Goal: Information Seeking & Learning: Learn about a topic

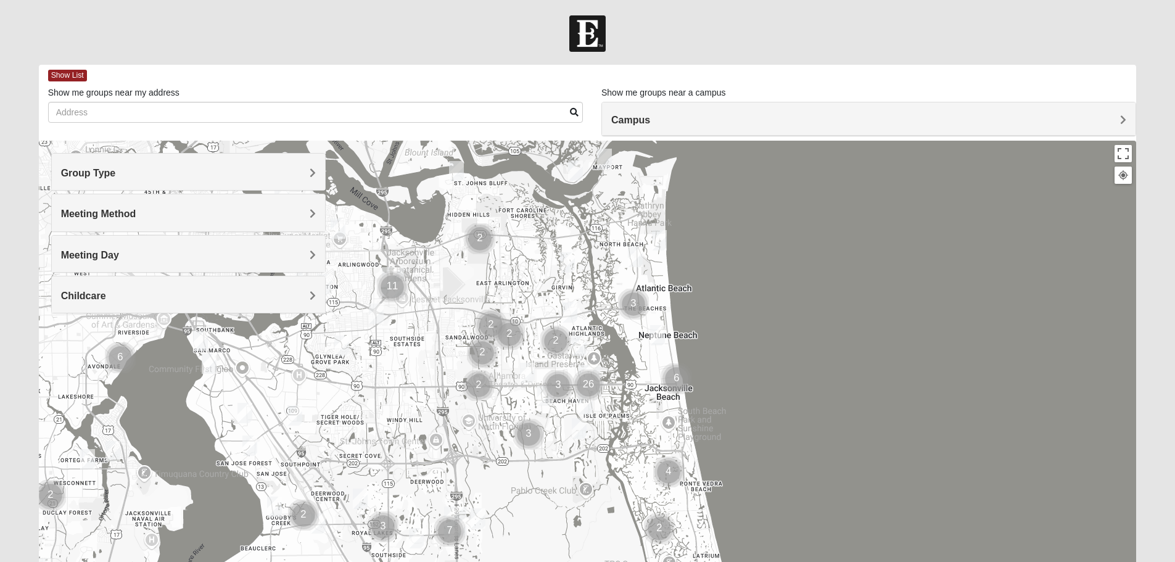
click at [186, 182] on div "Group Type" at bounding box center [188, 172] width 273 height 36
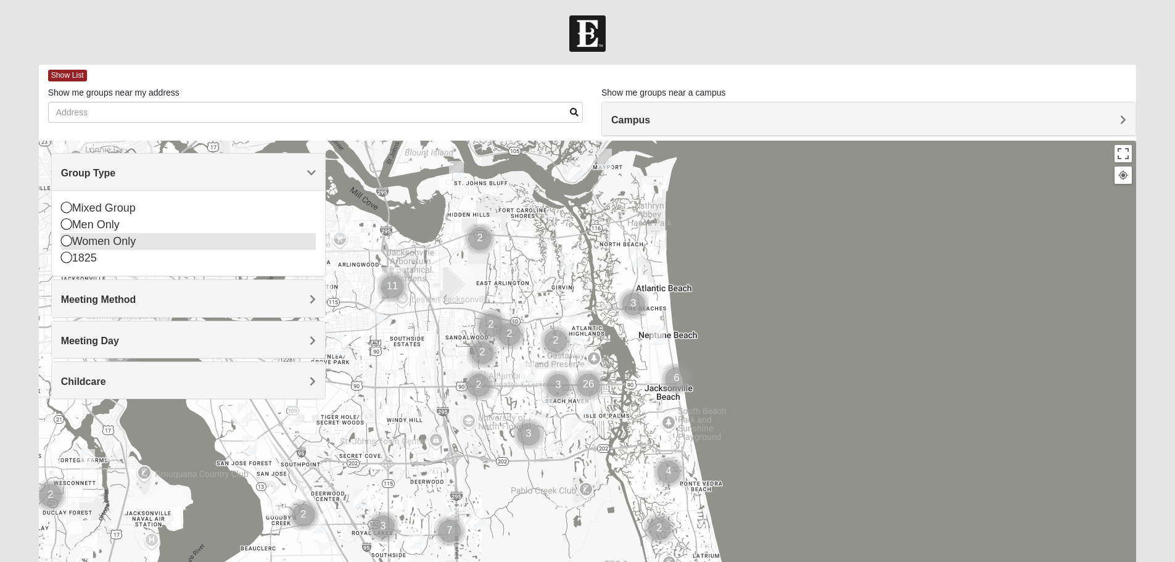
click at [138, 243] on div "Women Only" at bounding box center [188, 241] width 255 height 17
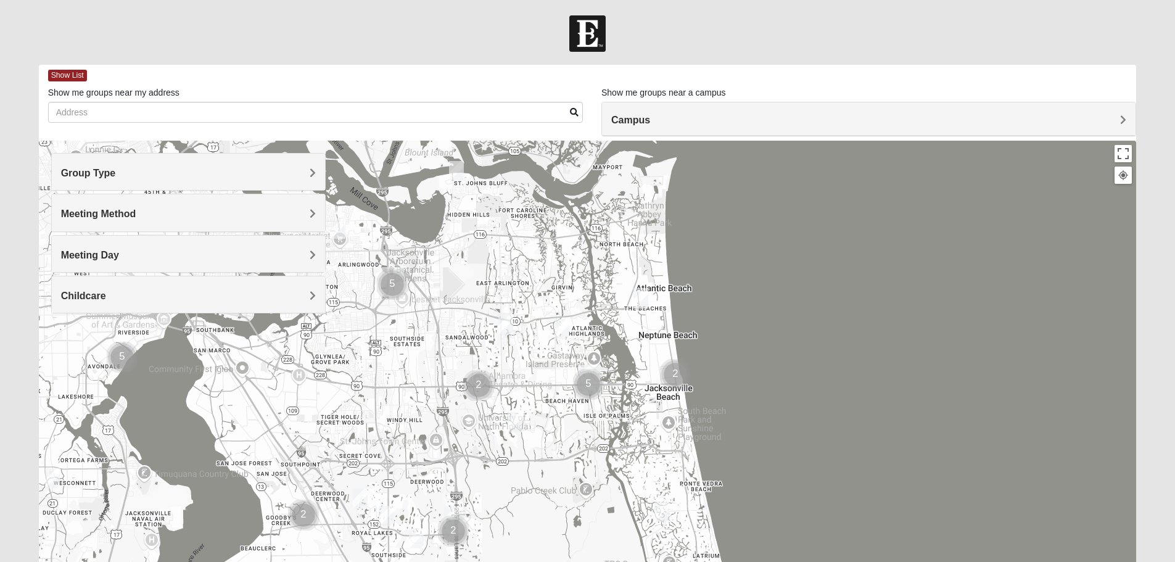
click at [226, 206] on div "Meeting Method" at bounding box center [188, 212] width 273 height 36
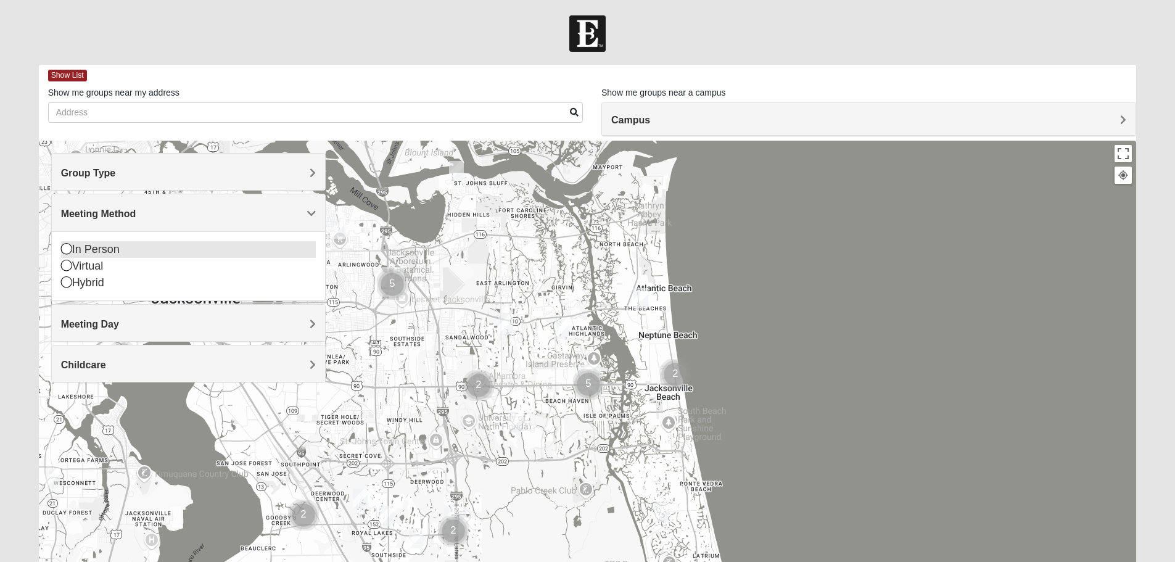
click at [96, 248] on div "In Person" at bounding box center [188, 249] width 255 height 17
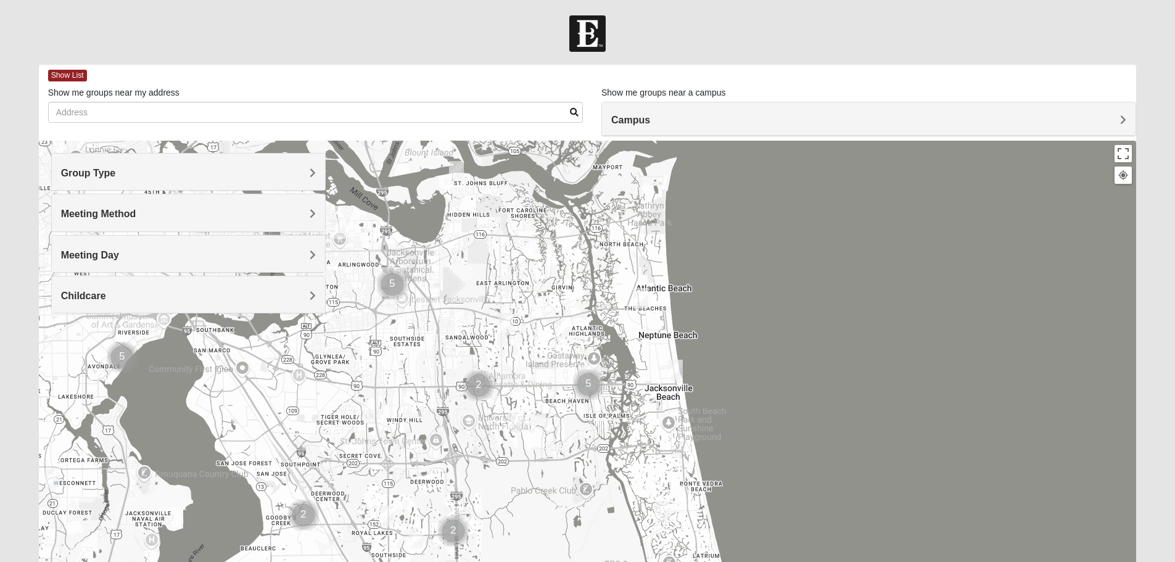
click at [195, 262] on div "Meeting Day" at bounding box center [188, 254] width 273 height 36
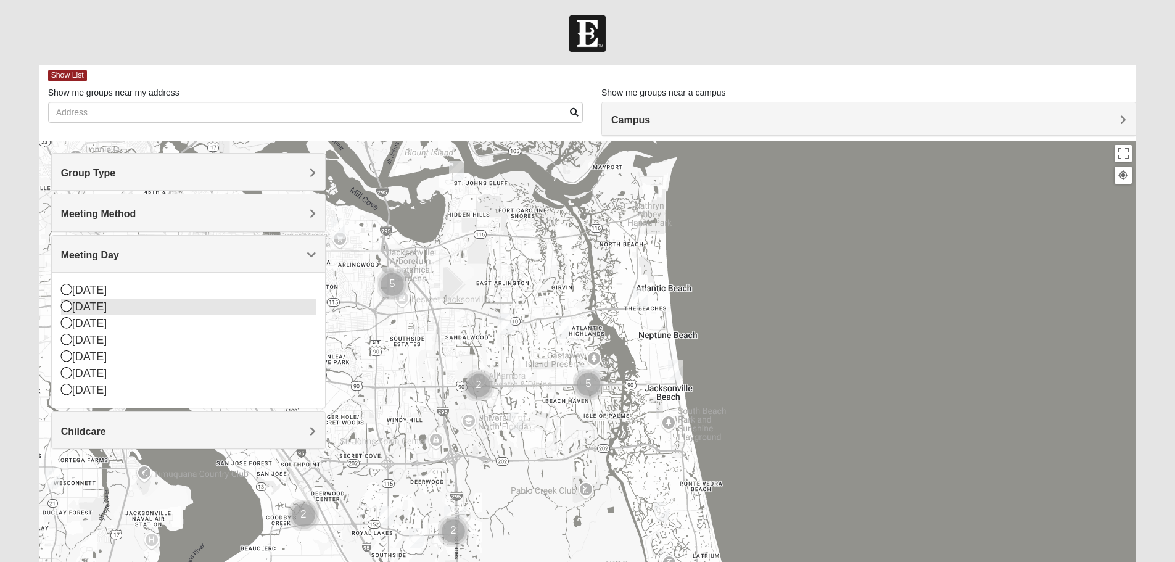
click at [102, 307] on div "[DATE]" at bounding box center [188, 307] width 255 height 17
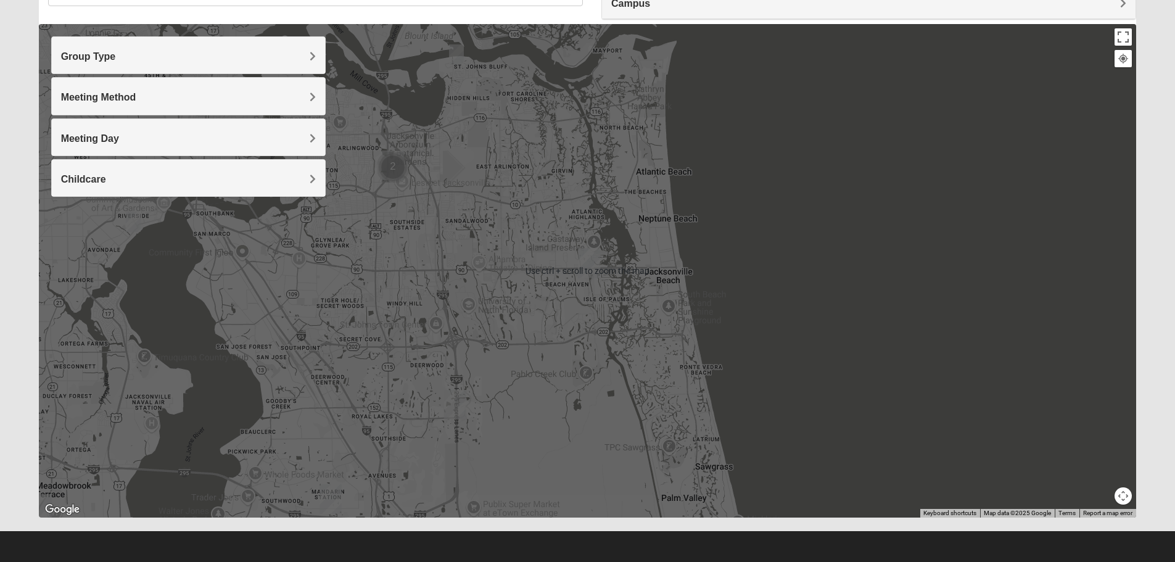
scroll to position [117, 0]
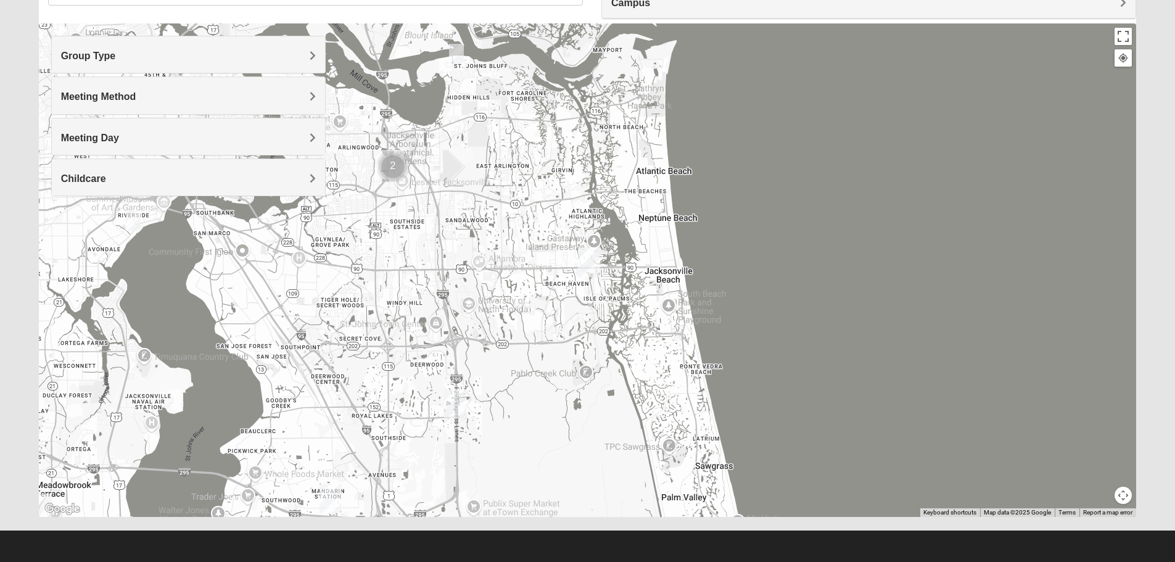
click at [115, 133] on span "Meeting Day" at bounding box center [90, 138] width 58 height 10
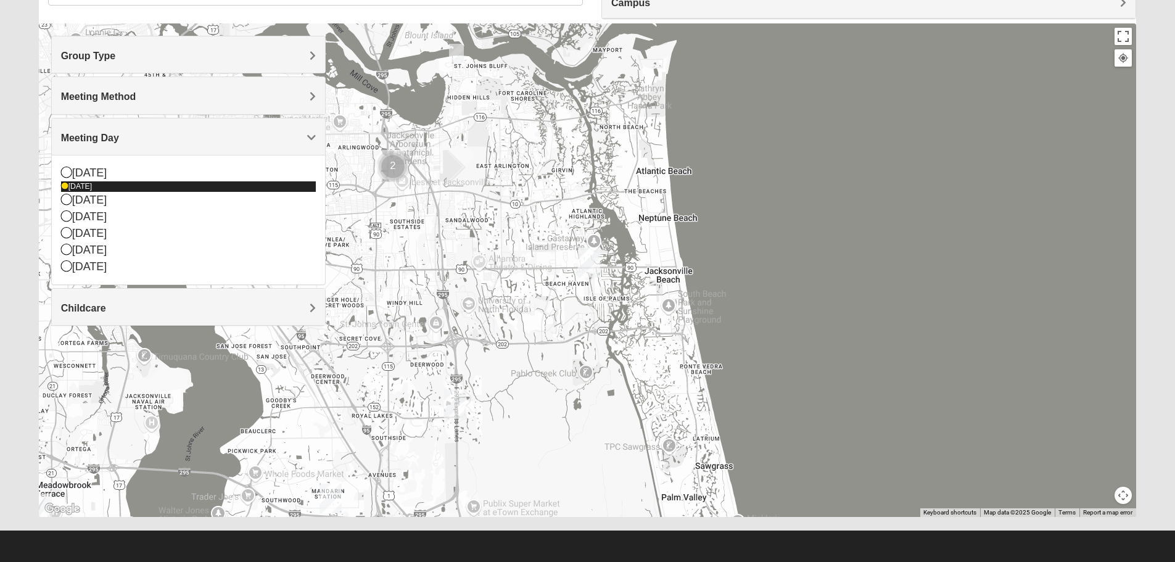
click at [78, 186] on div "[DATE]" at bounding box center [188, 186] width 255 height 10
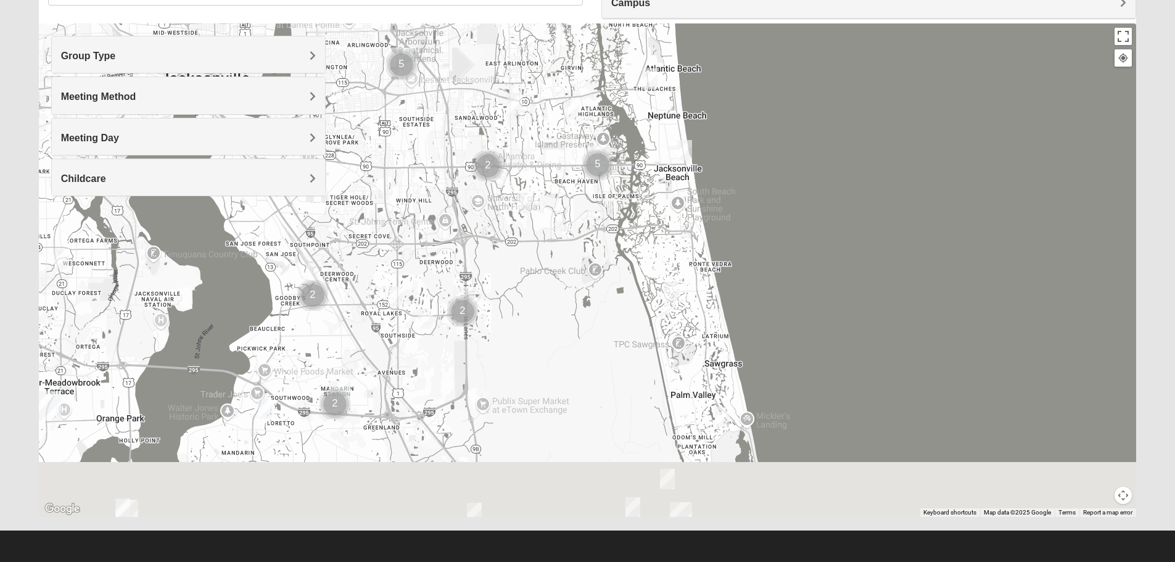
drag, startPoint x: 421, startPoint y: 339, endPoint x: 431, endPoint y: 218, distance: 120.8
click at [431, 218] on div at bounding box center [588, 270] width 1098 height 494
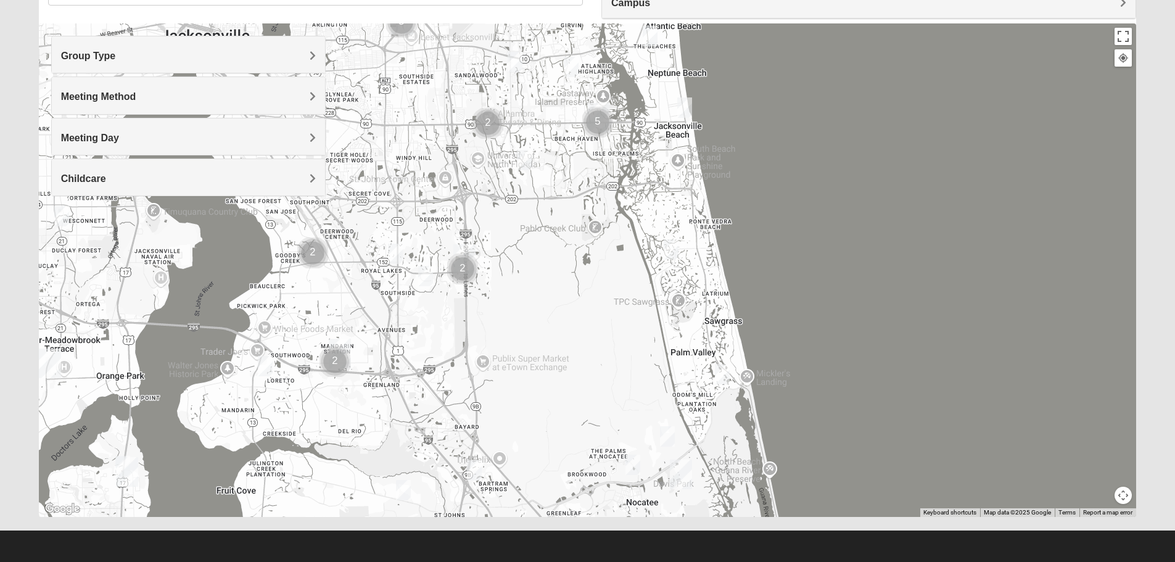
scroll to position [0, 0]
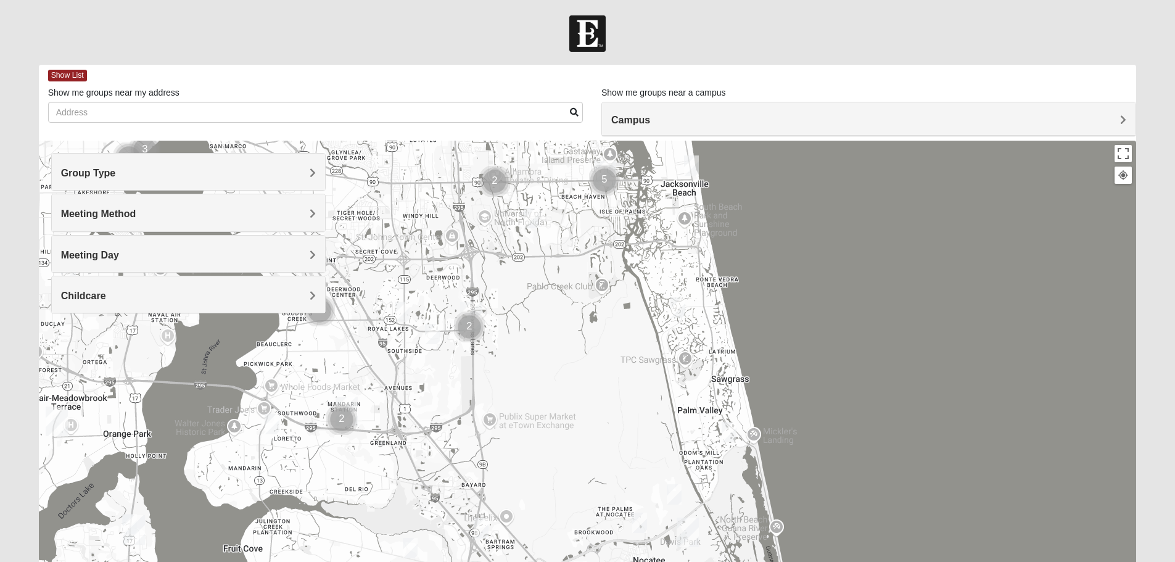
drag, startPoint x: 679, startPoint y: 310, endPoint x: 665, endPoint y: 257, distance: 54.9
click at [687, 244] on div at bounding box center [588, 388] width 1098 height 494
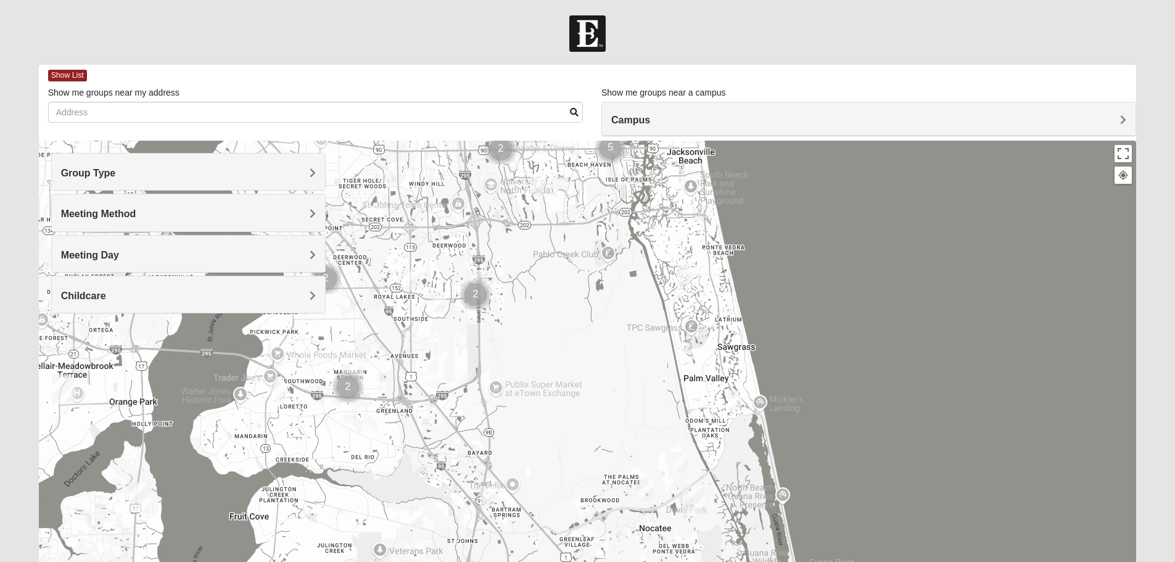
click at [474, 356] on div at bounding box center [588, 388] width 1098 height 494
click at [1131, 159] on button "Toggle fullscreen view" at bounding box center [1123, 153] width 17 height 17
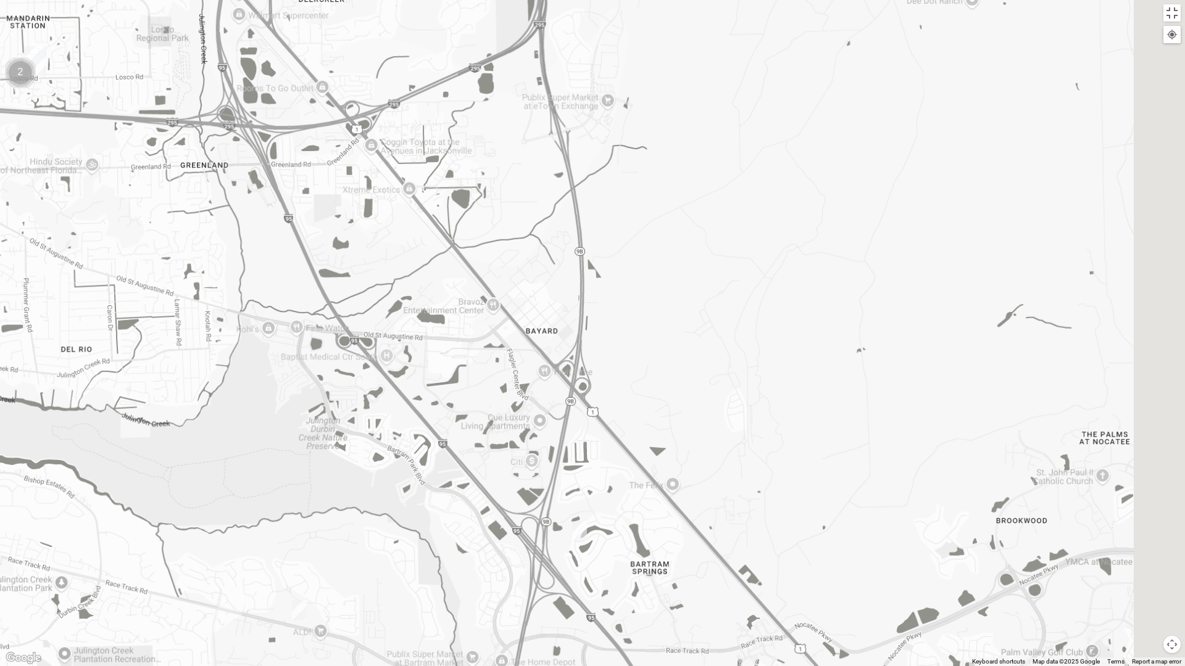
drag, startPoint x: 589, startPoint y: 370, endPoint x: 335, endPoint y: 252, distance: 280.2
click at [337, 207] on div at bounding box center [592, 333] width 1185 height 666
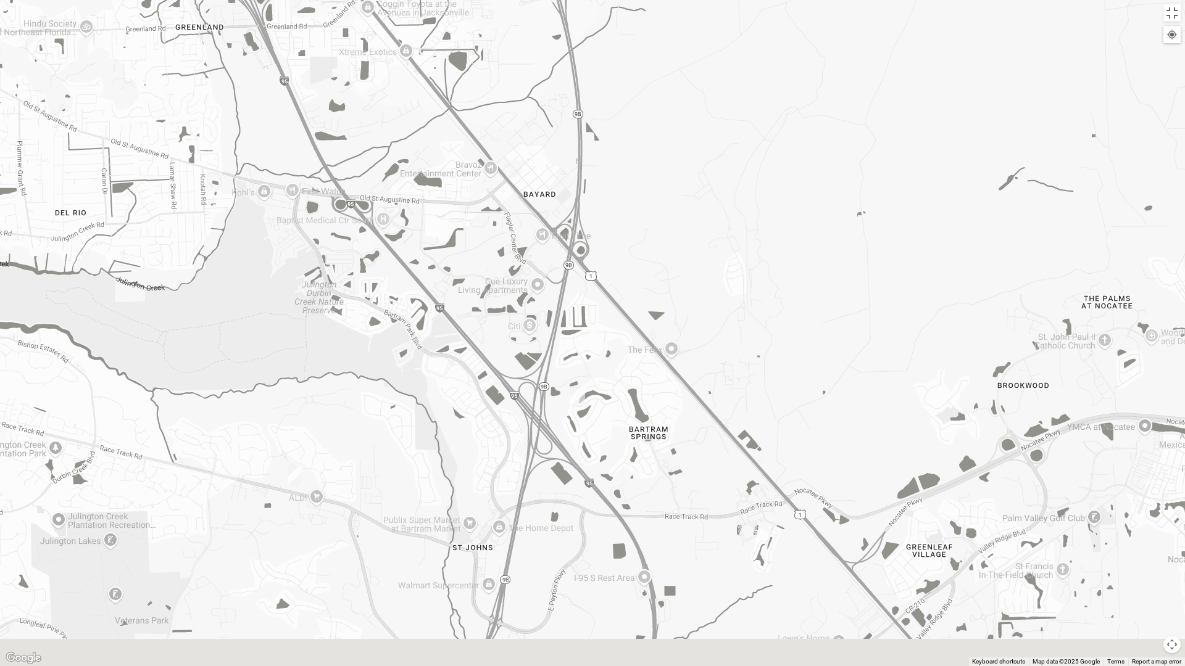
drag, startPoint x: 423, startPoint y: 159, endPoint x: 456, endPoint y: 44, distance: 120.1
click at [456, 44] on div at bounding box center [592, 333] width 1185 height 666
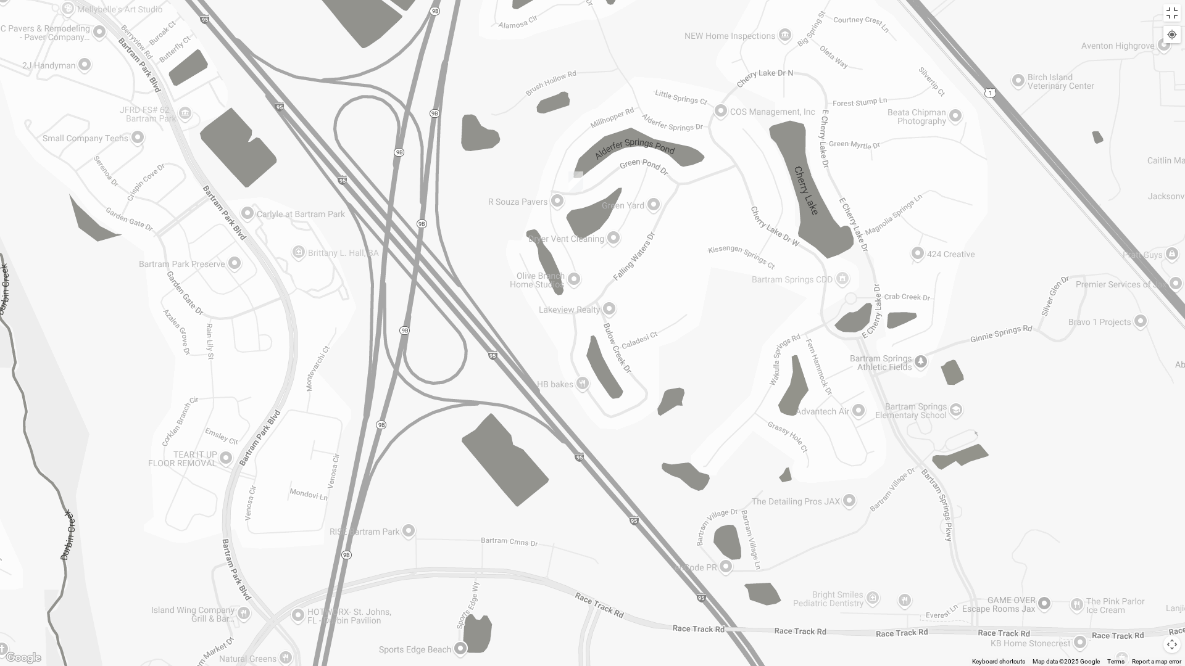
drag, startPoint x: 621, startPoint y: 285, endPoint x: 647, endPoint y: 333, distance: 54.7
click at [647, 333] on div at bounding box center [592, 333] width 1185 height 666
click at [578, 180] on img "Womens Lopez/McCardle 32258" at bounding box center [575, 182] width 15 height 20
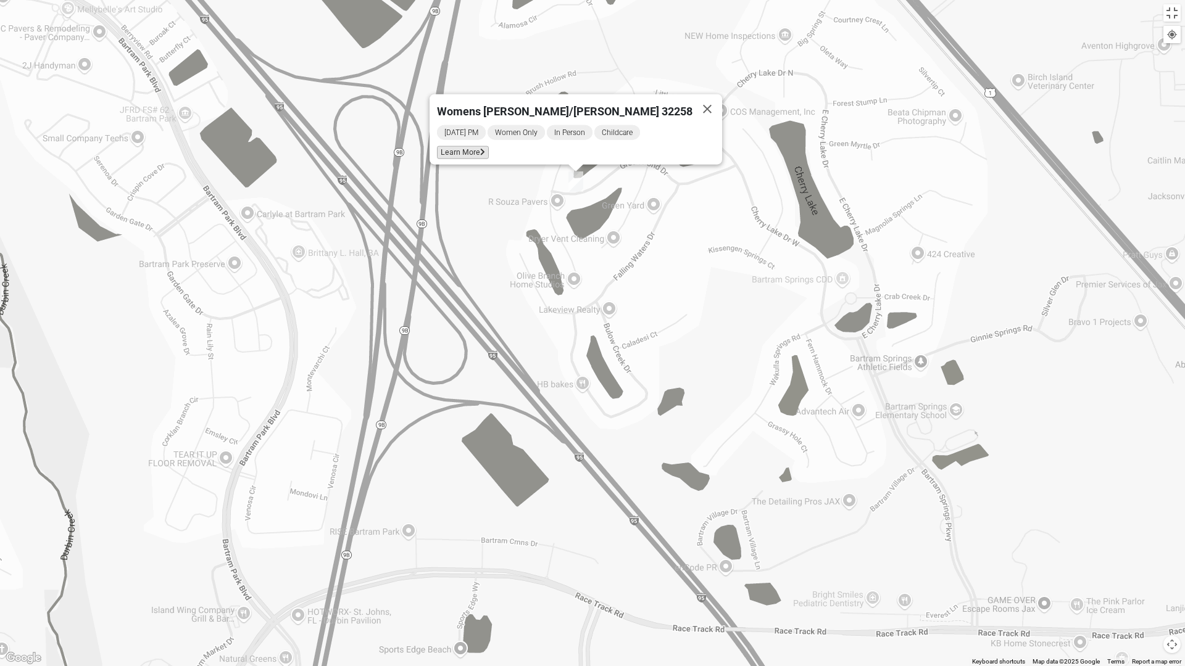
click at [489, 146] on span "Learn More" at bounding box center [463, 152] width 52 height 13
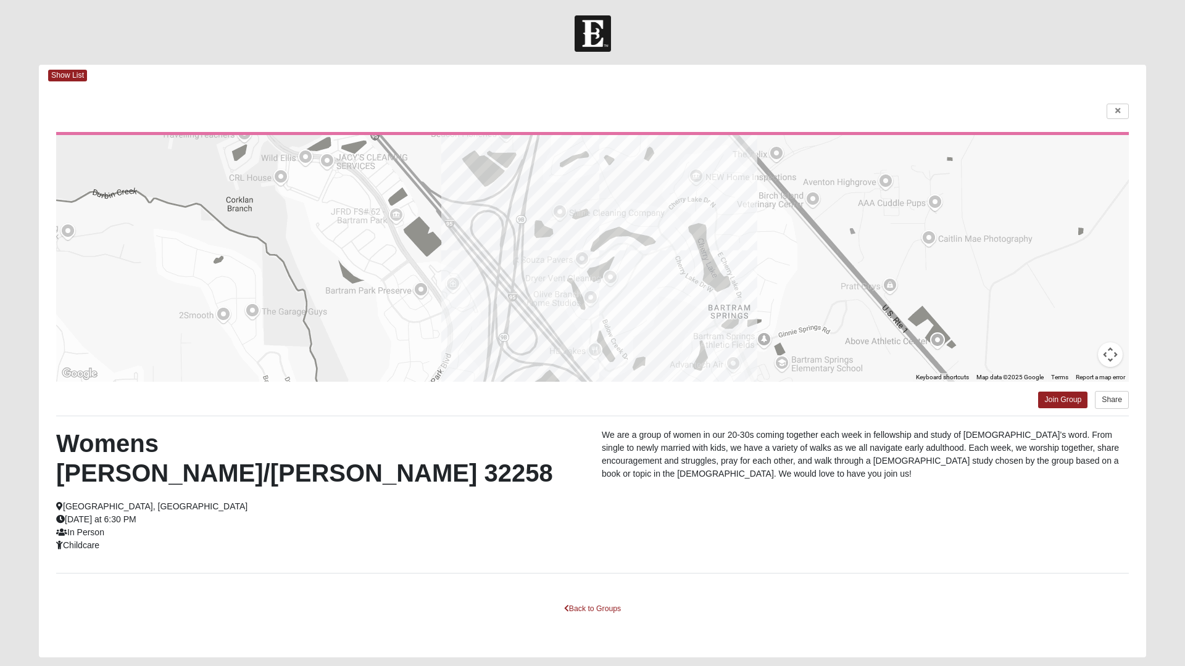
click at [1113, 114] on html "Log In Find A Group Error Show List Loading Groups" at bounding box center [592, 351] width 1185 height 703
click at [592, 561] on html "Log In Find A Group Error Show List Loading Groups" at bounding box center [592, 351] width 1185 height 703
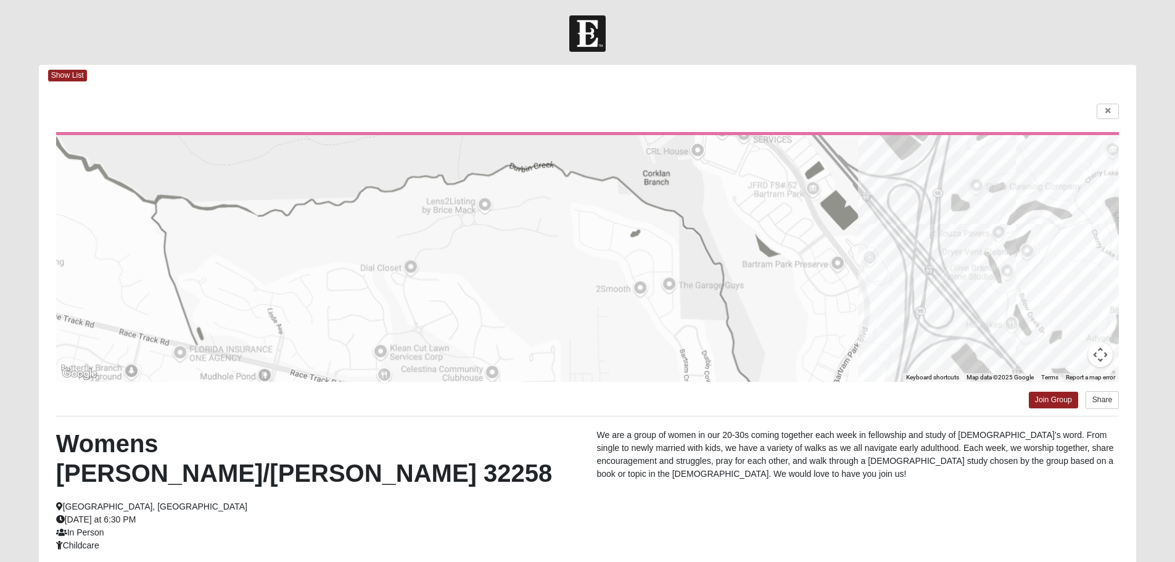
drag, startPoint x: 470, startPoint y: 244, endPoint x: 719, endPoint y: 246, distance: 248.7
click at [719, 246] on div at bounding box center [588, 258] width 1064 height 247
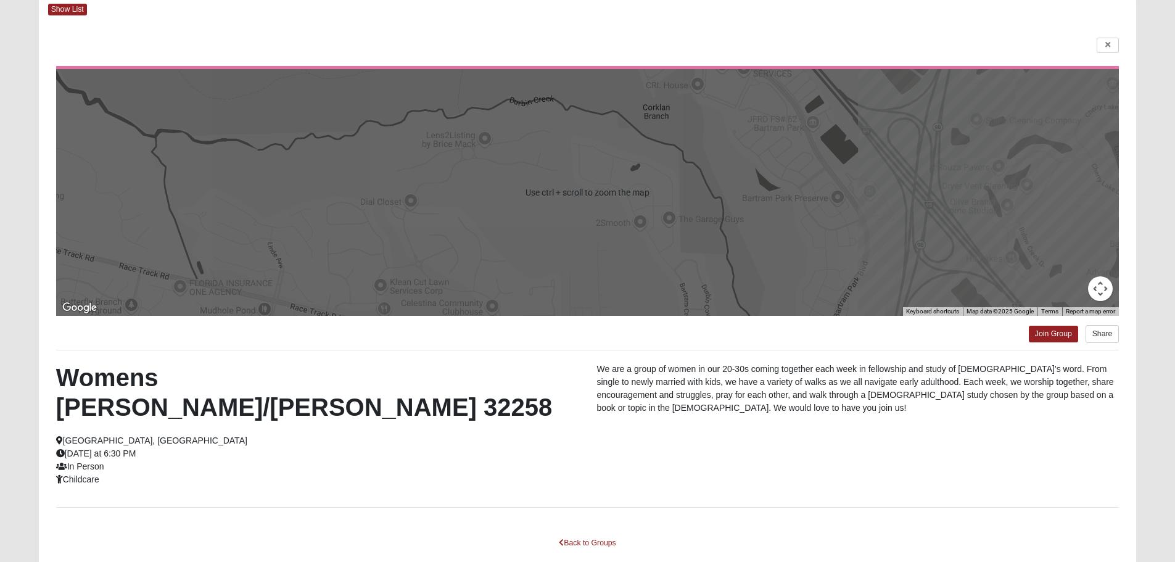
scroll to position [111, 0]
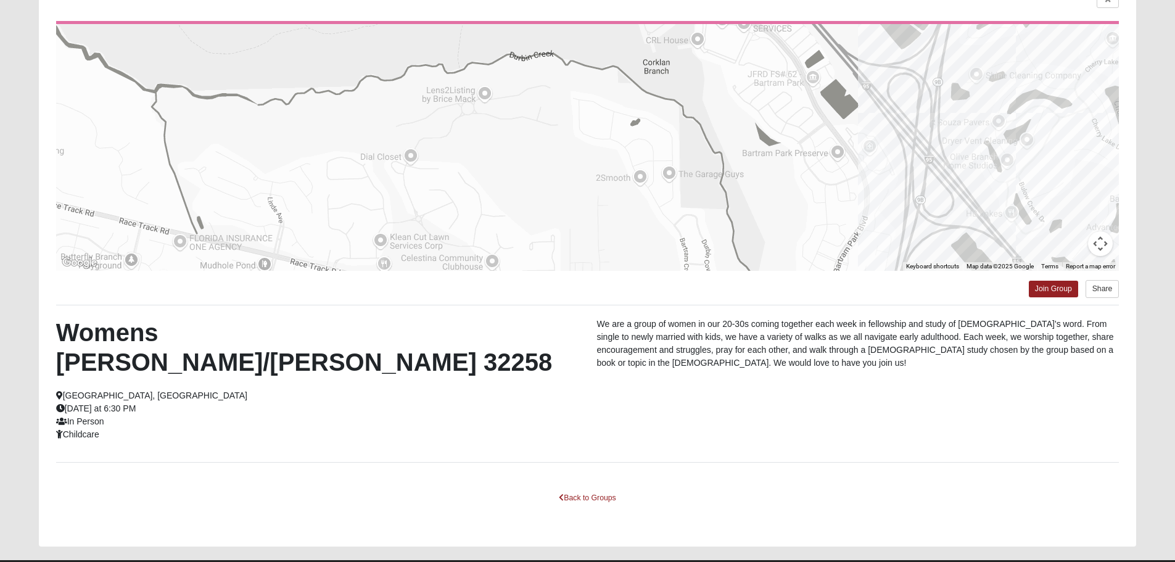
click at [1103, 247] on button "Map camera controls" at bounding box center [1100, 243] width 25 height 25
click at [586, 489] on link "Back to Groups" at bounding box center [587, 498] width 73 height 19
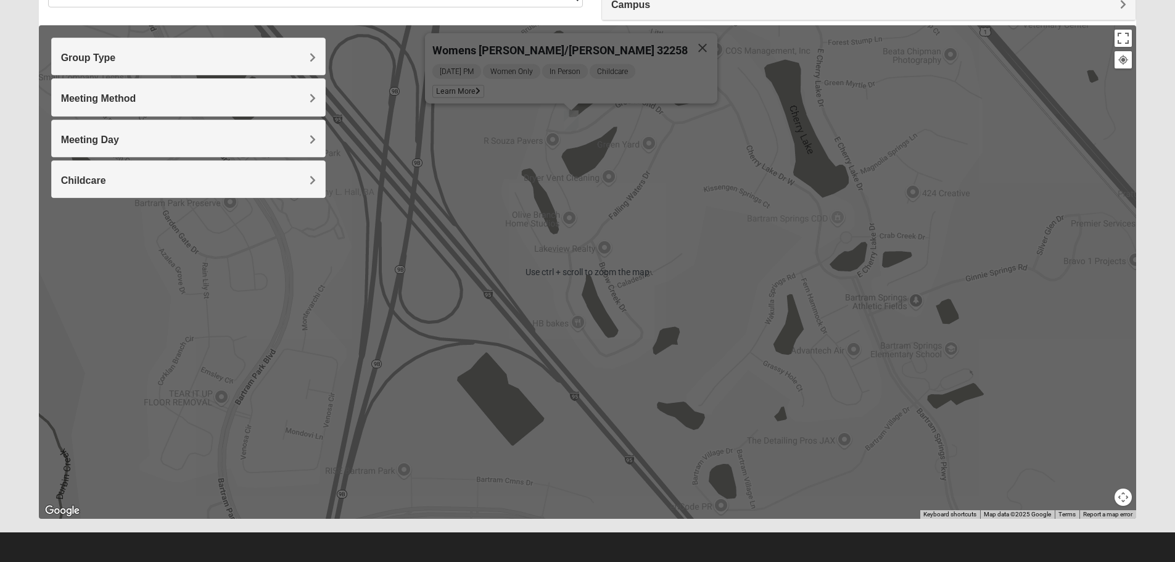
scroll to position [117, 0]
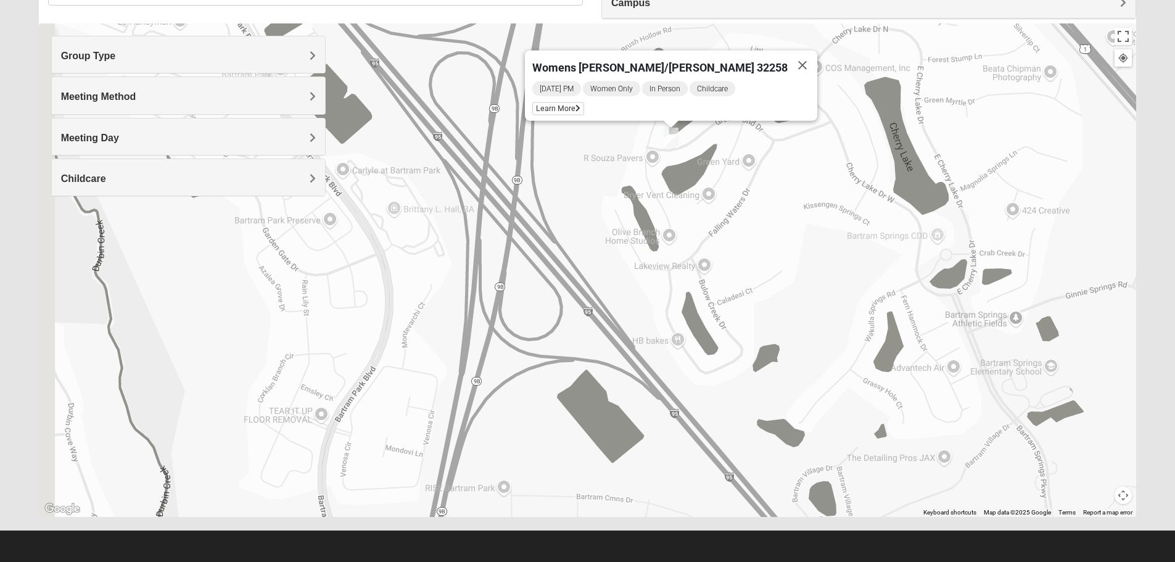
drag, startPoint x: 643, startPoint y: 218, endPoint x: 764, endPoint y: 236, distance: 122.9
click at [764, 236] on div "Womens [PERSON_NAME]/[PERSON_NAME] 32258 [DATE] PM Women Only In Person Childca…" at bounding box center [588, 270] width 1098 height 494
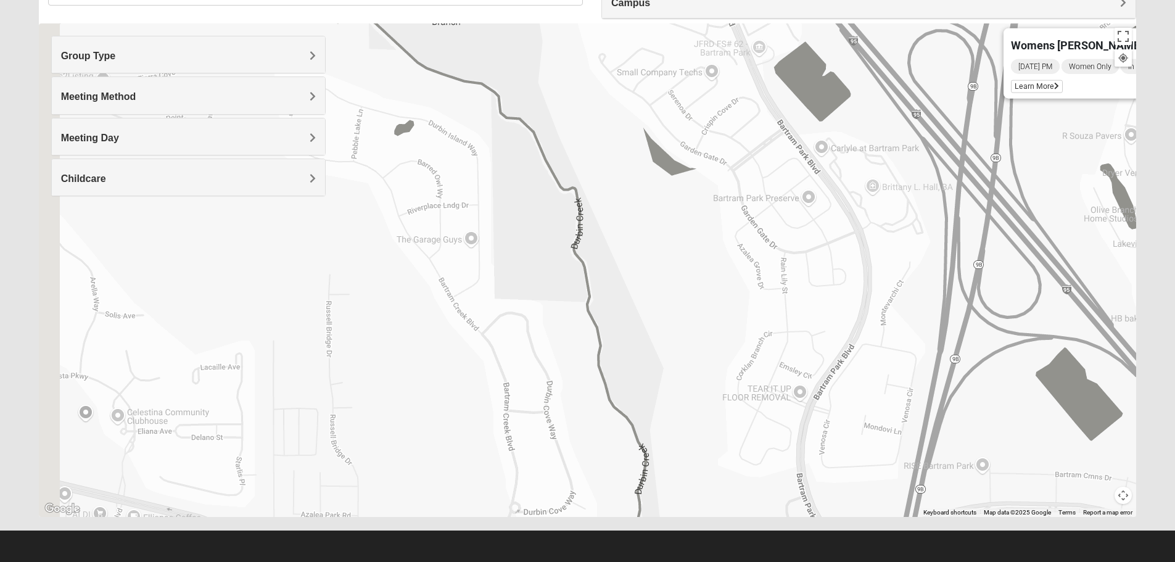
drag, startPoint x: 533, startPoint y: 260, endPoint x: 893, endPoint y: 217, distance: 362.3
click at [893, 217] on div "Womens [PERSON_NAME]/[PERSON_NAME] 32258 [DATE] PM Women Only In Person Childca…" at bounding box center [588, 270] width 1098 height 494
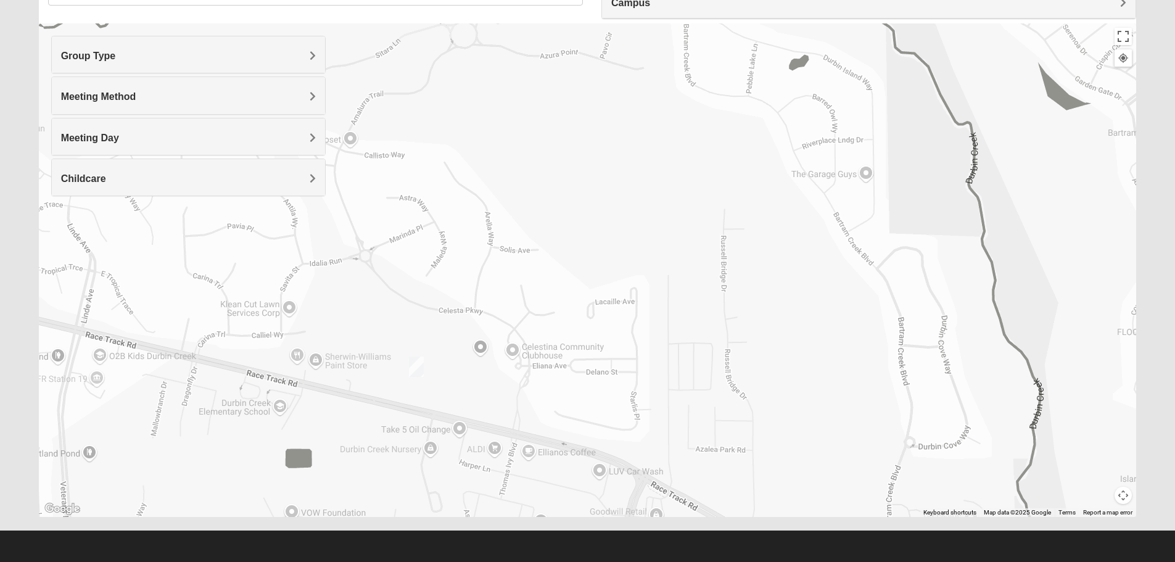
drag, startPoint x: 321, startPoint y: 379, endPoint x: 480, endPoint y: 360, distance: 160.4
click at [480, 360] on div "Womens [PERSON_NAME]/[PERSON_NAME] 32258 [DATE] PM Women Only In Person Childca…" at bounding box center [588, 270] width 1098 height 494
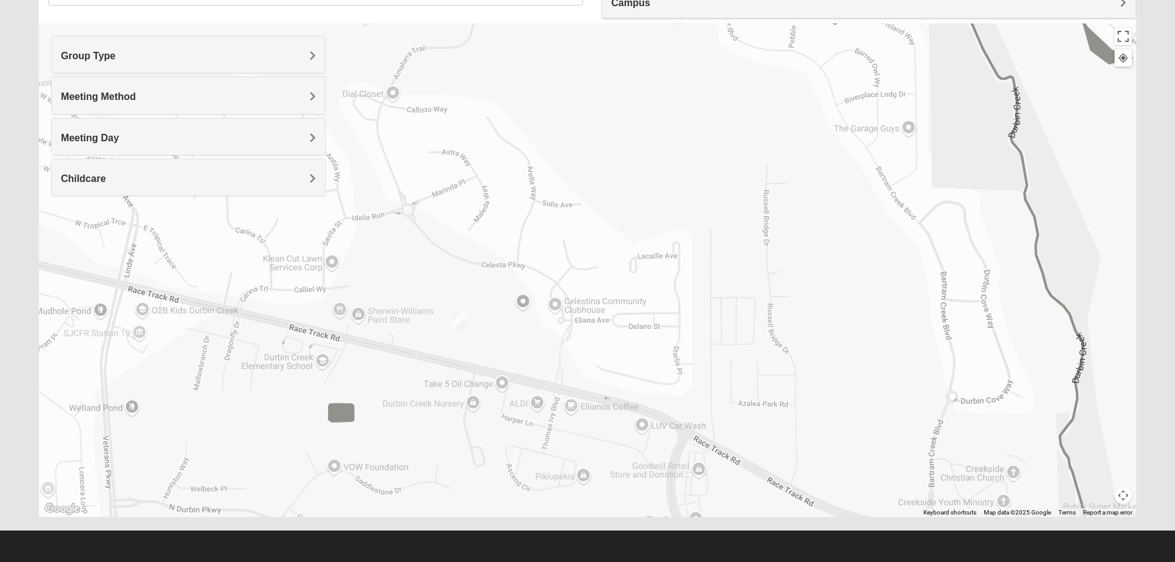
drag, startPoint x: 438, startPoint y: 430, endPoint x: 481, endPoint y: 384, distance: 63.3
click at [481, 384] on div "Womens [PERSON_NAME]/[PERSON_NAME] 32258 [DATE] PM Women Only In Person Childca…" at bounding box center [588, 270] width 1098 height 494
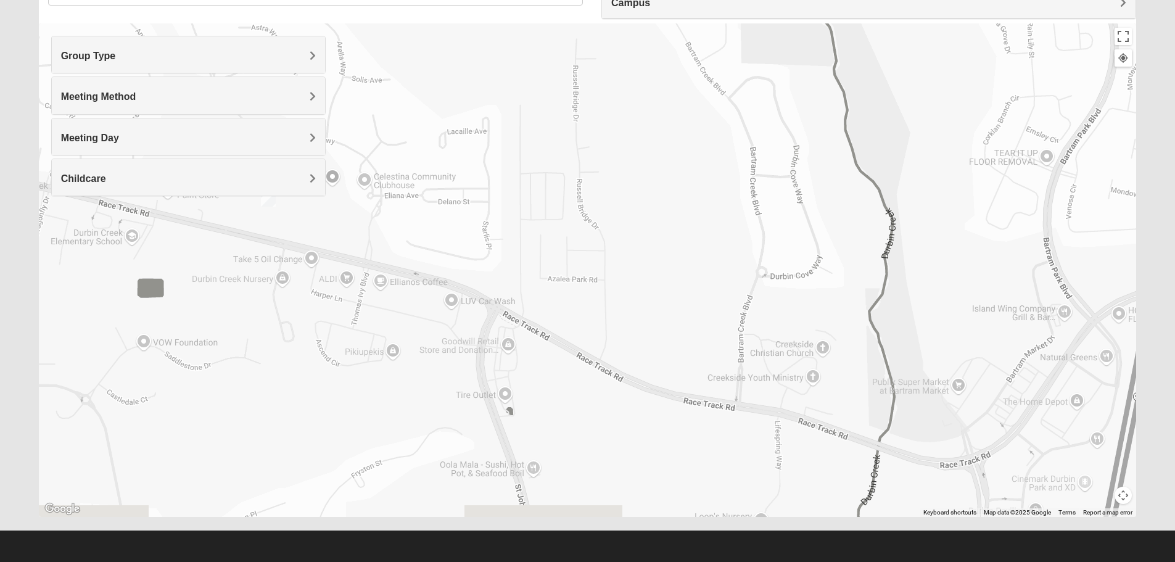
drag, startPoint x: 624, startPoint y: 433, endPoint x: 408, endPoint y: 301, distance: 253.1
click at [408, 301] on div "Womens [PERSON_NAME]/[PERSON_NAME] 32258 [DATE] PM Women Only In Person Childca…" at bounding box center [588, 270] width 1098 height 494
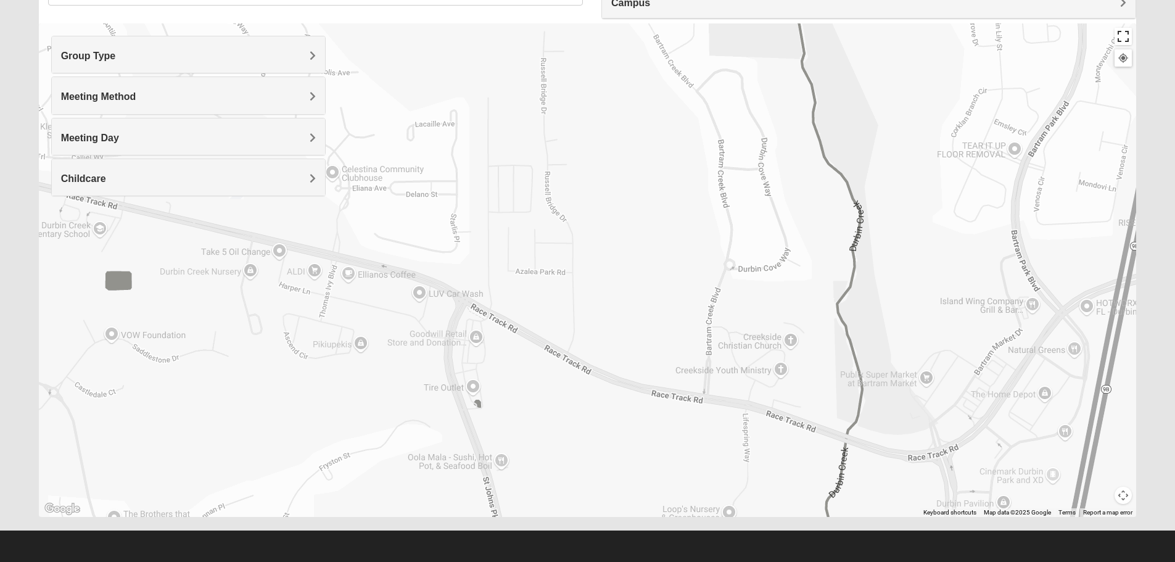
click at [1124, 41] on button "Toggle fullscreen view" at bounding box center [1123, 36] width 17 height 17
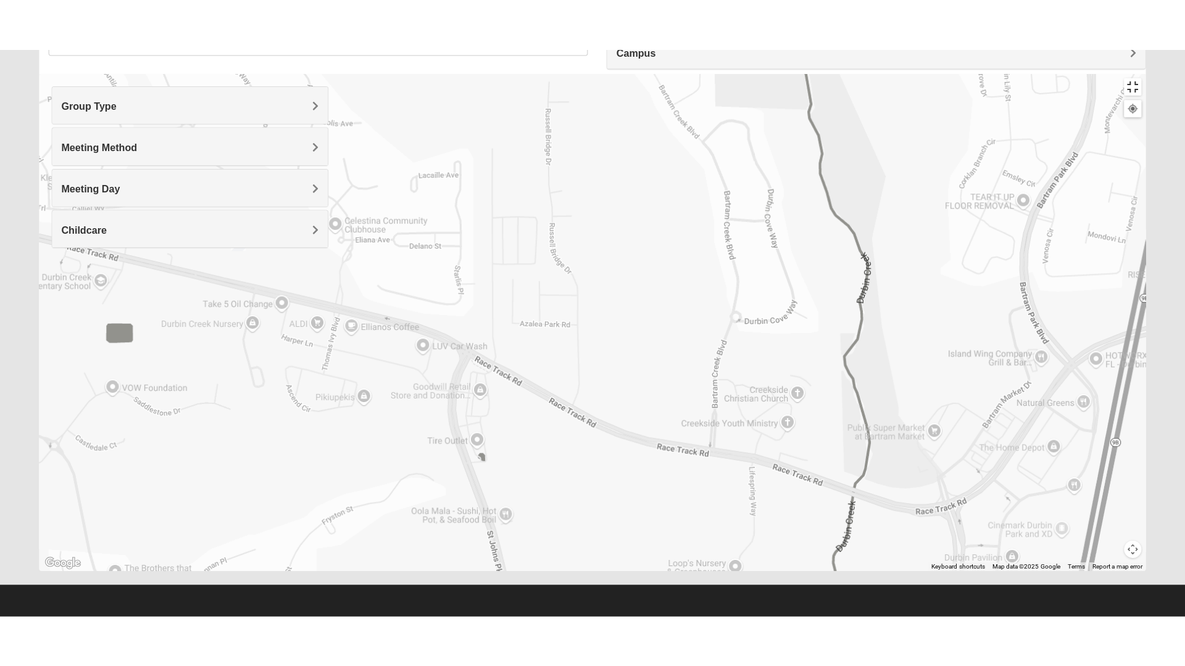
scroll to position [13, 0]
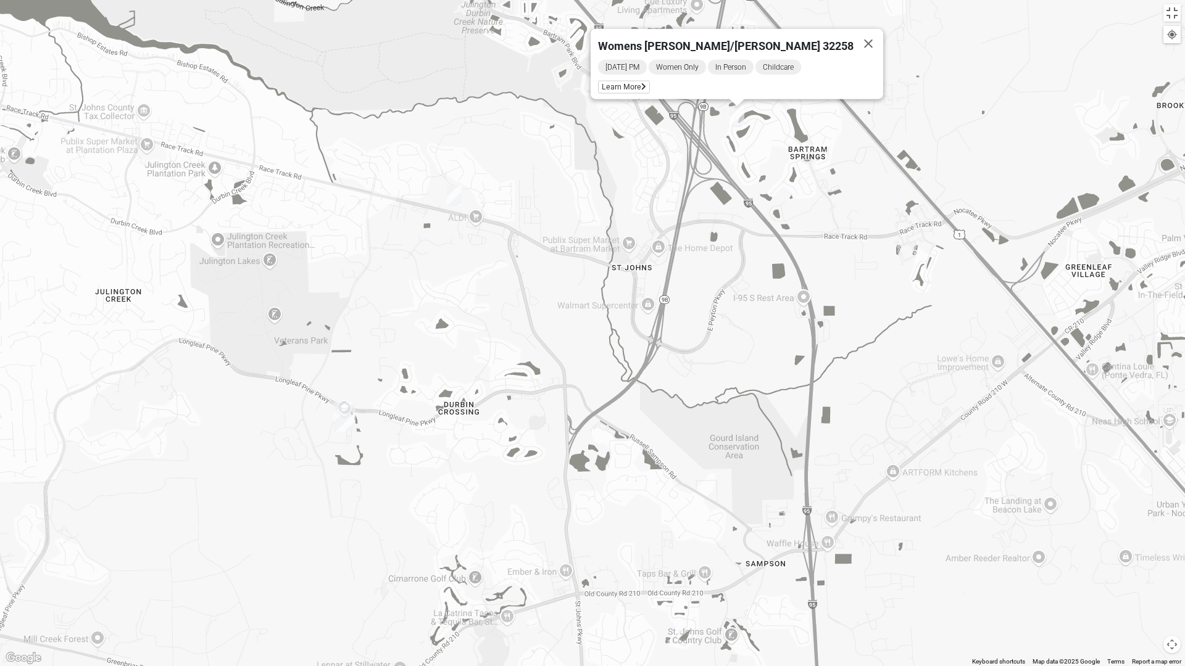
drag, startPoint x: 611, startPoint y: 413, endPoint x: 639, endPoint y: 347, distance: 72.4
click at [639, 347] on div "Womens [PERSON_NAME]/[PERSON_NAME] 32258 [DATE] PM Women Only In Person Childca…" at bounding box center [592, 333] width 1185 height 666
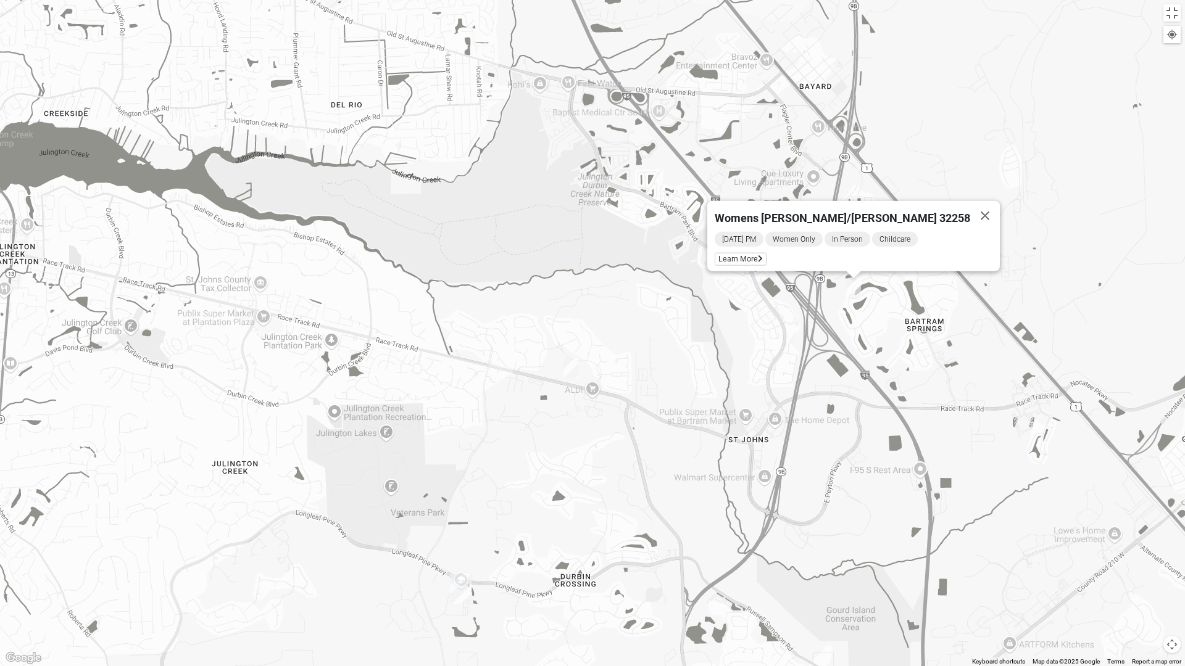
drag, startPoint x: 691, startPoint y: 493, endPoint x: 825, endPoint y: 666, distance: 218.6
click at [825, 561] on div "Womens [PERSON_NAME]/[PERSON_NAME] 32258 [DATE] PM Women Only In Person Childca…" at bounding box center [592, 333] width 1185 height 666
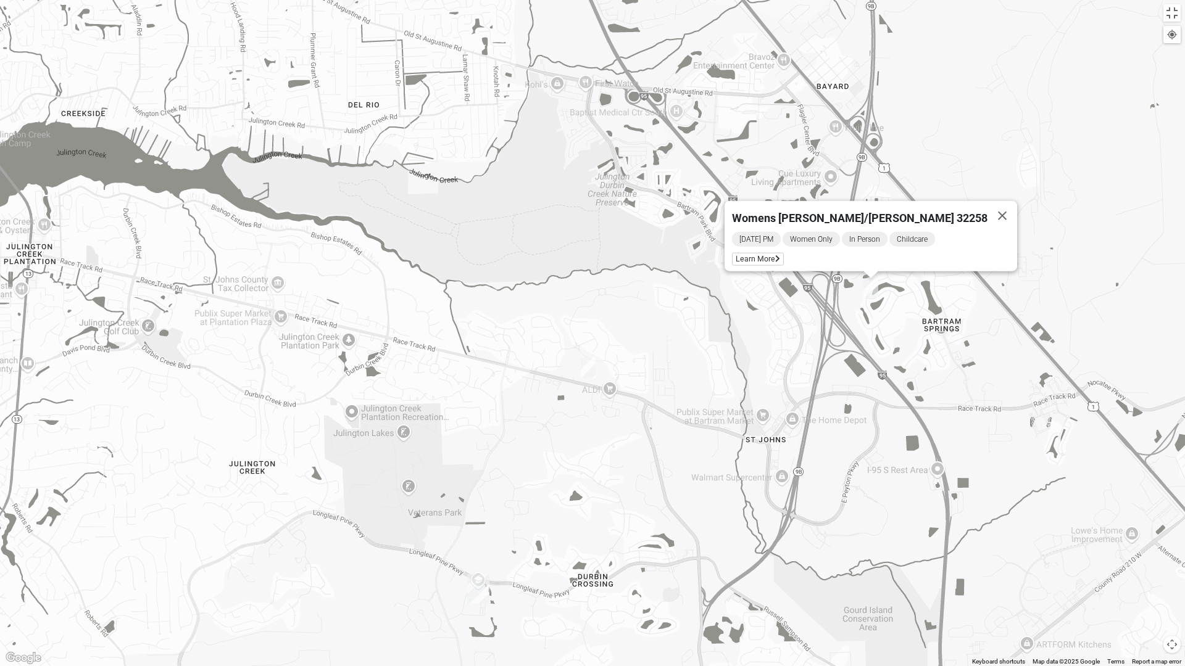
click at [592, 365] on img "Womens Urbanski 32259" at bounding box center [588, 368] width 15 height 20
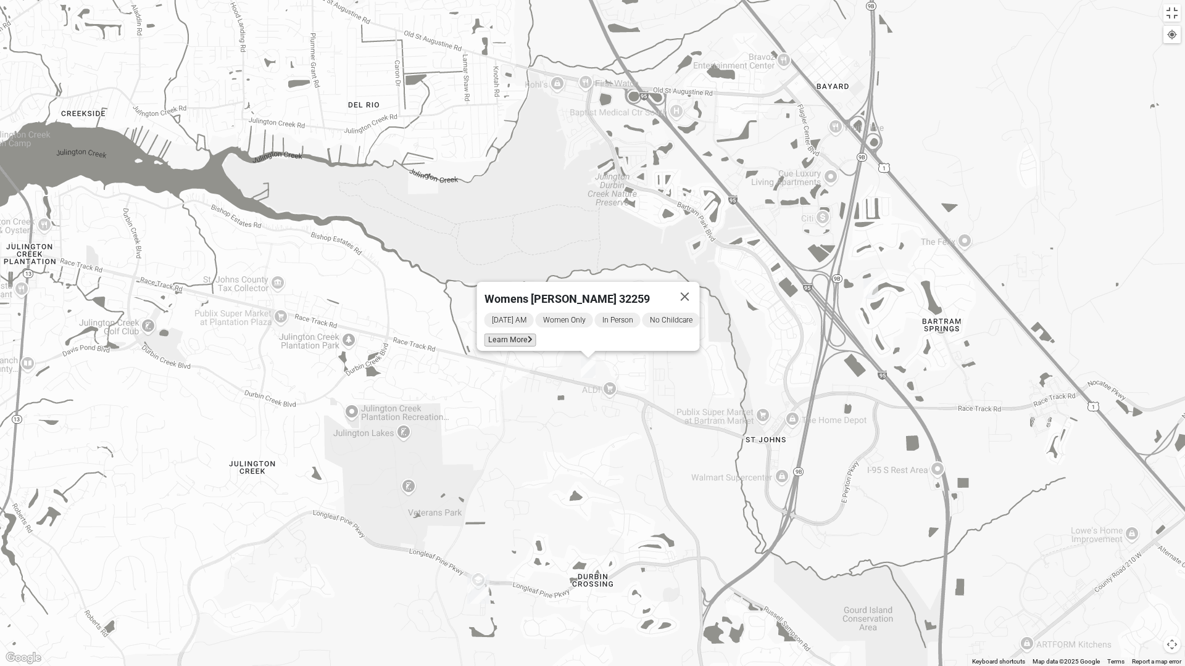
click at [516, 334] on span "Learn More" at bounding box center [510, 340] width 52 height 13
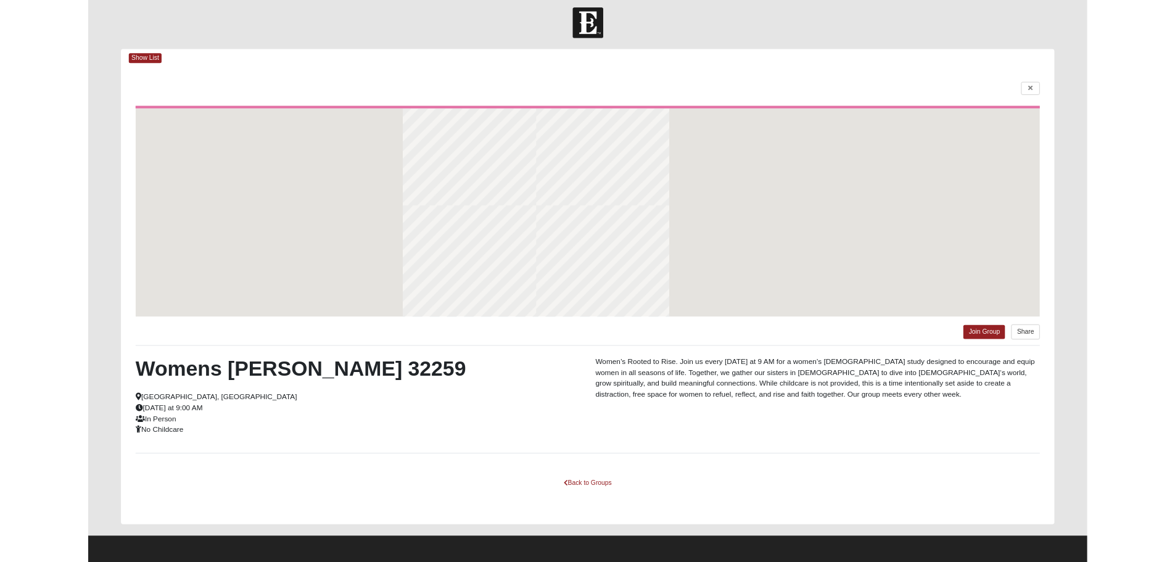
scroll to position [7, 0]
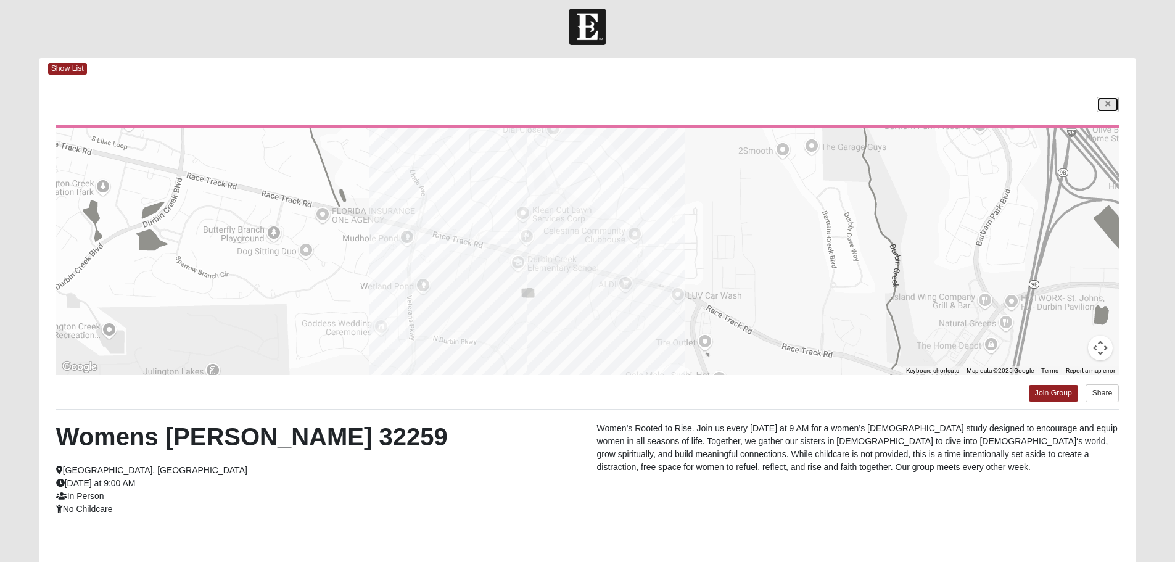
click at [1100, 102] on link at bounding box center [1108, 104] width 22 height 15
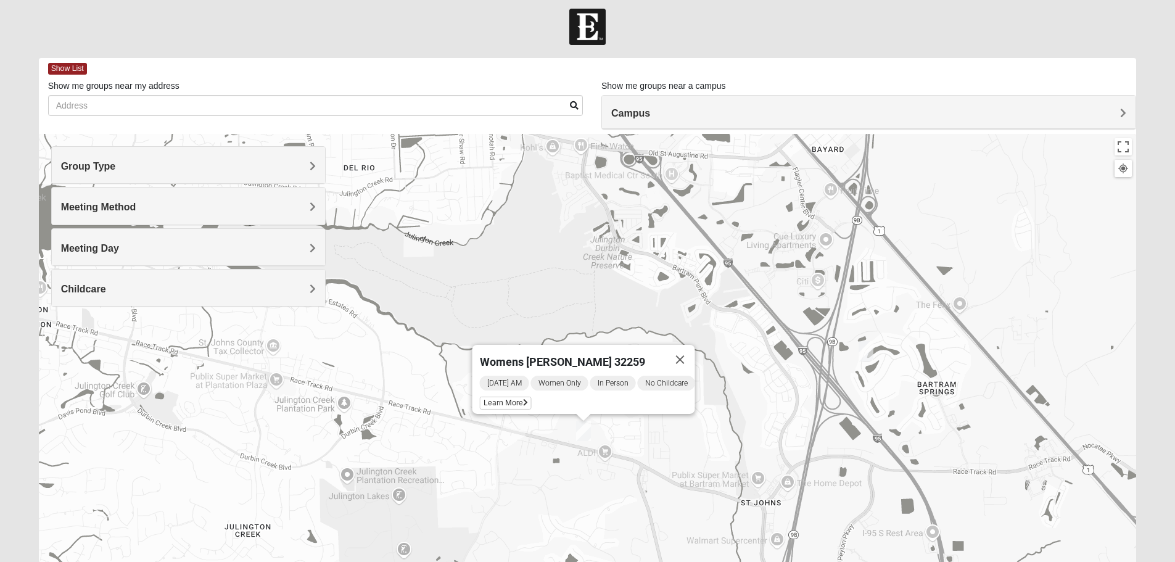
drag, startPoint x: 648, startPoint y: 255, endPoint x: 648, endPoint y: 272, distance: 17.3
click at [648, 272] on div "Womens [PERSON_NAME] 32259 [DATE] AM Women Only In Person No Childcare Learn Mo…" at bounding box center [588, 381] width 1098 height 494
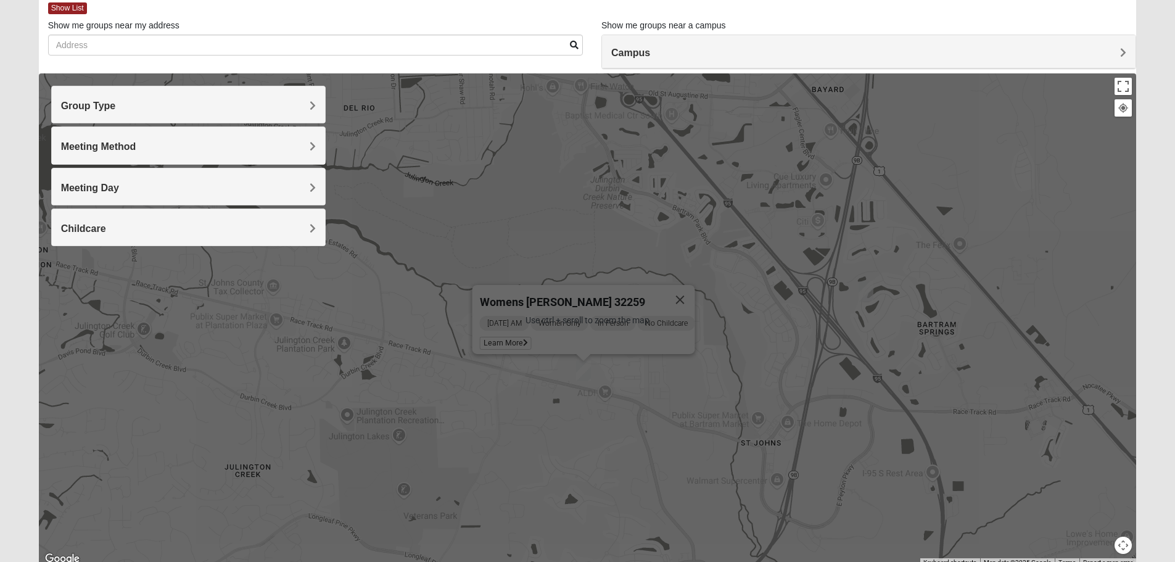
scroll to position [117, 0]
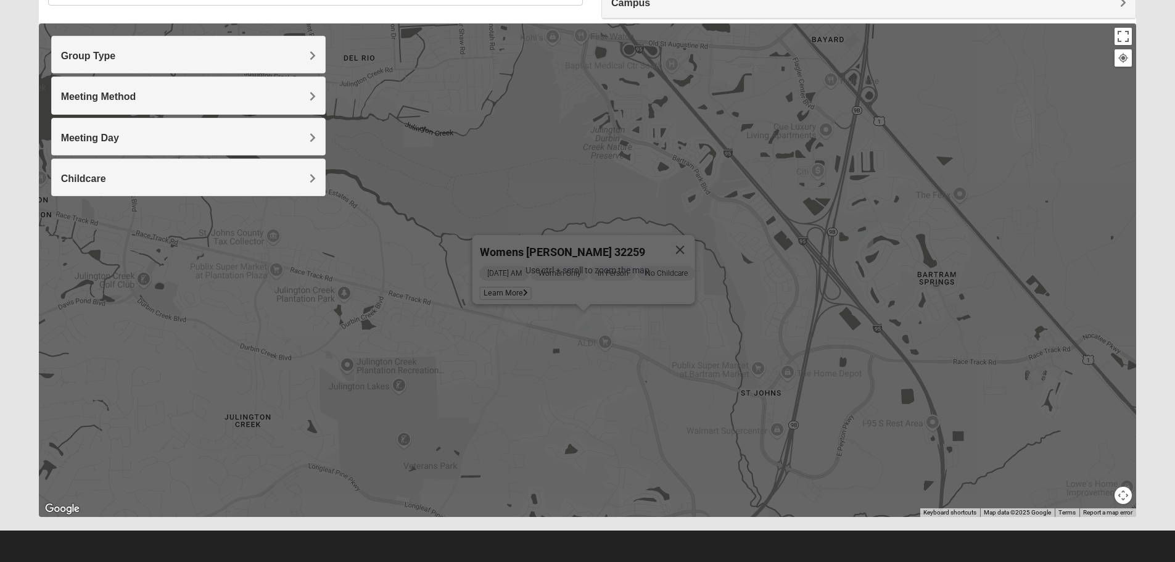
click at [743, 244] on div "Womens [PERSON_NAME] 32259 [DATE] AM Women Only In Person No Childcare Learn Mo…" at bounding box center [588, 270] width 1098 height 494
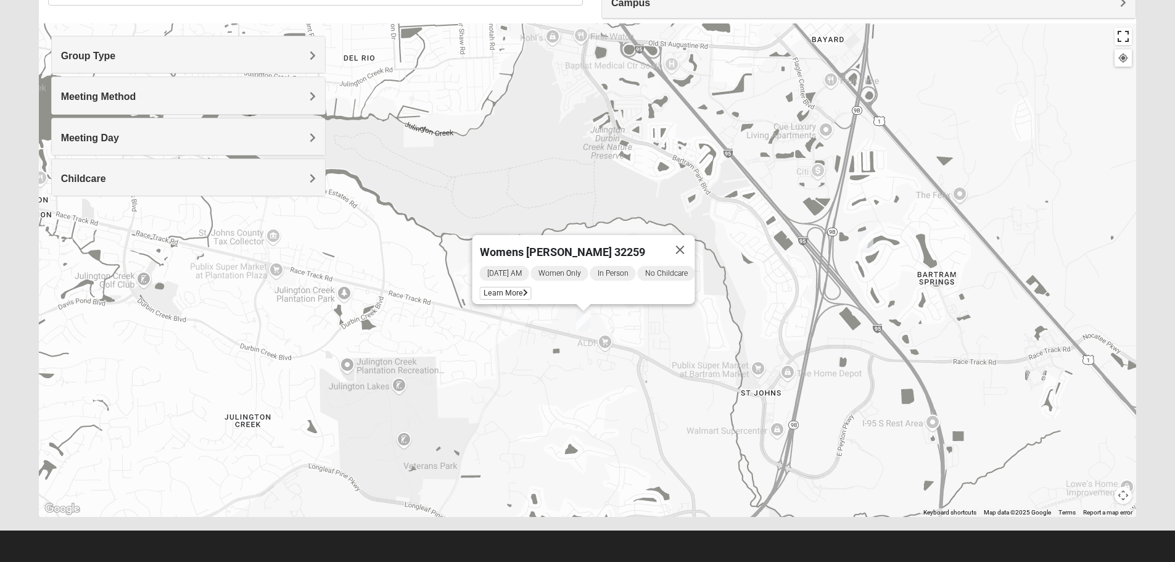
click at [1126, 35] on button "Toggle fullscreen view" at bounding box center [1123, 36] width 17 height 17
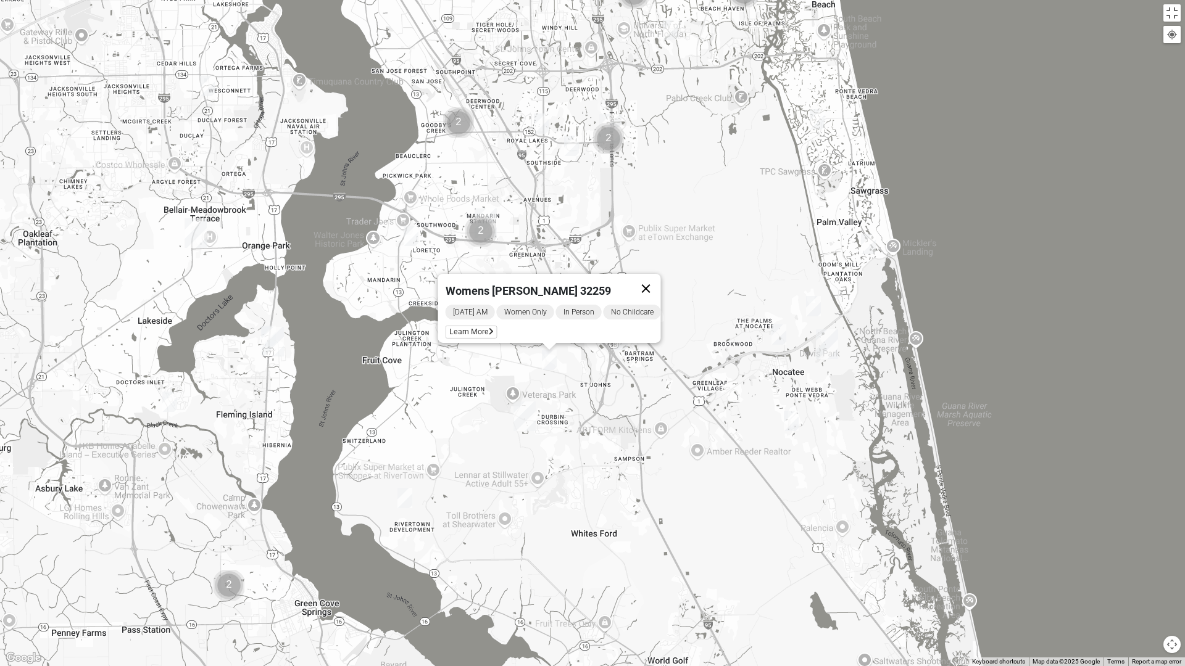
click at [647, 286] on button "Close" at bounding box center [646, 289] width 30 height 30
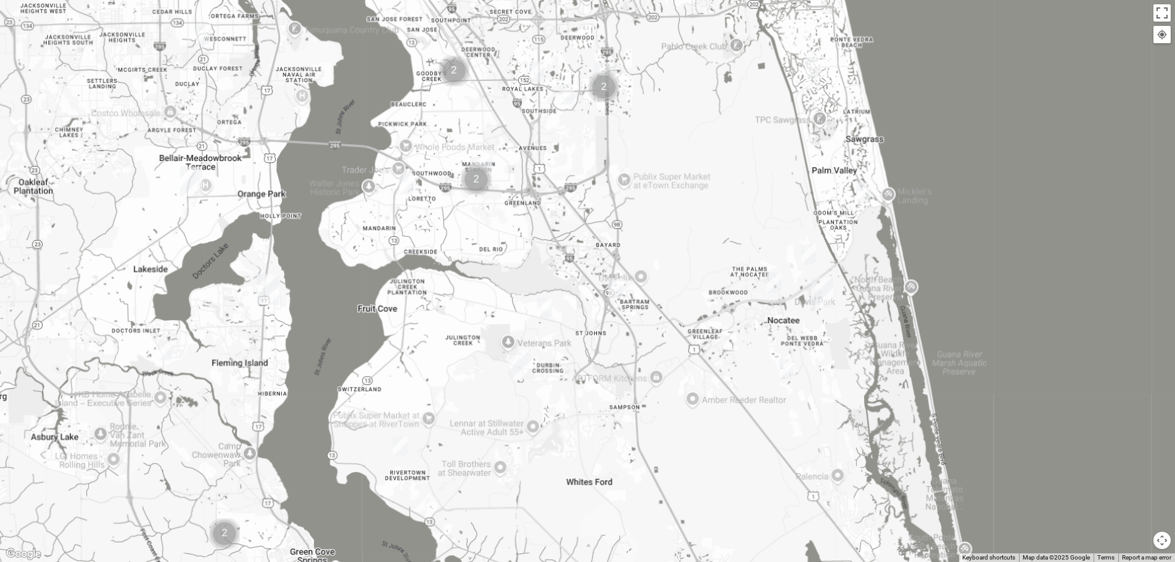
click at [190, 231] on div "Meeting Day" at bounding box center [188, 241] width 273 height 36
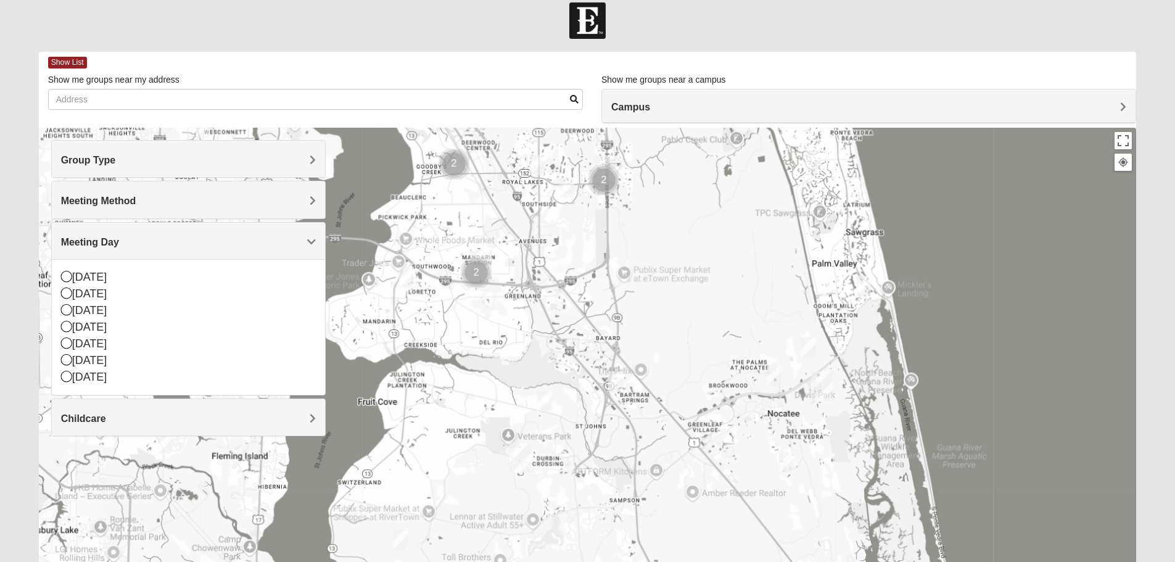
click at [197, 241] on h4 "Meeting Day" at bounding box center [188, 242] width 255 height 12
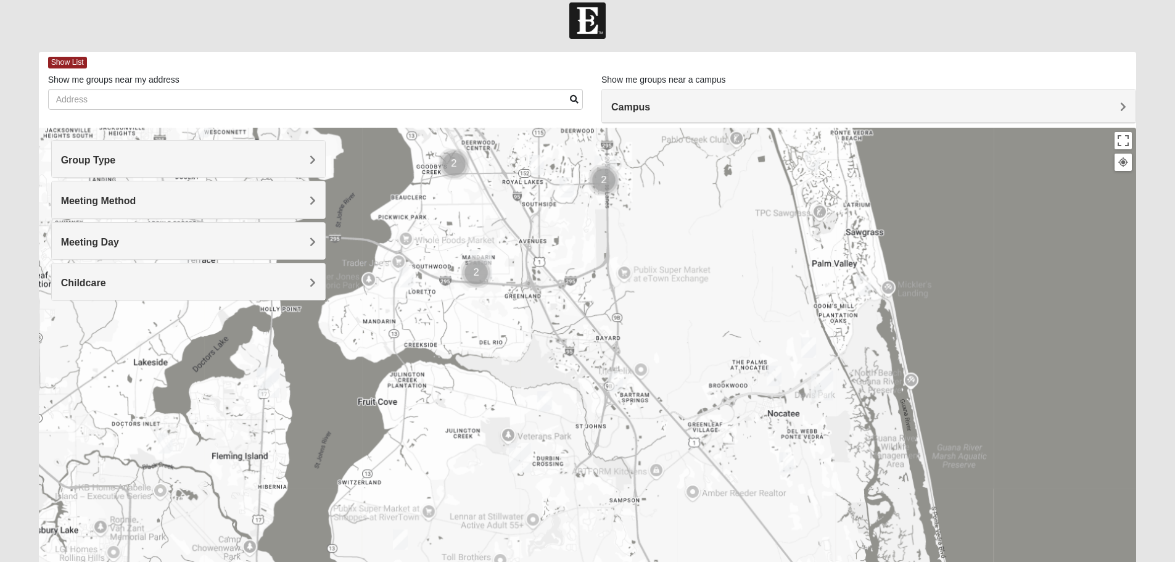
click at [207, 193] on div "Meeting Method" at bounding box center [188, 199] width 273 height 36
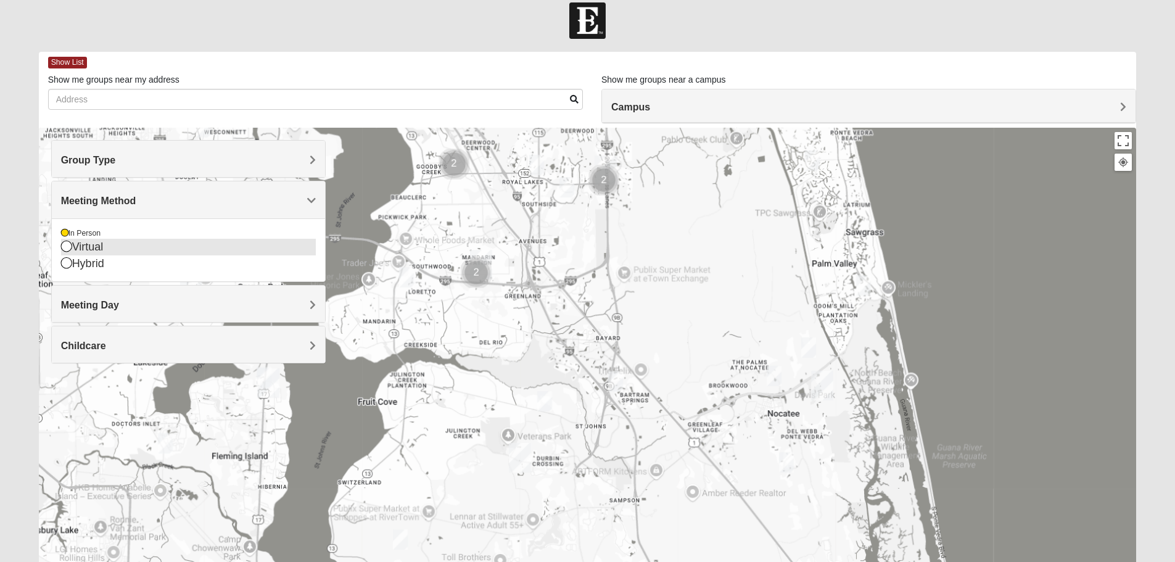
click at [103, 250] on div "Virtual" at bounding box center [188, 247] width 255 height 17
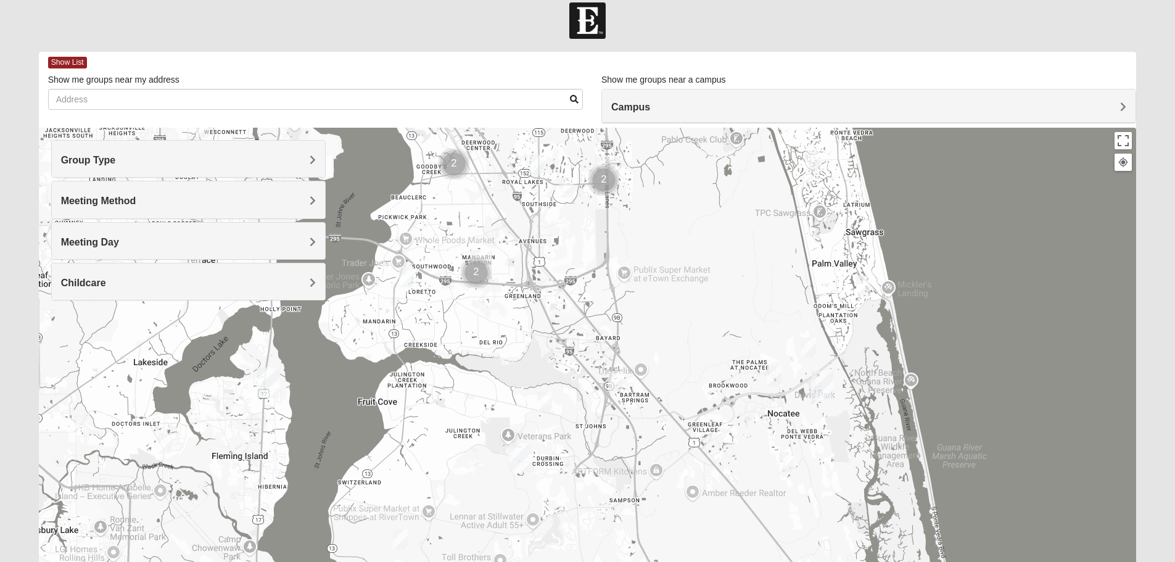
click at [202, 204] on h4 "Meeting Method" at bounding box center [188, 201] width 255 height 12
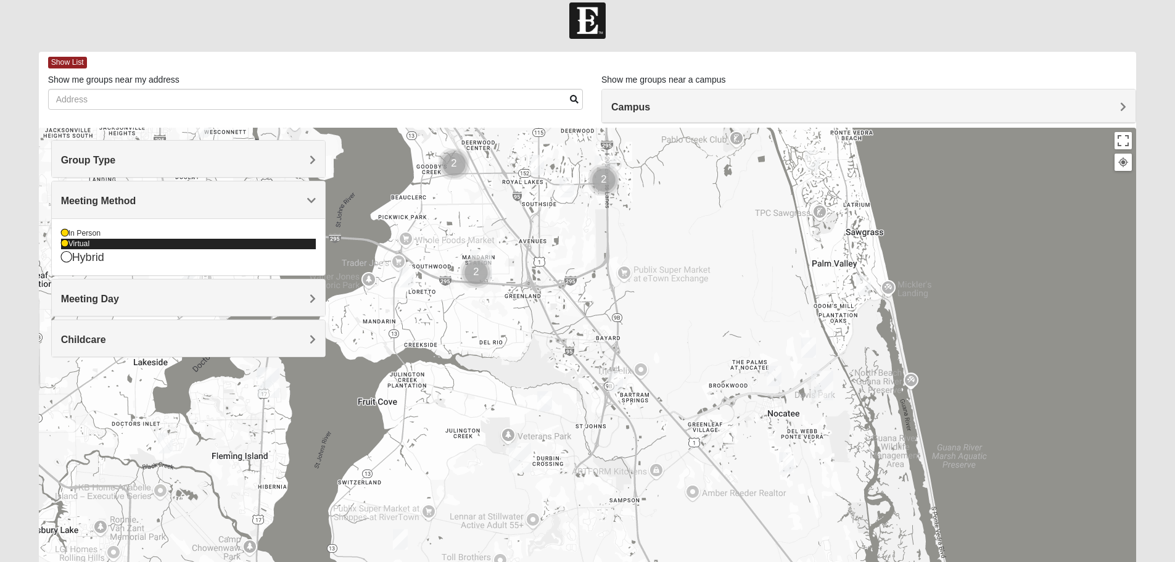
click at [77, 243] on div "Virtual" at bounding box center [188, 244] width 255 height 10
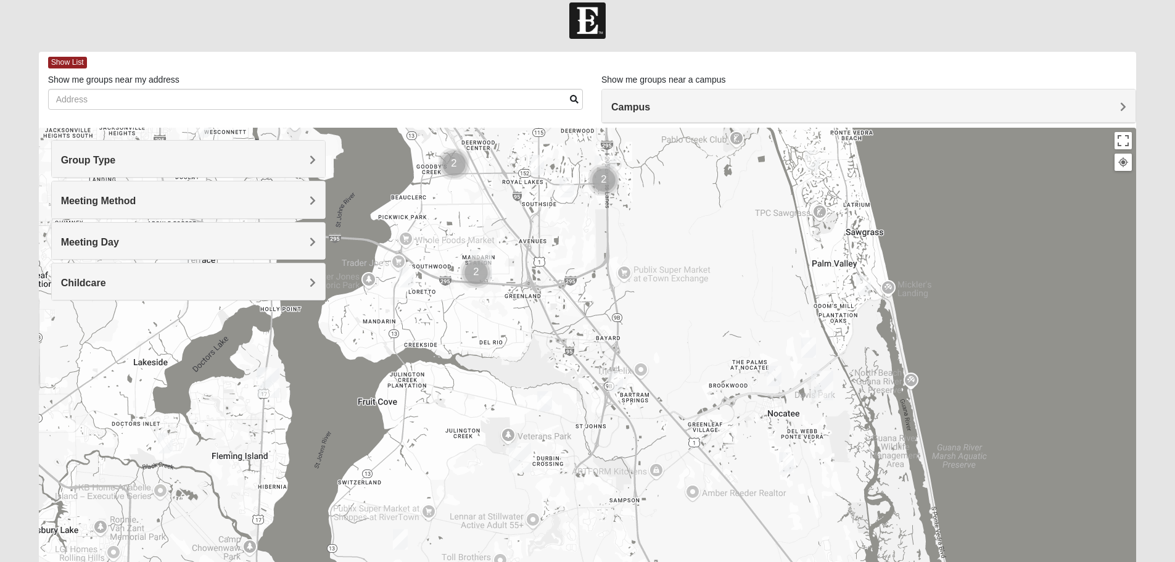
click at [92, 197] on span "Meeting Method" at bounding box center [98, 201] width 75 height 10
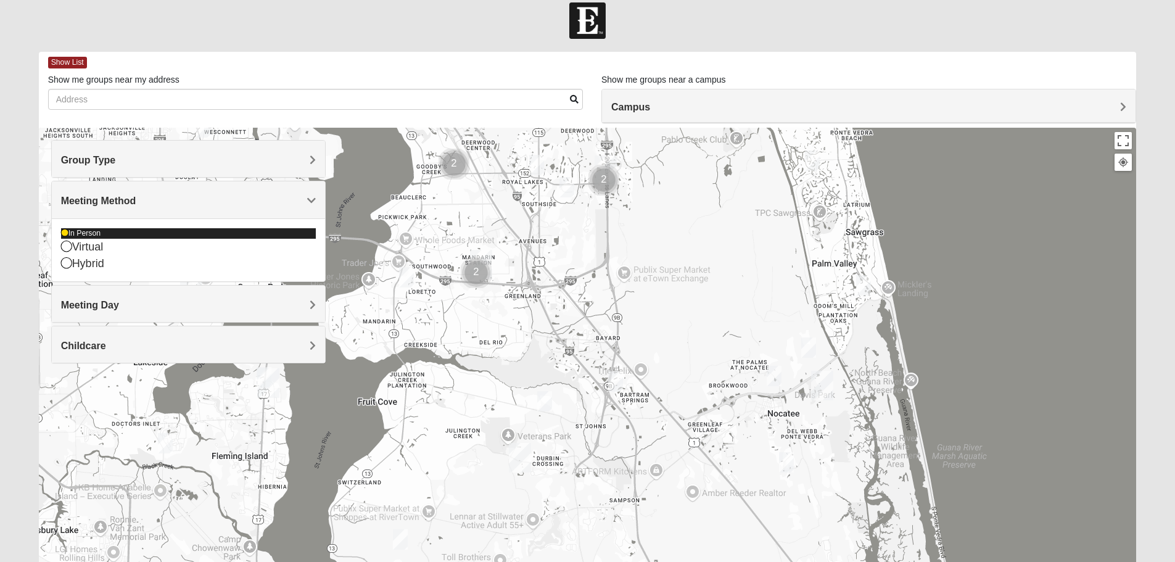
click at [95, 232] on div "In Person" at bounding box center [188, 233] width 255 height 10
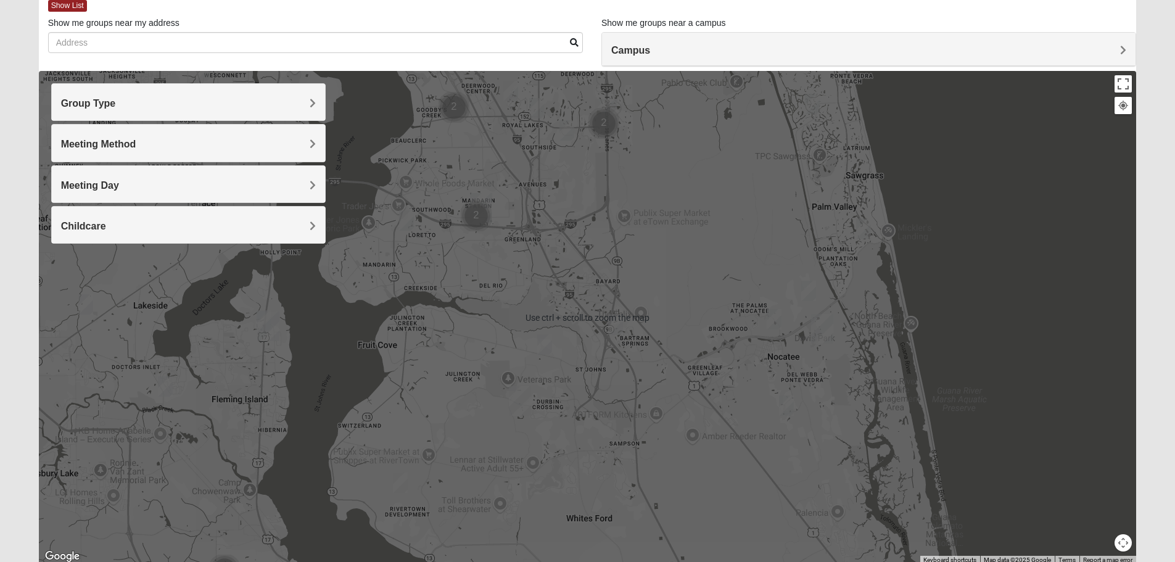
scroll to position [117, 0]
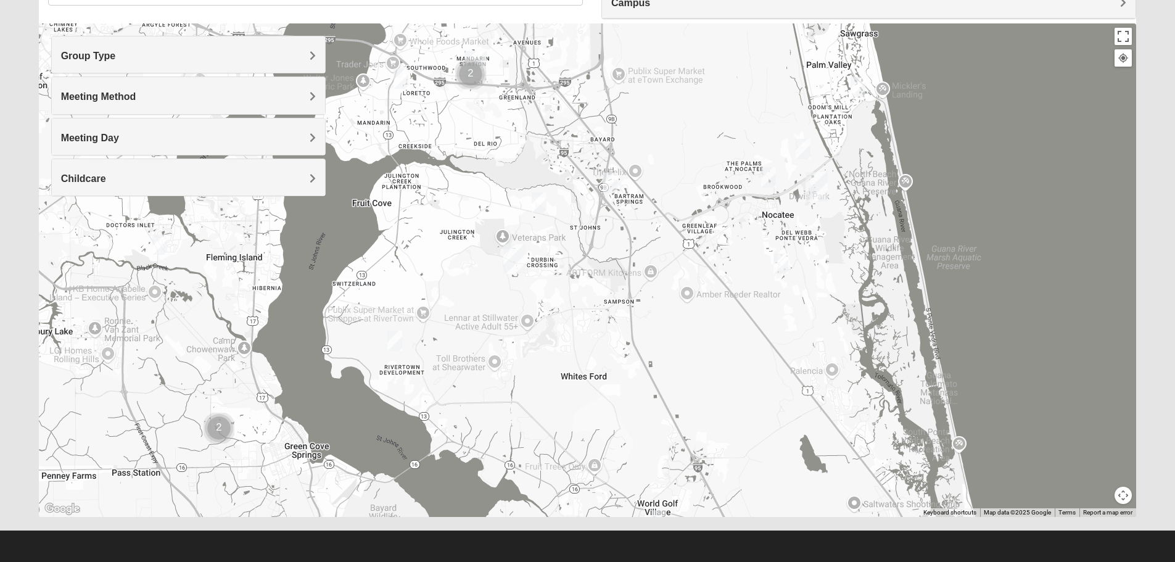
drag, startPoint x: 665, startPoint y: 390, endPoint x: 660, endPoint y: 292, distance: 98.2
click at [660, 292] on div at bounding box center [588, 270] width 1098 height 494
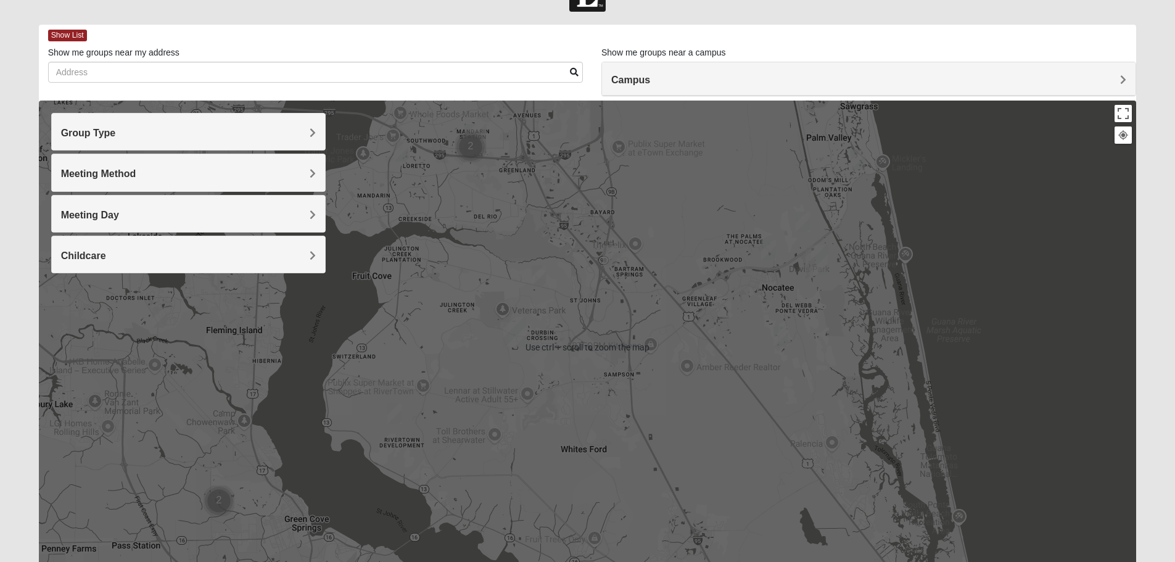
scroll to position [0, 0]
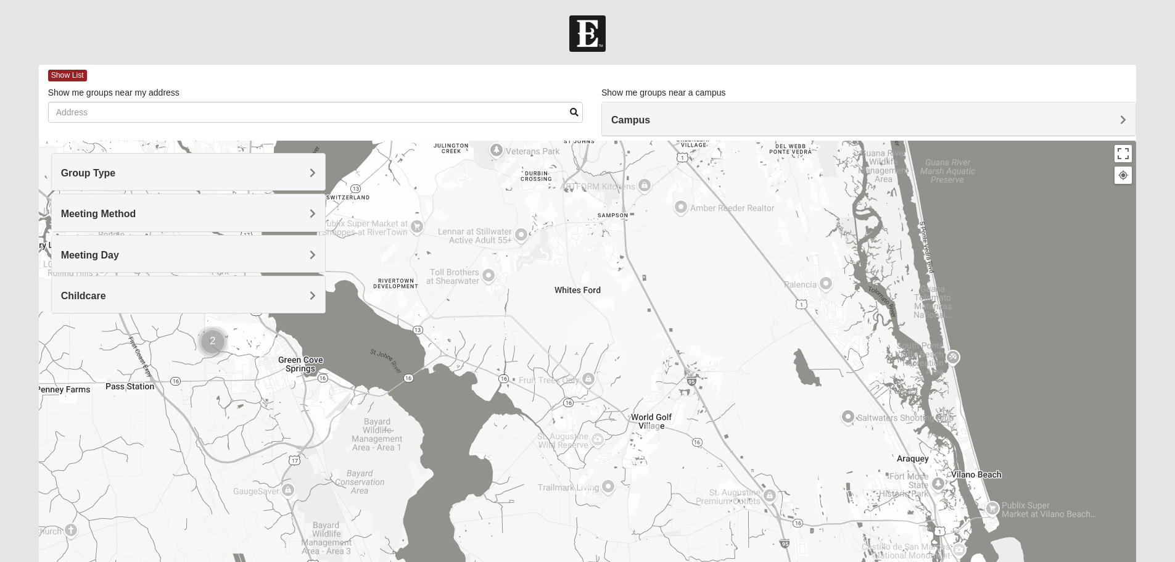
drag, startPoint x: 691, startPoint y: 455, endPoint x: 683, endPoint y: 255, distance: 199.5
click at [683, 255] on div at bounding box center [588, 388] width 1098 height 494
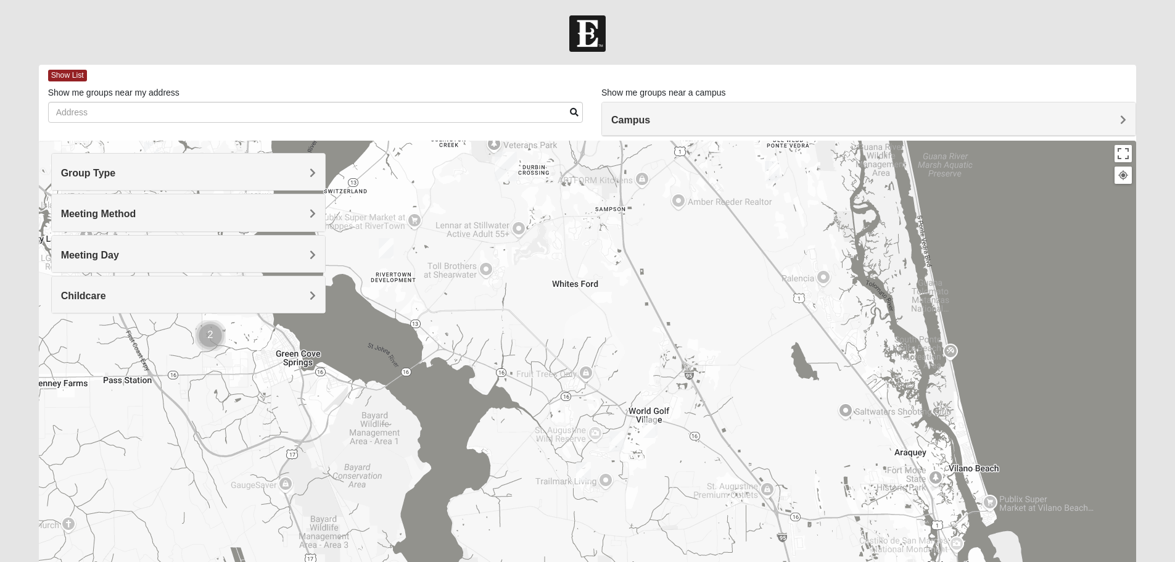
click at [649, 425] on img "Womens Shesterenko 32092" at bounding box center [650, 428] width 15 height 20
click at [576, 394] on span "Learn More" at bounding box center [572, 400] width 52 height 13
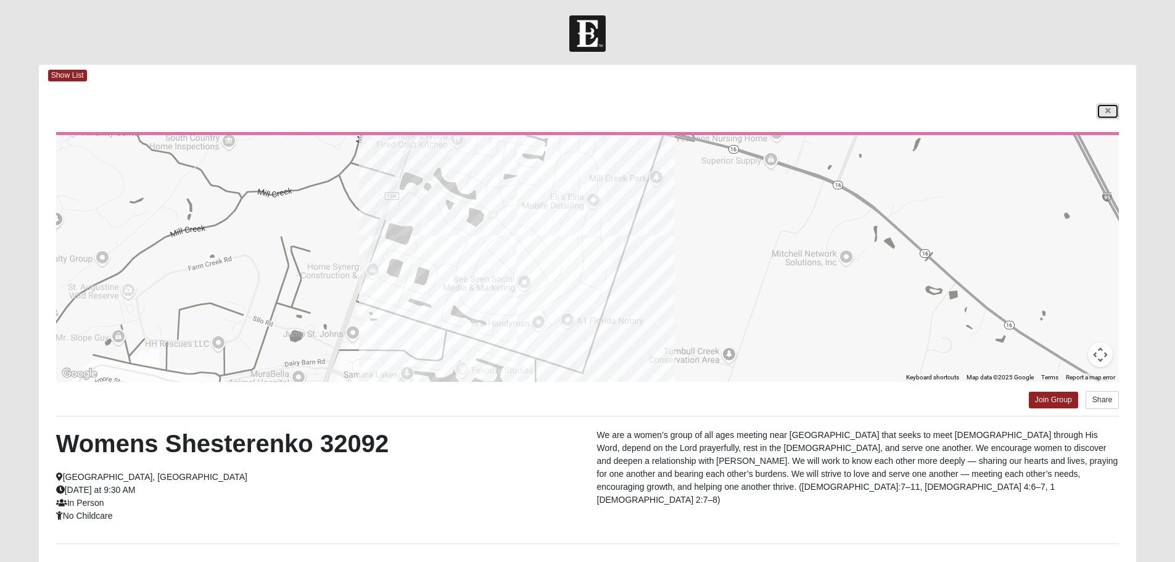
click at [1104, 111] on link at bounding box center [1108, 111] width 22 height 15
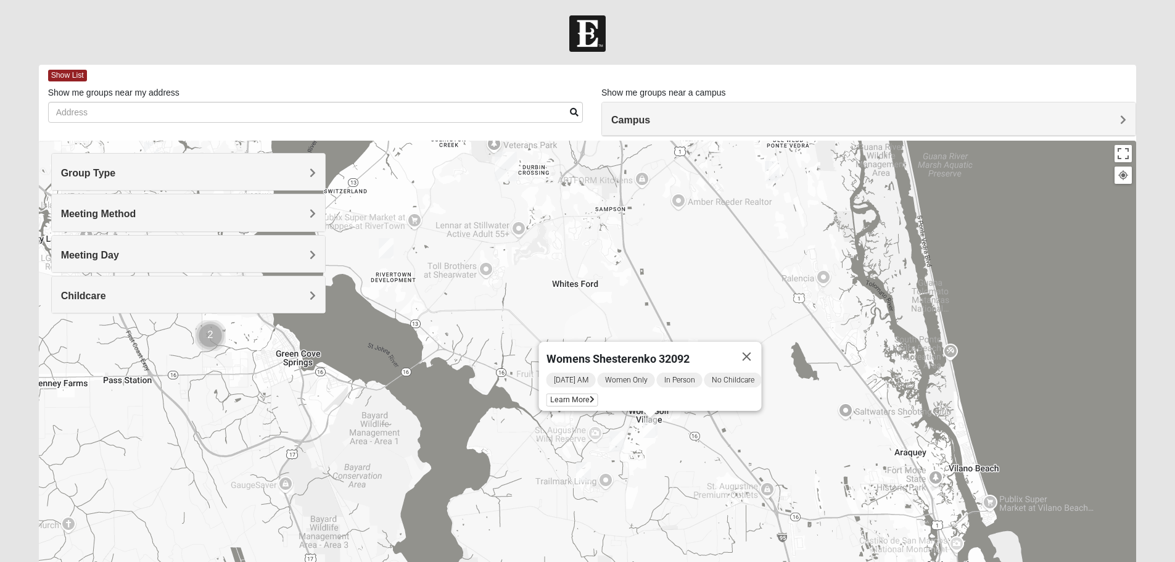
click at [615, 441] on img "Womens Dent/Edwards 32092" at bounding box center [617, 441] width 15 height 20
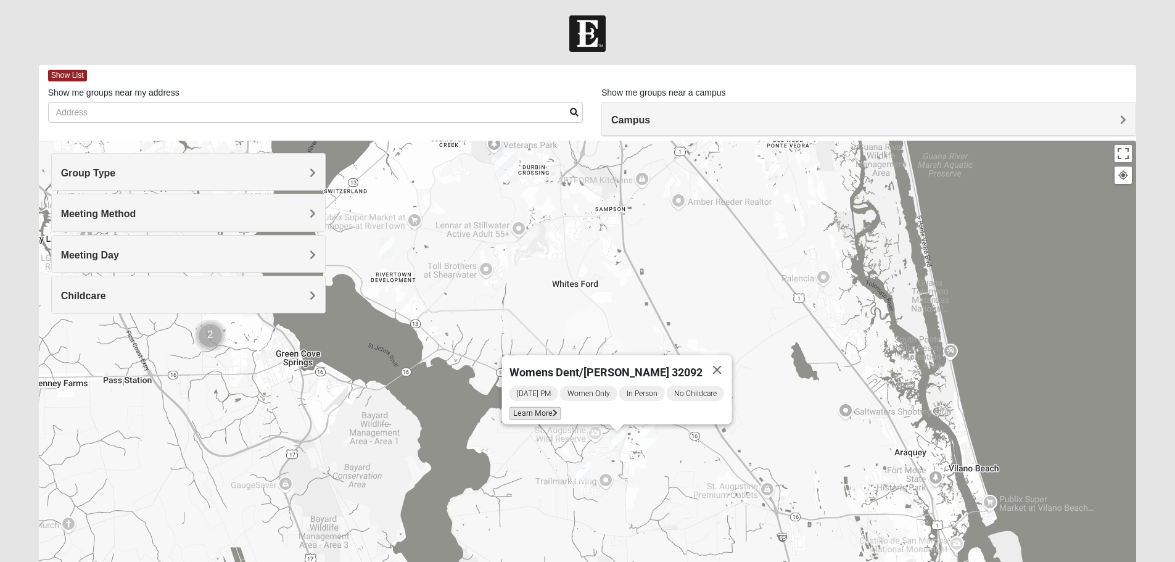
click at [533, 407] on span "Learn More" at bounding box center [535, 413] width 52 height 13
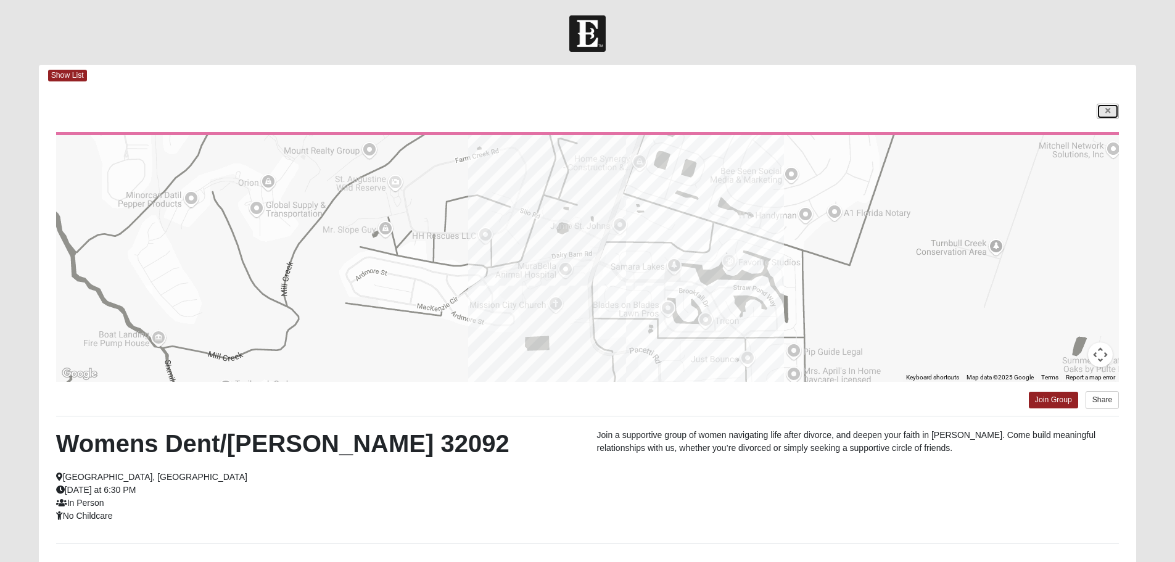
click at [1115, 112] on link at bounding box center [1108, 111] width 22 height 15
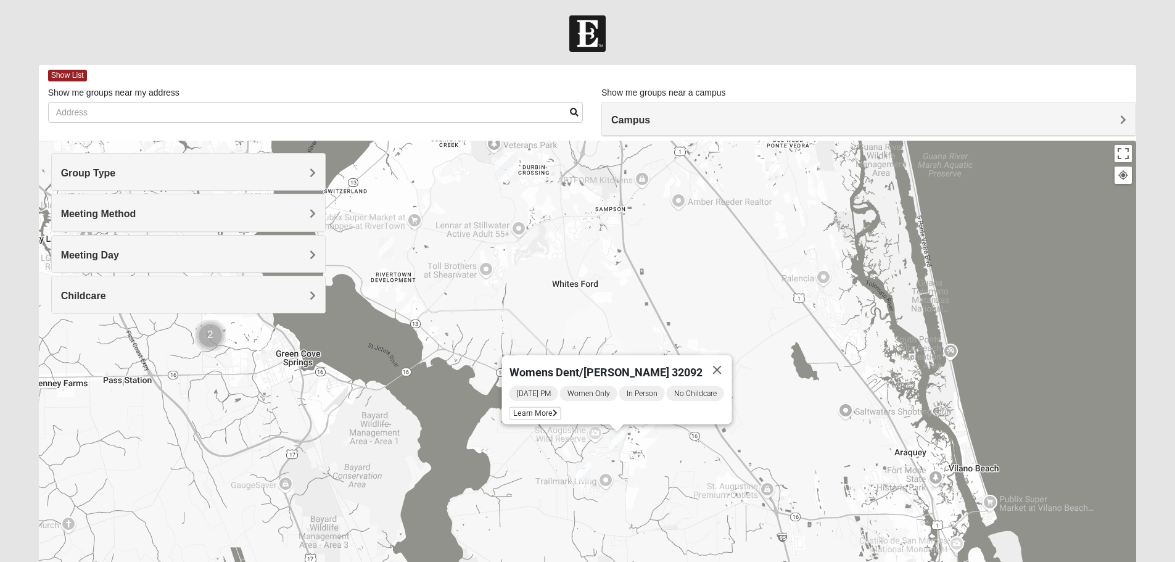
click at [581, 478] on img "Womens Worsham / Schultheis 32092" at bounding box center [583, 472] width 15 height 20
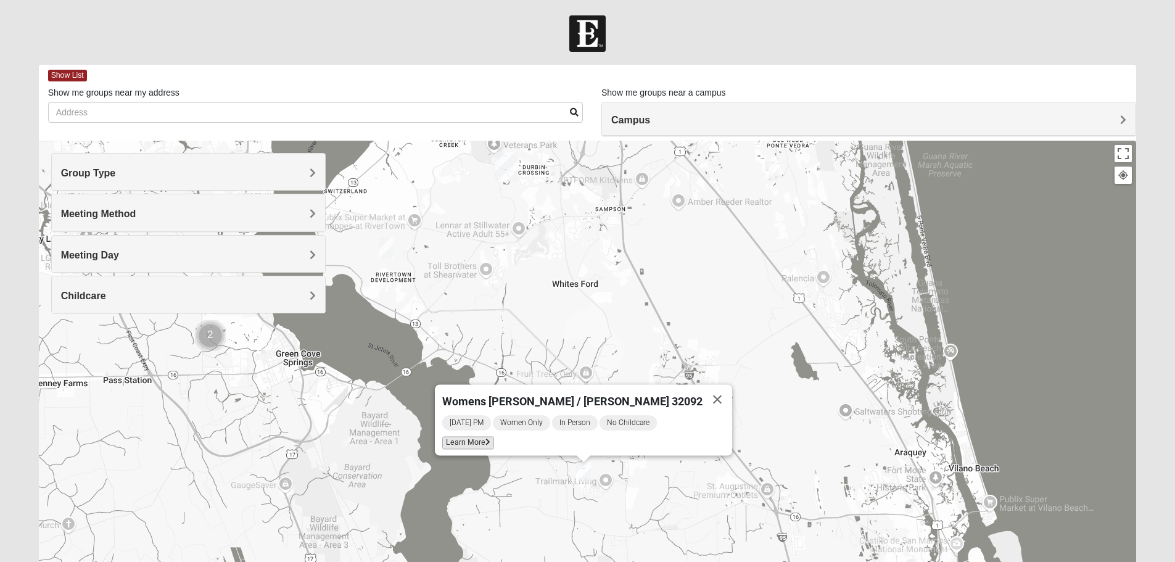
click at [494, 441] on span "Learn More" at bounding box center [468, 443] width 52 height 13
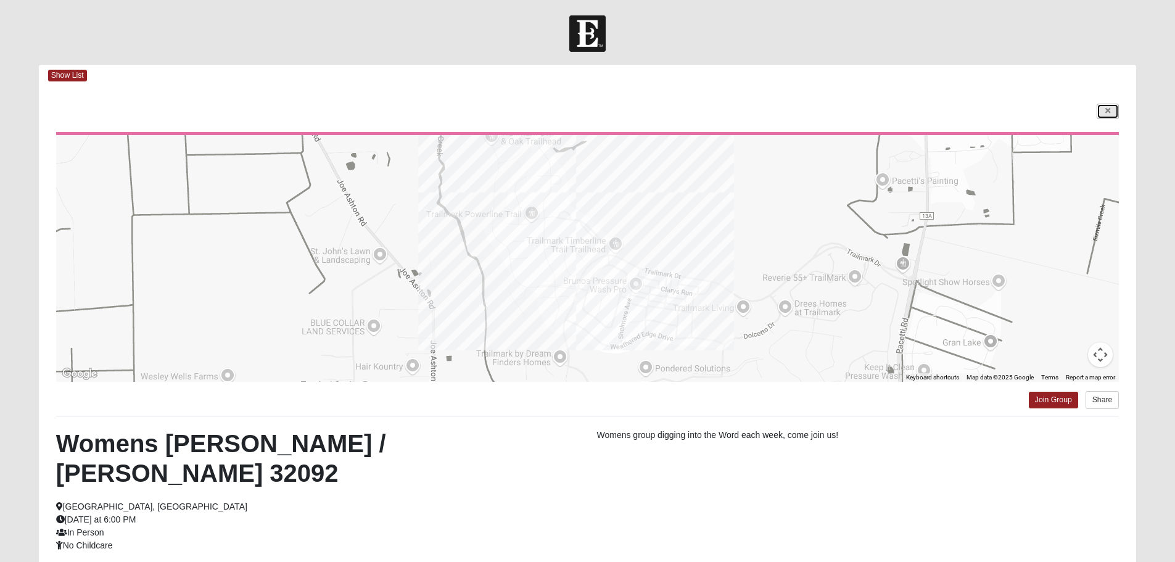
click at [1103, 113] on link at bounding box center [1108, 111] width 22 height 15
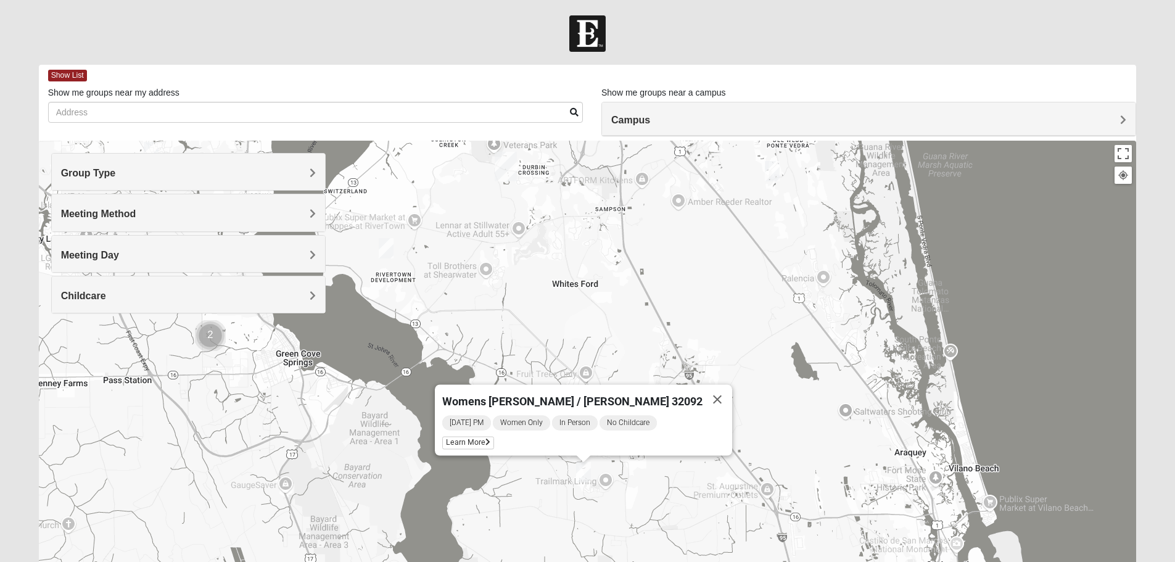
click at [118, 266] on div "Meeting Day" at bounding box center [188, 254] width 273 height 36
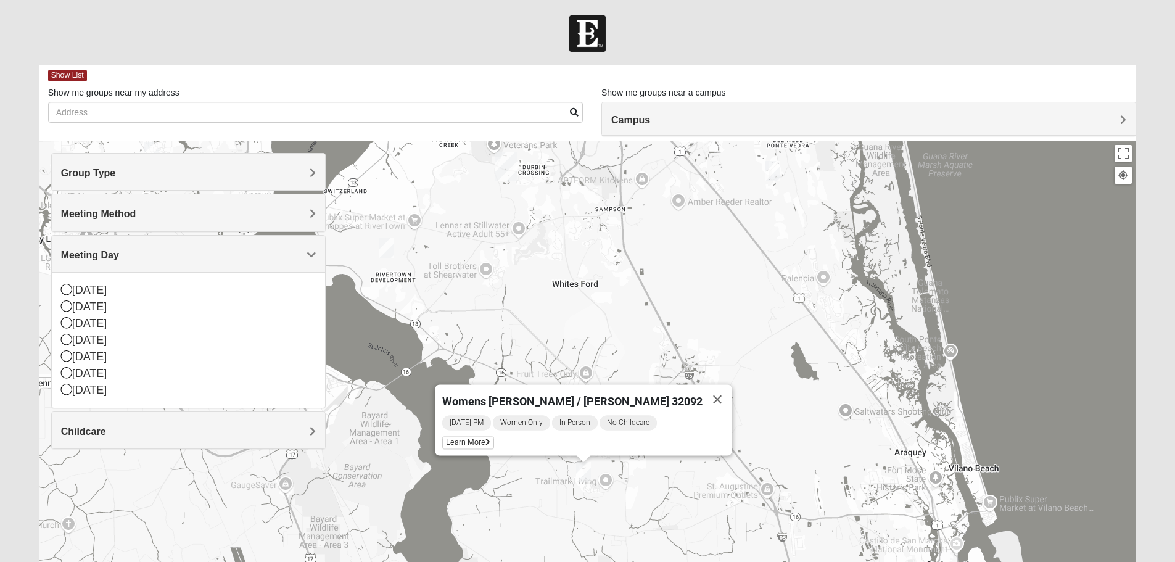
click at [118, 266] on div "Meeting Day" at bounding box center [188, 254] width 273 height 36
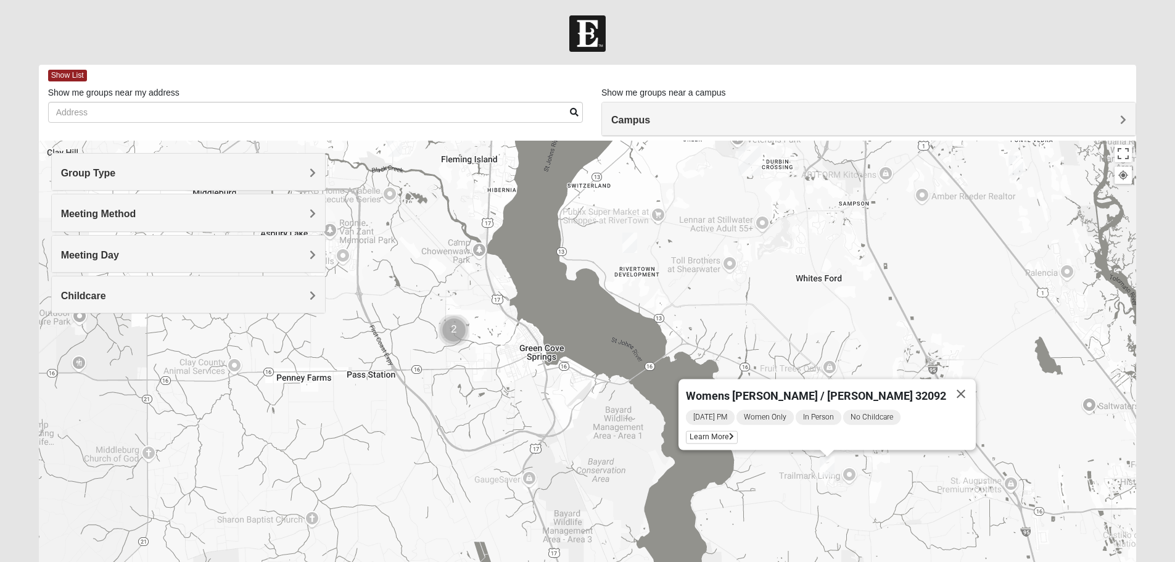
drag, startPoint x: 472, startPoint y: 279, endPoint x: 721, endPoint y: 273, distance: 249.3
click at [721, 273] on div "Womens [PERSON_NAME] / [PERSON_NAME] 32092 [DATE] PM Women Only In Person No Ch…" at bounding box center [588, 388] width 1098 height 494
click at [631, 244] on img "Womens Caro 32259" at bounding box center [630, 243] width 15 height 20
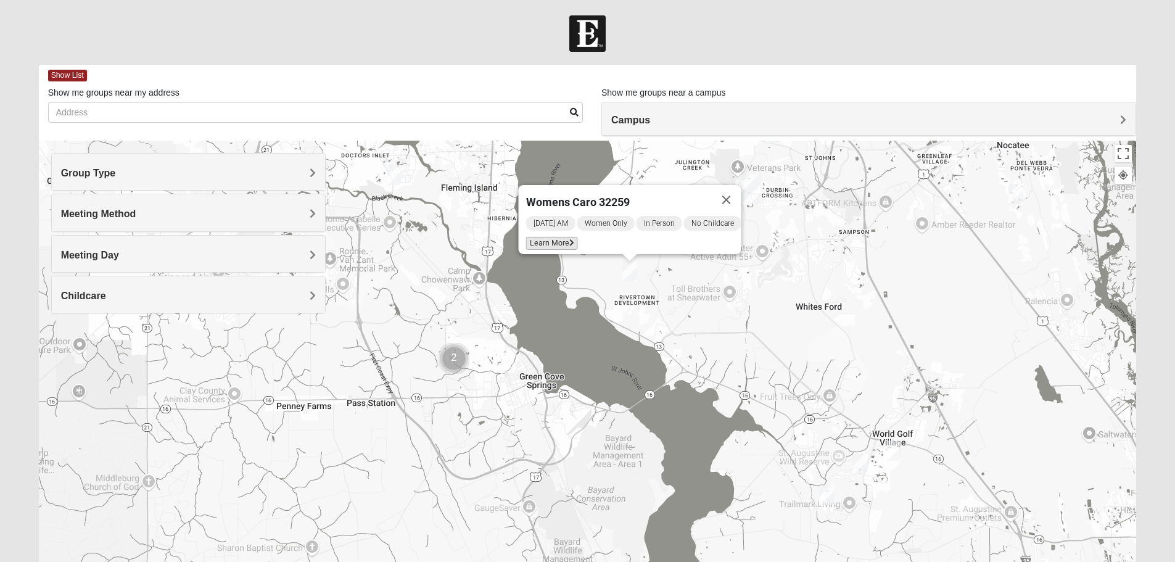
click at [558, 239] on span "Learn More" at bounding box center [552, 243] width 52 height 13
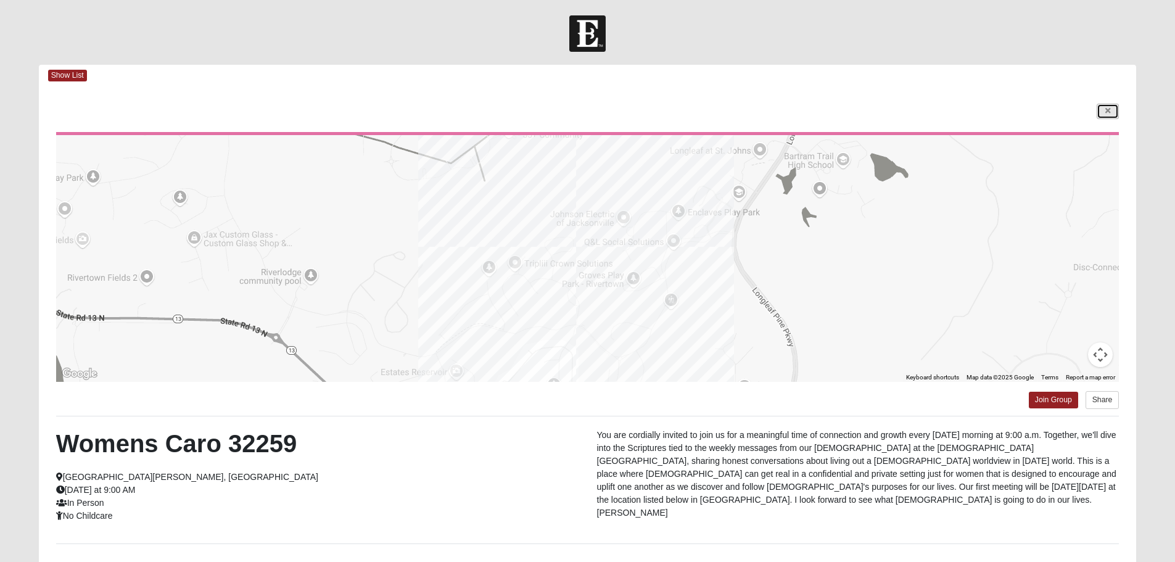
click at [1115, 113] on link at bounding box center [1108, 111] width 22 height 15
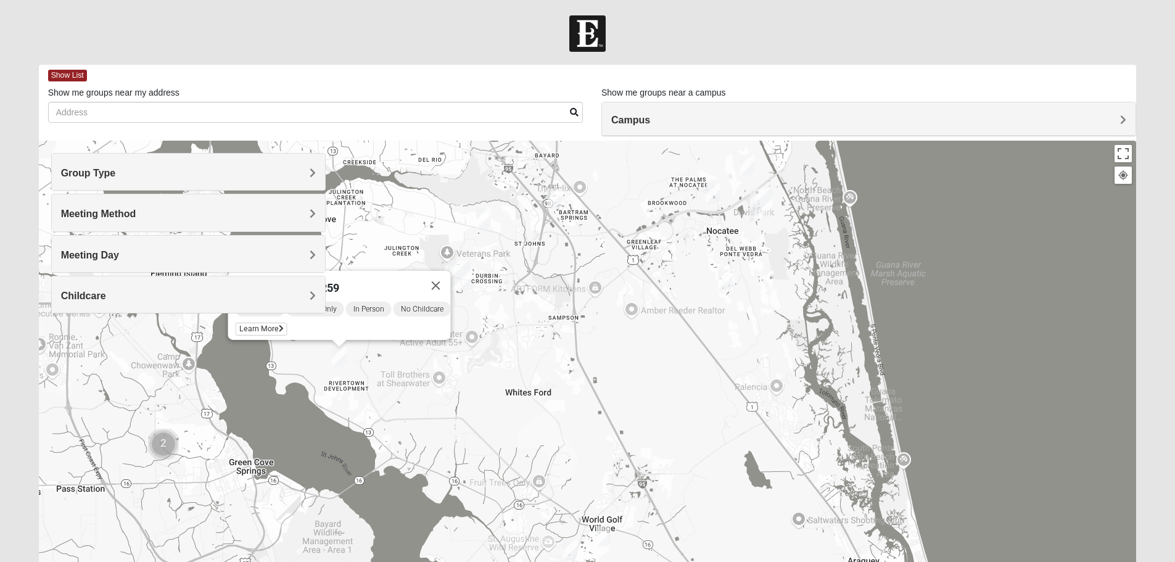
drag, startPoint x: 968, startPoint y: 340, endPoint x: 676, endPoint y: 427, distance: 304.5
click at [676, 427] on div "Womens Caro 32259 [DATE] AM Women Only In Person No Childcare Learn More" at bounding box center [588, 388] width 1098 height 494
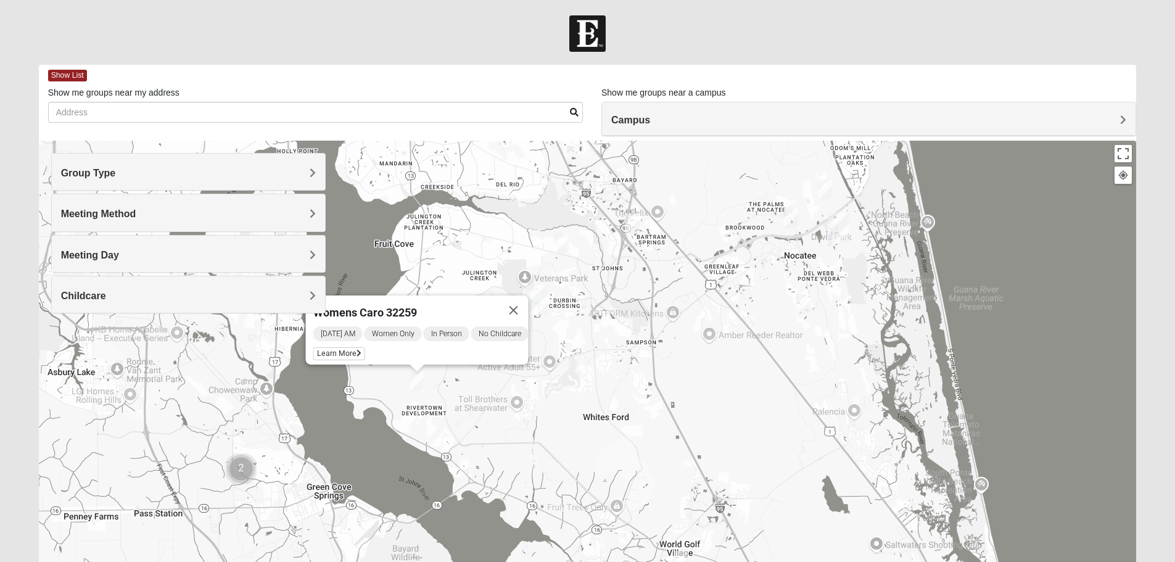
drag, startPoint x: 526, startPoint y: 358, endPoint x: 608, endPoint y: 384, distance: 86.1
click at [608, 384] on div "Womens Caro 32259 [DATE] AM Women Only In Person No Childcare Learn More" at bounding box center [588, 388] width 1098 height 494
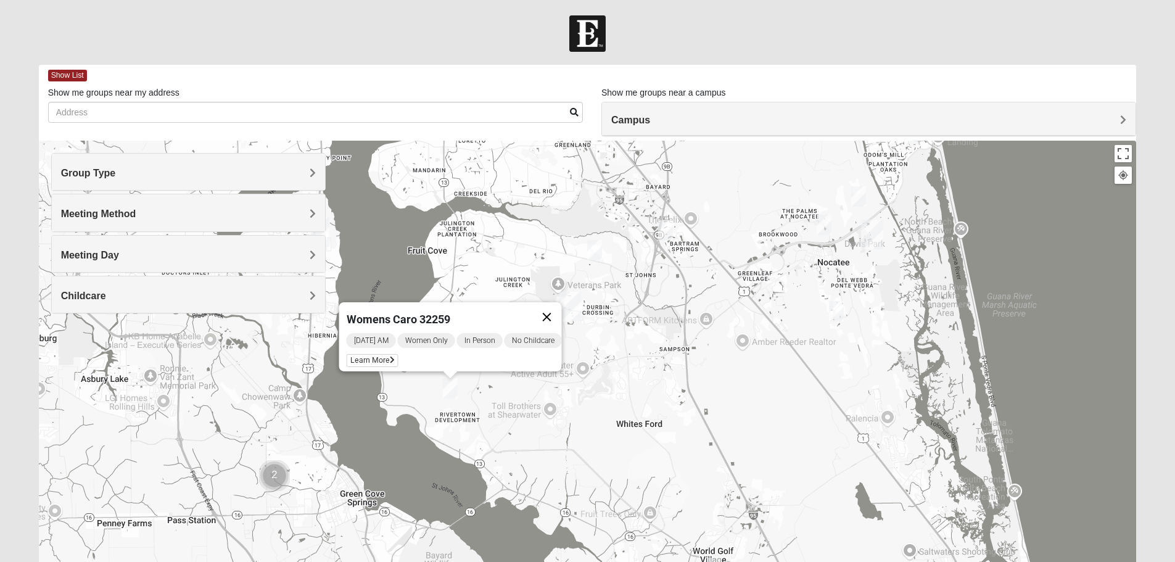
click at [558, 313] on button "Close" at bounding box center [547, 317] width 30 height 30
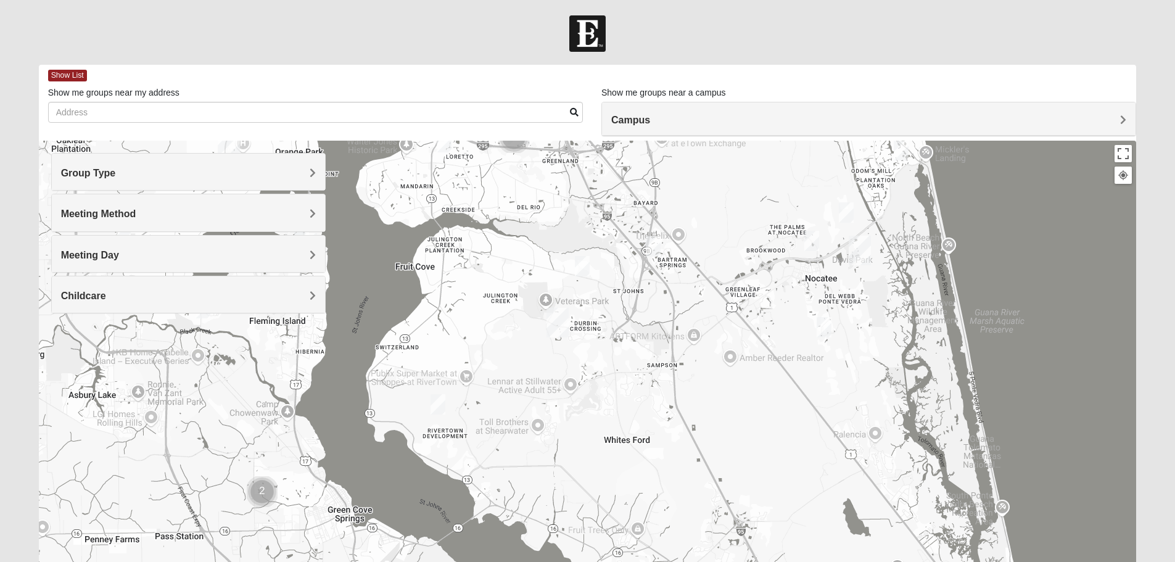
drag, startPoint x: 675, startPoint y: 386, endPoint x: 603, endPoint y: 309, distance: 106.1
click at [603, 310] on div at bounding box center [588, 388] width 1098 height 494
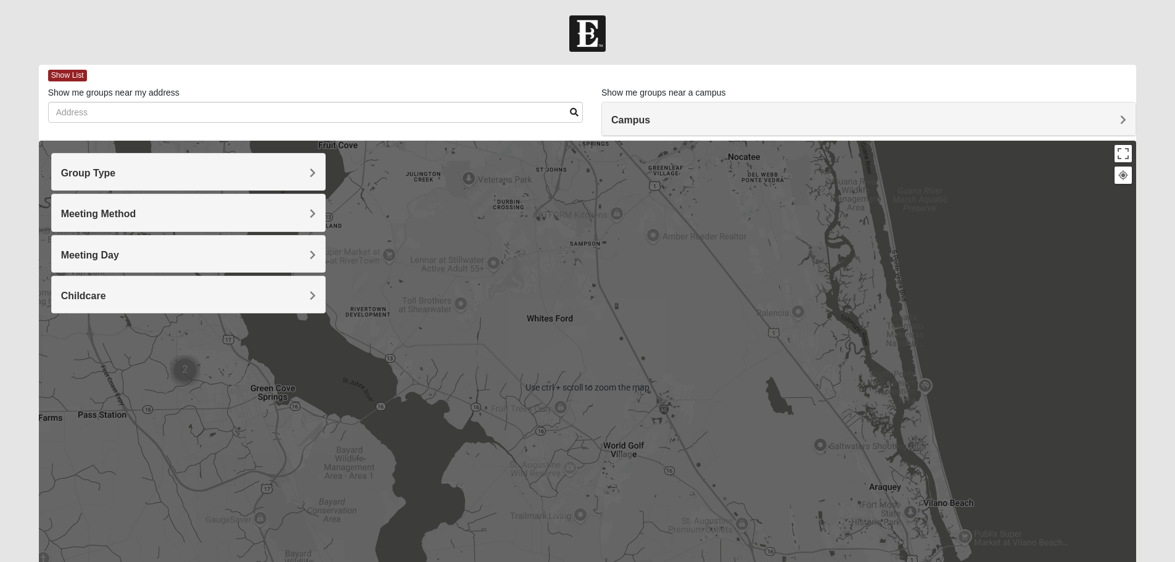
scroll to position [117, 0]
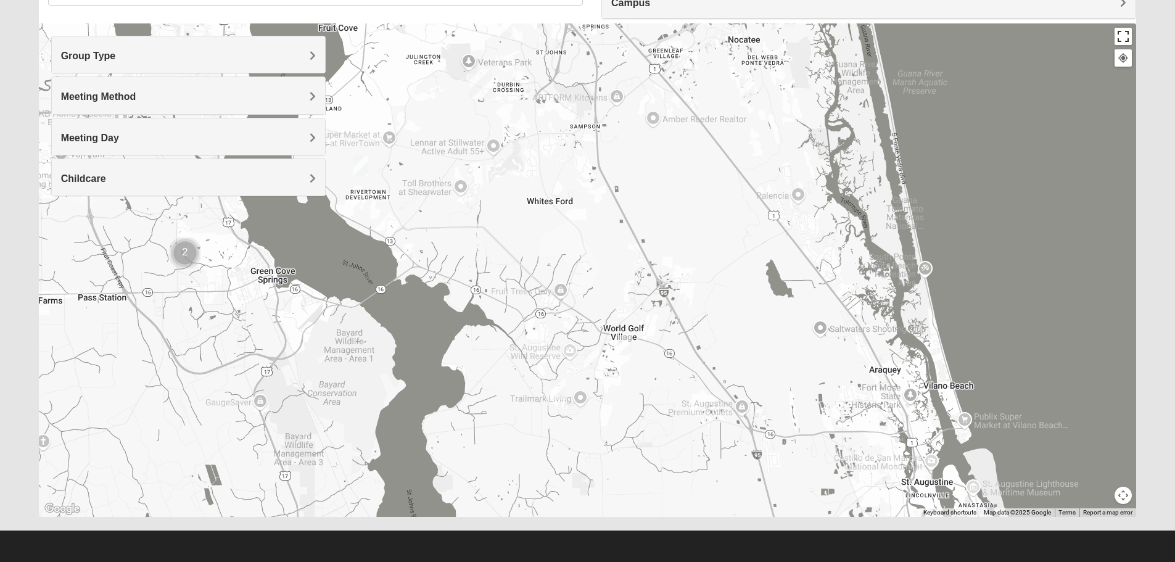
click at [1124, 37] on button "Toggle fullscreen view" at bounding box center [1123, 36] width 17 height 17
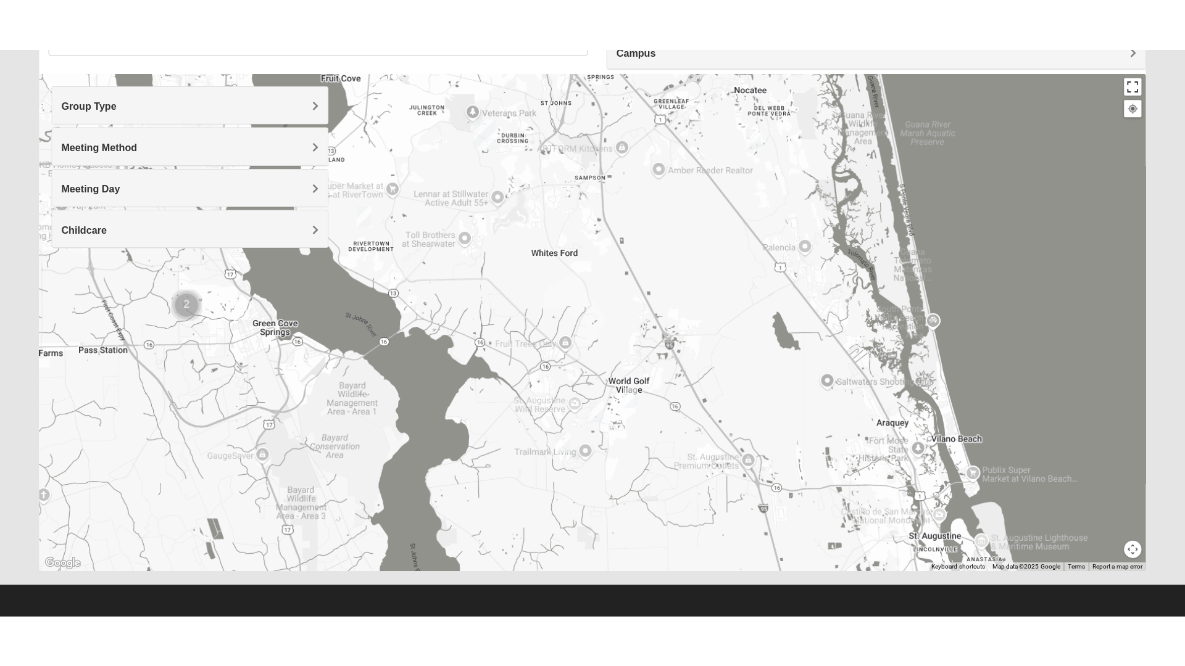
scroll to position [13, 0]
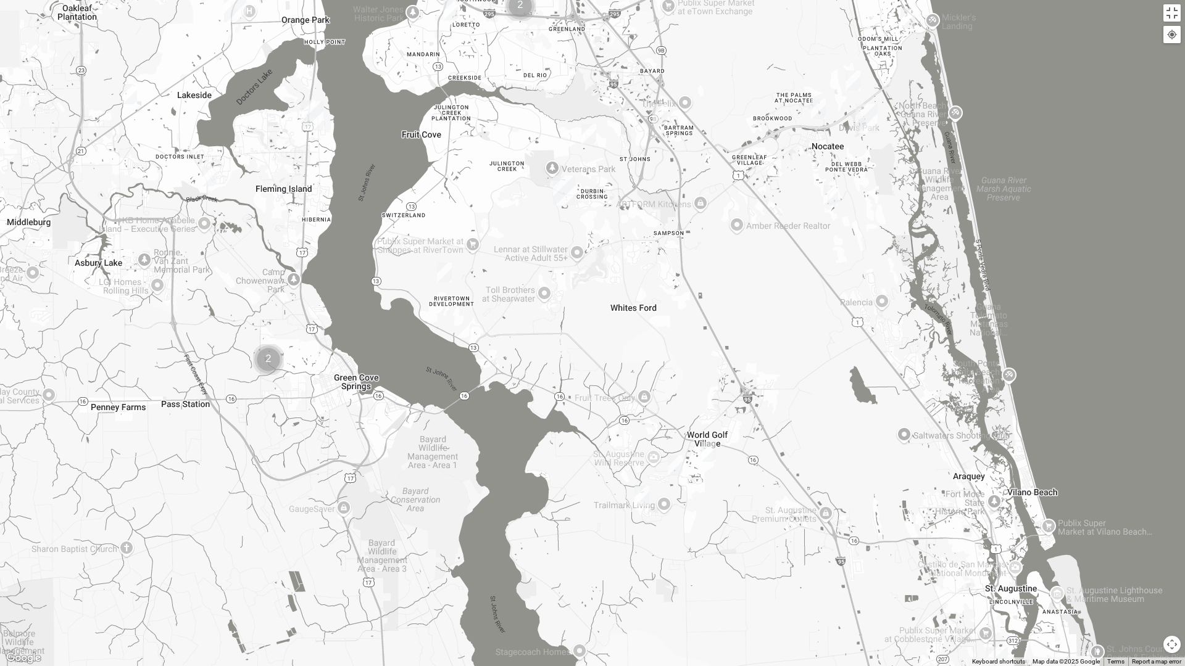
drag, startPoint x: 695, startPoint y: 370, endPoint x: 790, endPoint y: 499, distance: 159.8
click at [790, 499] on div at bounding box center [592, 333] width 1185 height 666
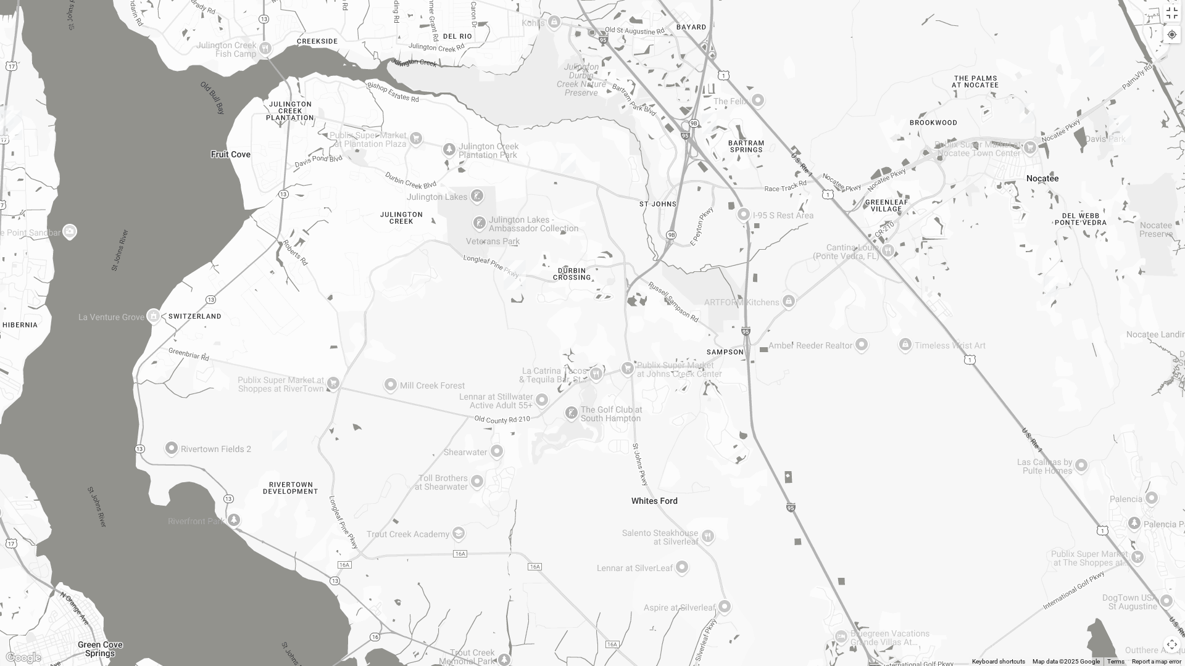
drag, startPoint x: 678, startPoint y: 335, endPoint x: 700, endPoint y: 430, distance: 97.4
click at [700, 430] on div at bounding box center [592, 333] width 1185 height 666
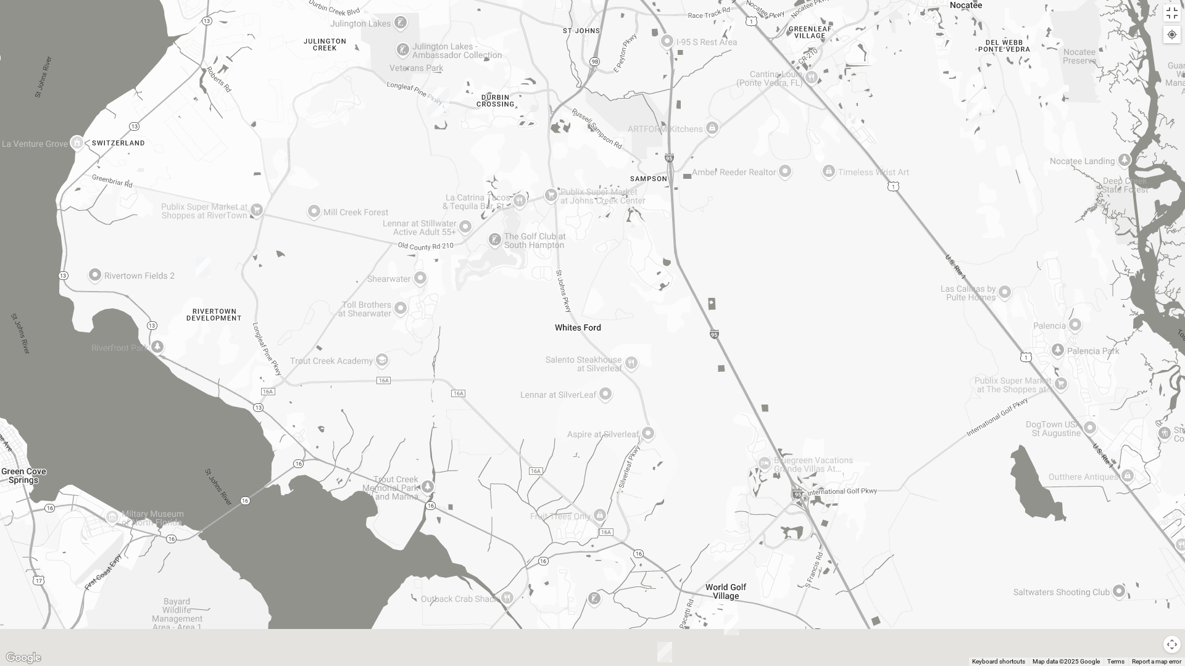
drag, startPoint x: 722, startPoint y: 366, endPoint x: 651, endPoint y: 221, distance: 161.4
click at [651, 221] on div at bounding box center [592, 333] width 1185 height 666
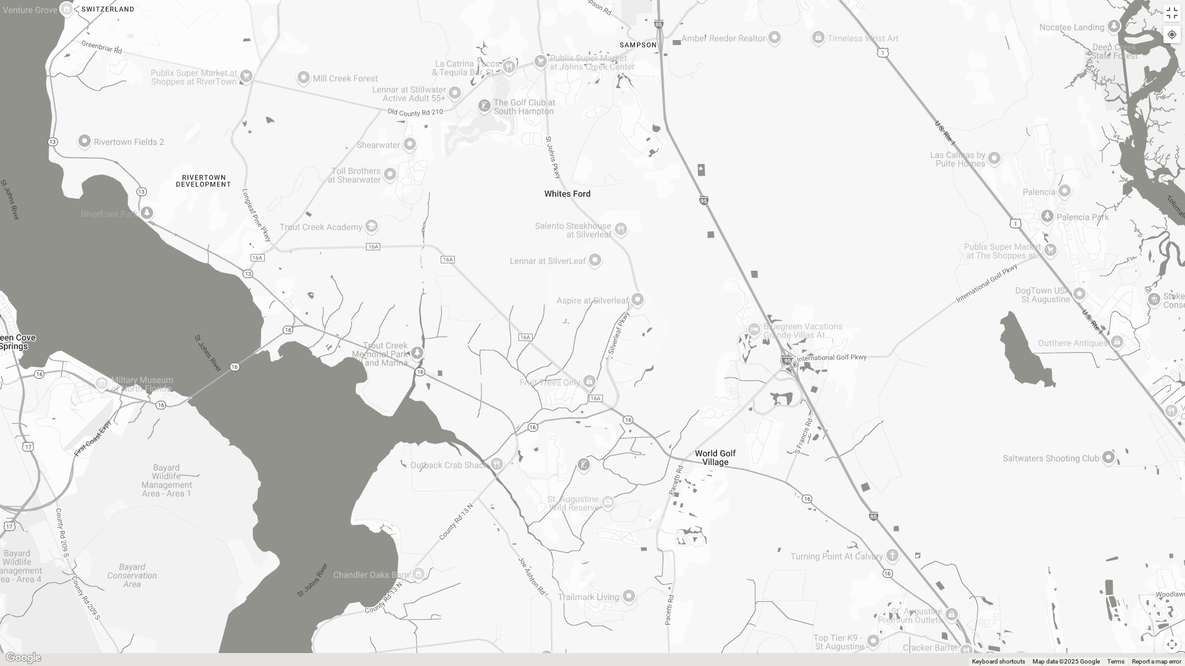
drag, startPoint x: 727, startPoint y: 384, endPoint x: 722, endPoint y: 357, distance: 27.7
click at [722, 357] on div at bounding box center [592, 333] width 1185 height 666
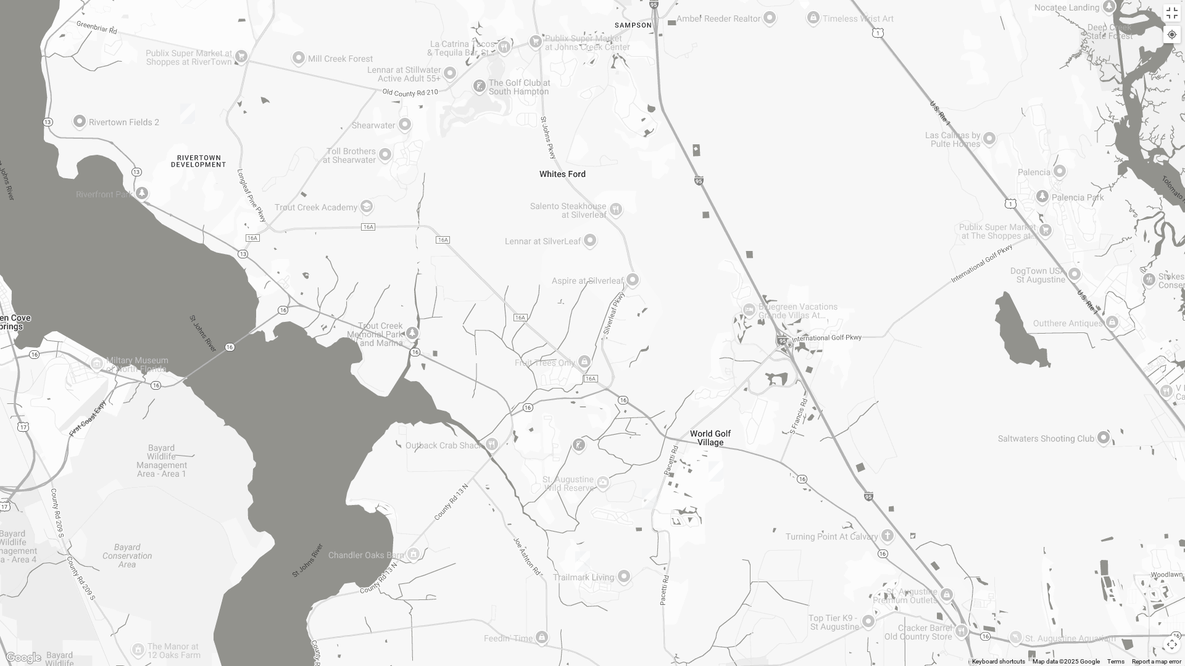
click at [581, 560] on img "Womens Worsham / Schultheis 32092" at bounding box center [582, 562] width 15 height 20
click at [702, 489] on button "Close" at bounding box center [717, 489] width 30 height 30
click at [650, 503] on img "Womens Dent/Edwards 32092" at bounding box center [649, 499] width 15 height 20
click at [760, 427] on button "Close" at bounding box center [750, 428] width 30 height 30
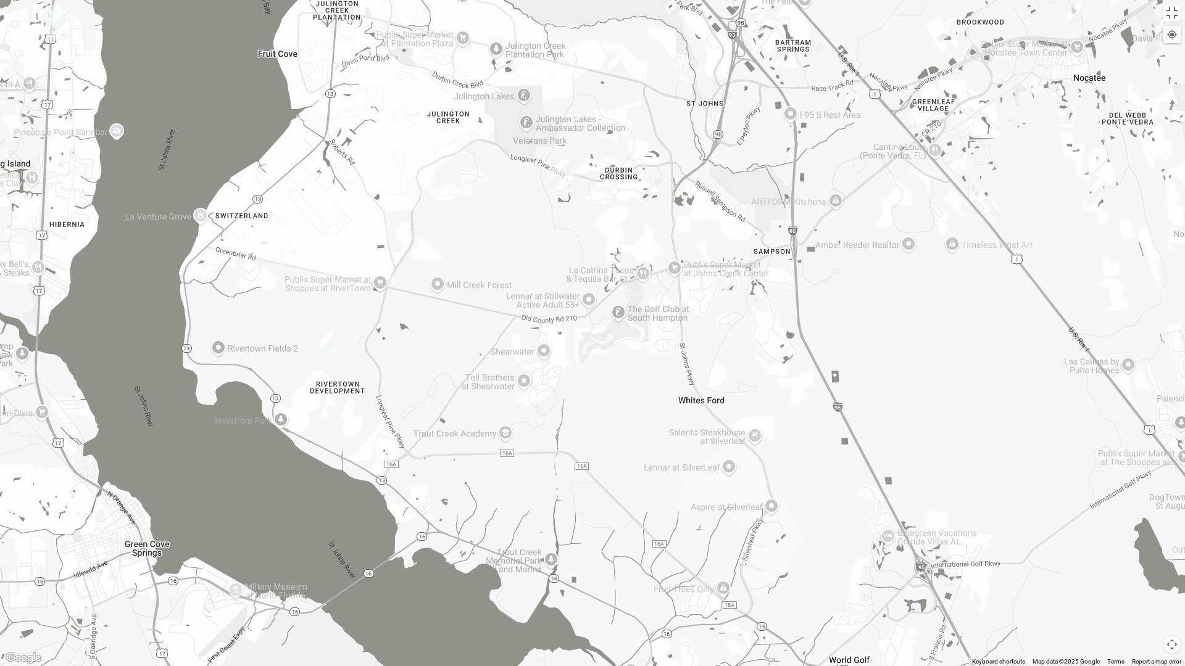
drag, startPoint x: 547, startPoint y: 314, endPoint x: 689, endPoint y: 547, distance: 272.5
click at [689, 547] on div at bounding box center [592, 333] width 1185 height 666
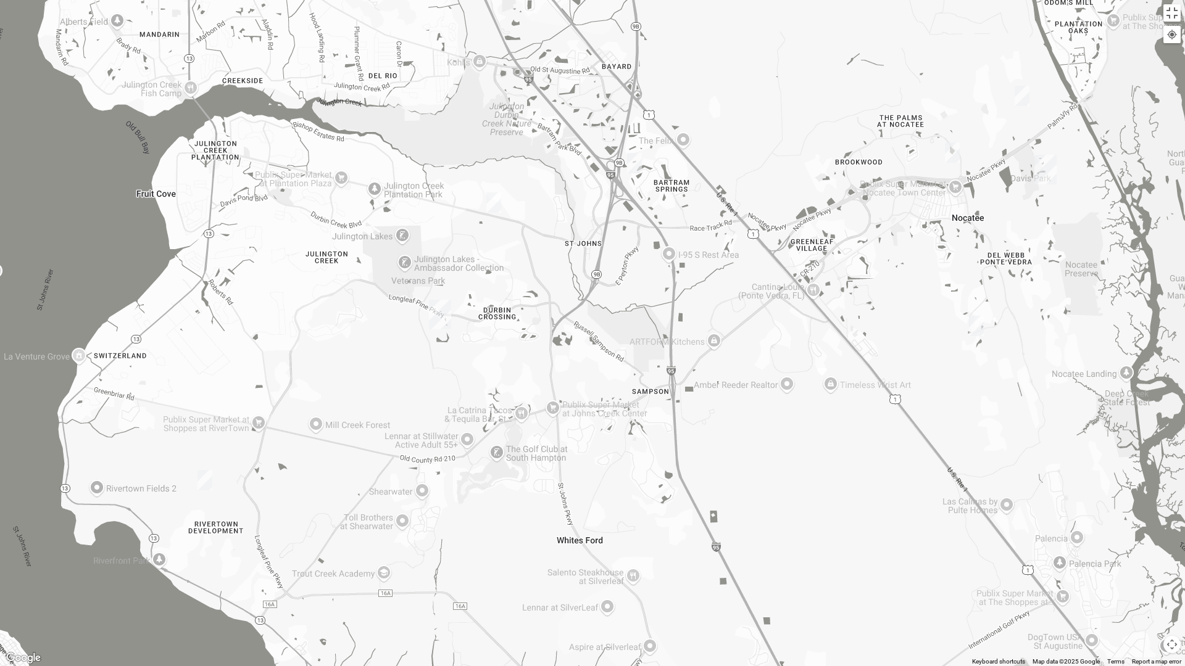
drag, startPoint x: 696, startPoint y: 394, endPoint x: 562, endPoint y: 510, distance: 177.2
click at [562, 510] on div at bounding box center [592, 333] width 1185 height 666
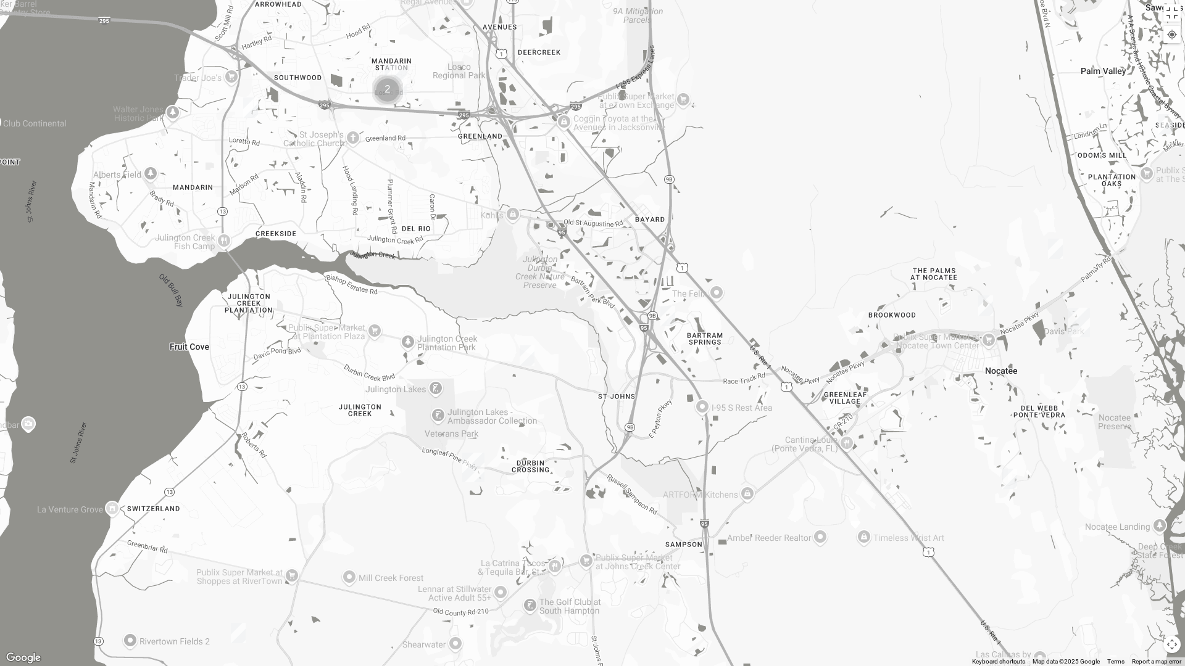
drag, startPoint x: 498, startPoint y: 348, endPoint x: 534, endPoint y: 502, distance: 158.3
click at [534, 502] on div at bounding box center [592, 333] width 1185 height 666
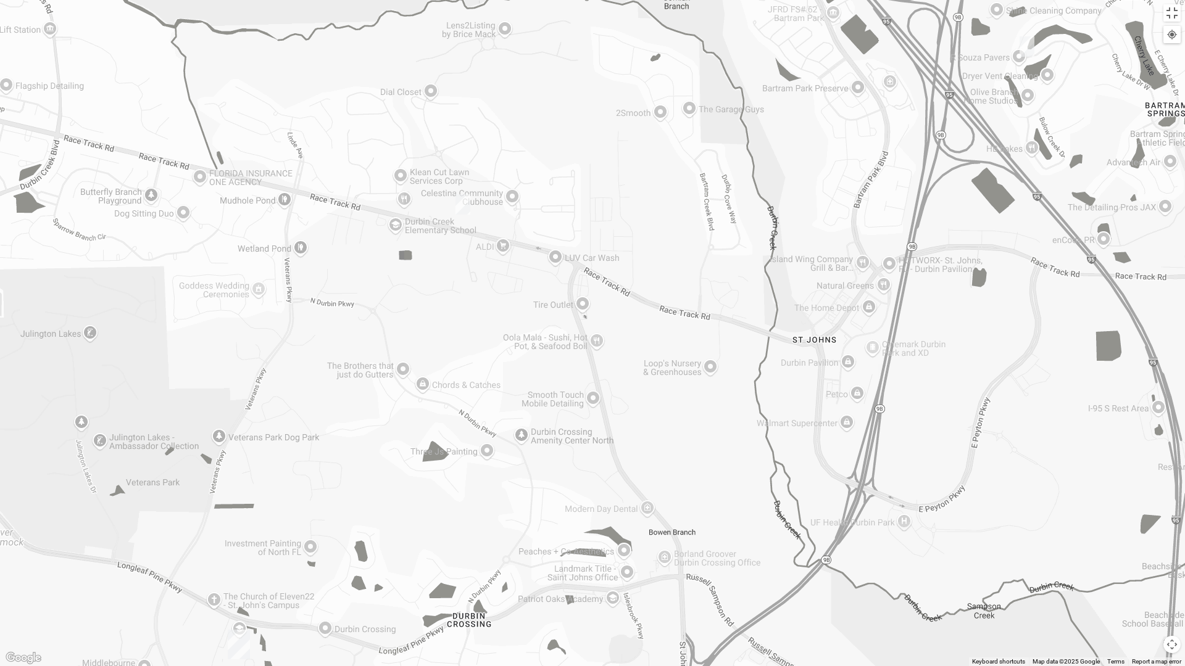
click at [464, 204] on img "Womens Urbanski 32259" at bounding box center [462, 204] width 15 height 20
click at [561, 128] on button "Close" at bounding box center [560, 133] width 30 height 30
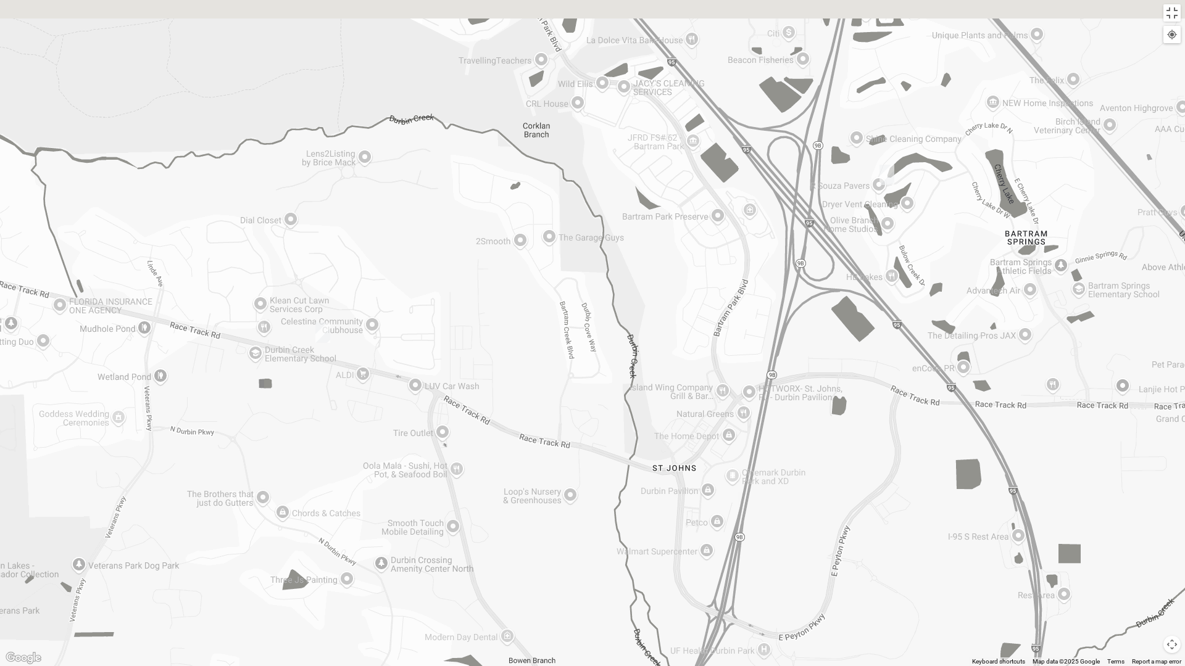
drag, startPoint x: 950, startPoint y: 247, endPoint x: 725, endPoint y: 410, distance: 277.9
click at [725, 410] on div at bounding box center [592, 333] width 1185 height 666
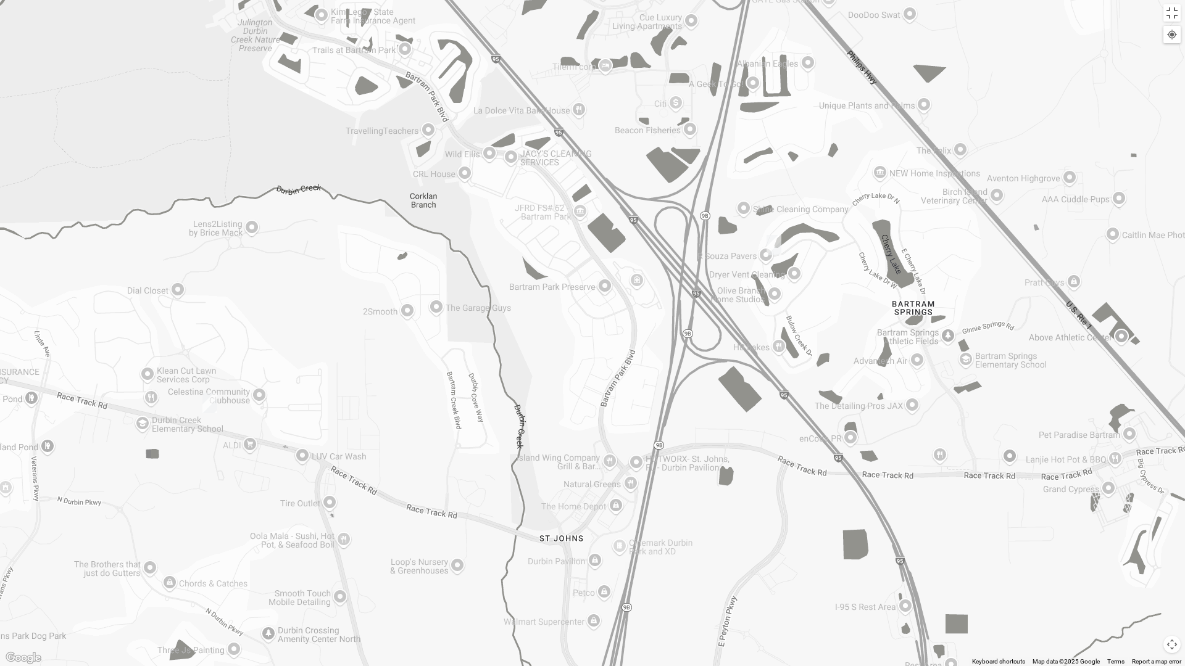
click at [774, 245] on img "Womens Lopez/McCardle 32258" at bounding box center [773, 245] width 15 height 20
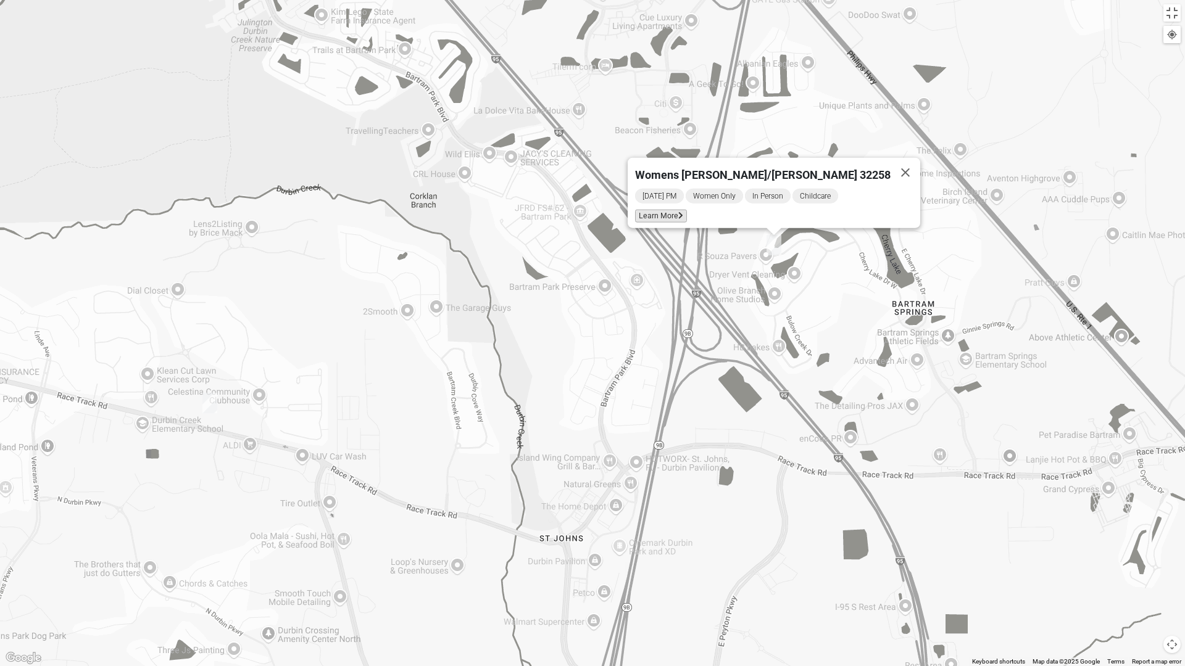
click at [687, 213] on span "Learn More" at bounding box center [661, 216] width 52 height 13
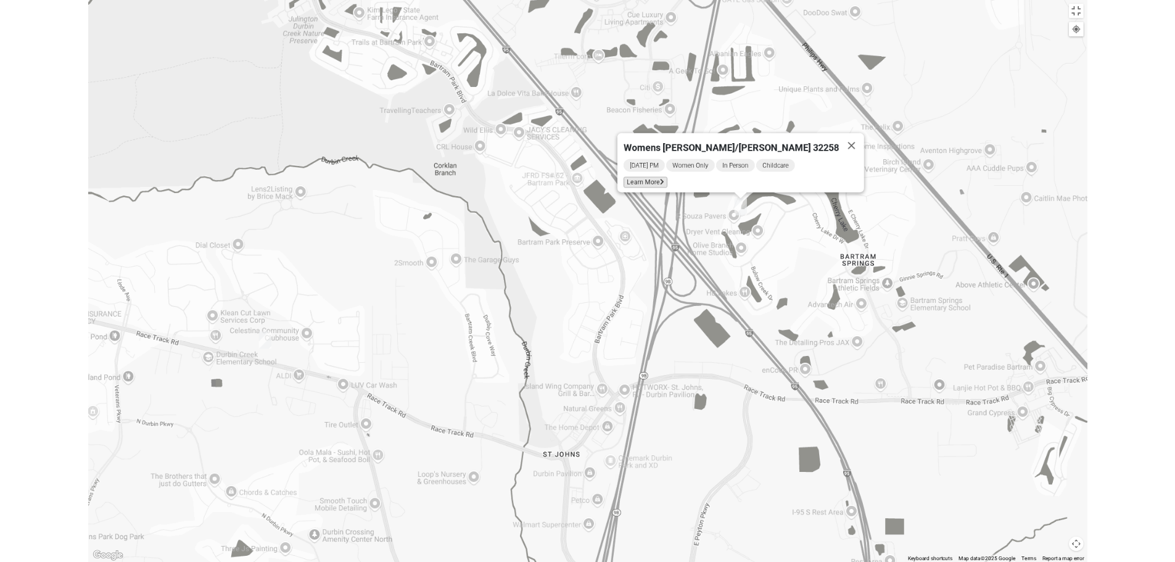
scroll to position [7, 0]
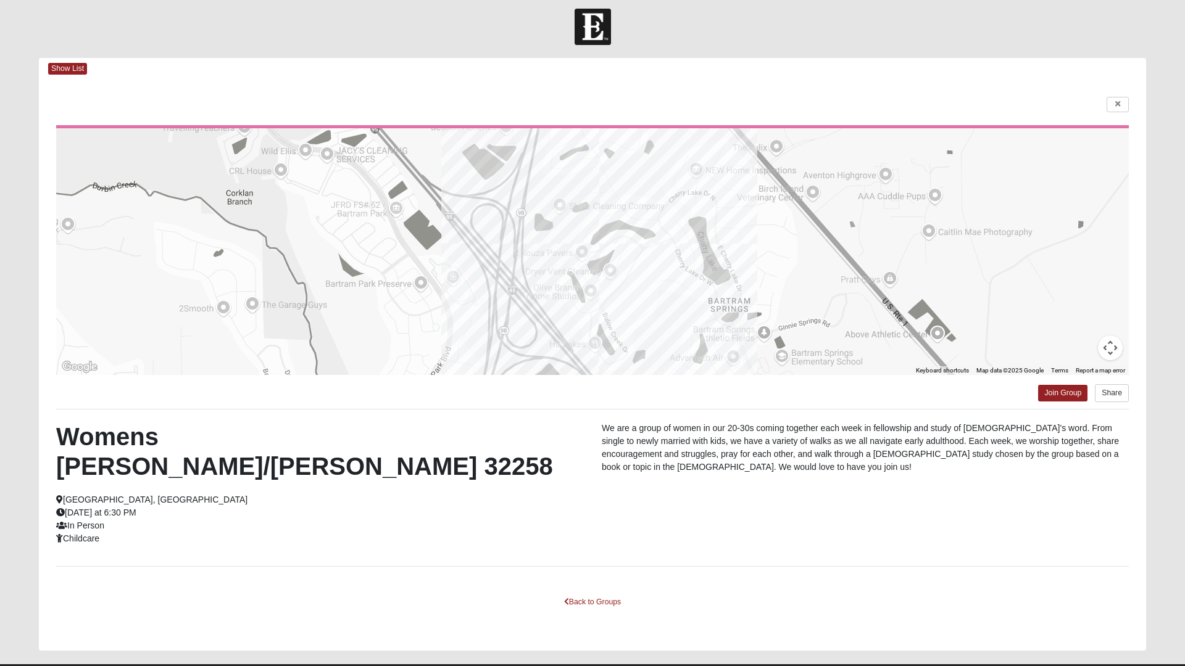
click at [1110, 102] on html "Log In Find A Group Error Show List Loading Groups" at bounding box center [592, 344] width 1185 height 703
click at [1118, 101] on html "Log In Find A Group Error Show List Loading Groups" at bounding box center [592, 344] width 1185 height 703
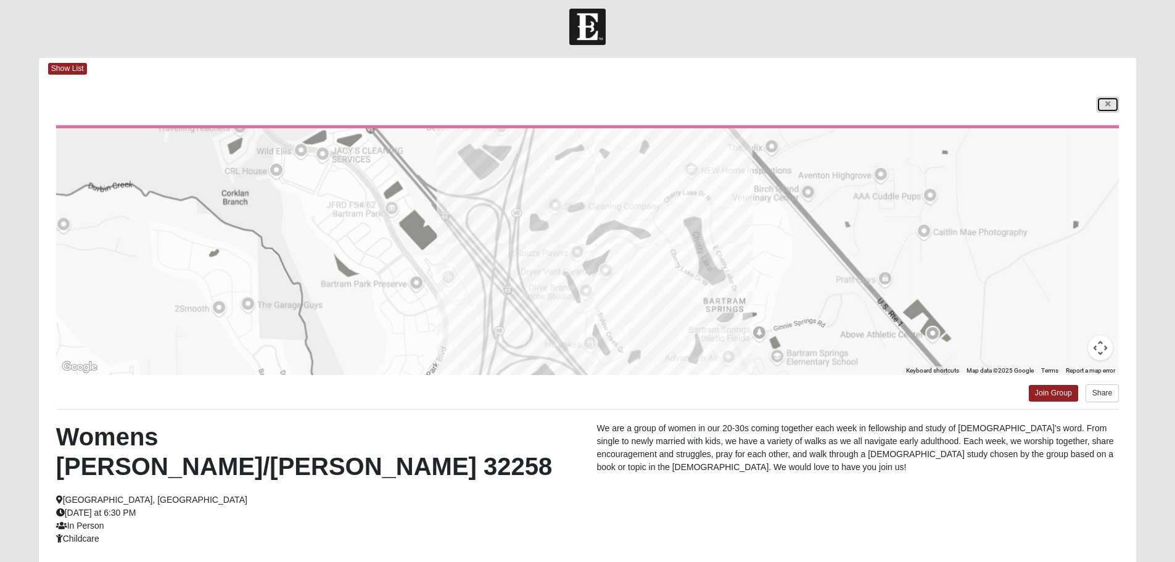
click at [1106, 104] on icon at bounding box center [1108, 104] width 5 height 7
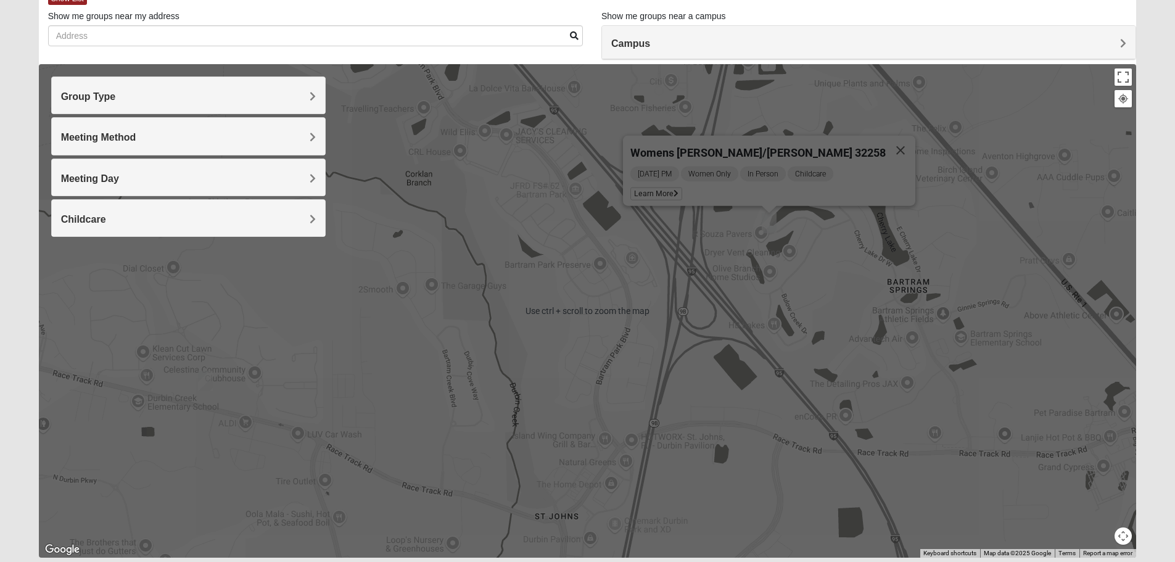
scroll to position [117, 0]
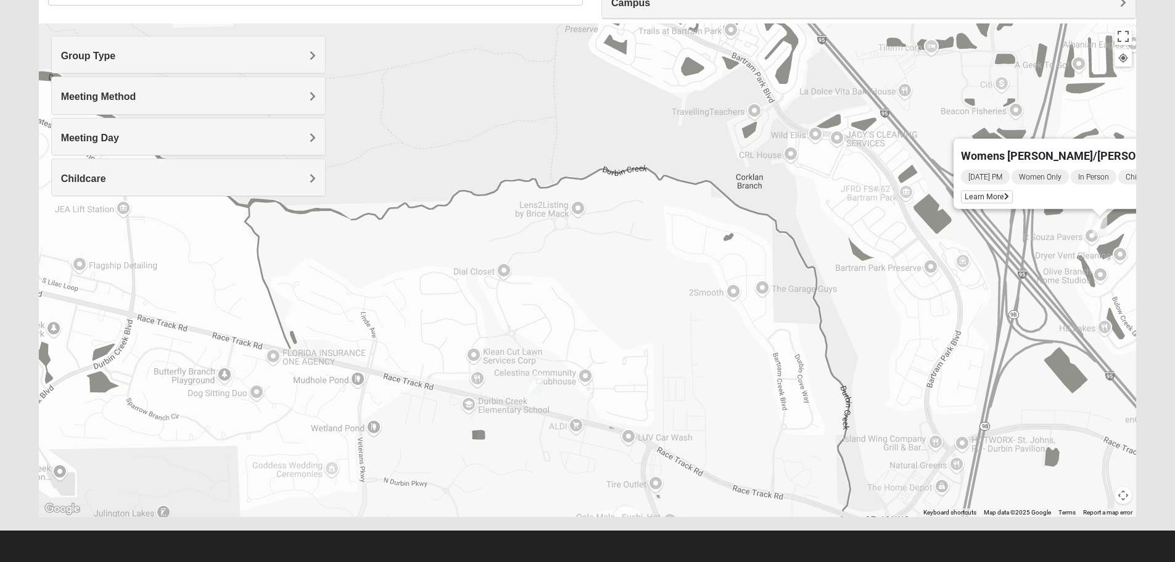
drag, startPoint x: 534, startPoint y: 294, endPoint x: 869, endPoint y: 339, distance: 338.0
click at [869, 339] on div "Womens [PERSON_NAME]/[PERSON_NAME] 32258 [DATE] PM Women Only In Person Childca…" at bounding box center [588, 270] width 1098 height 494
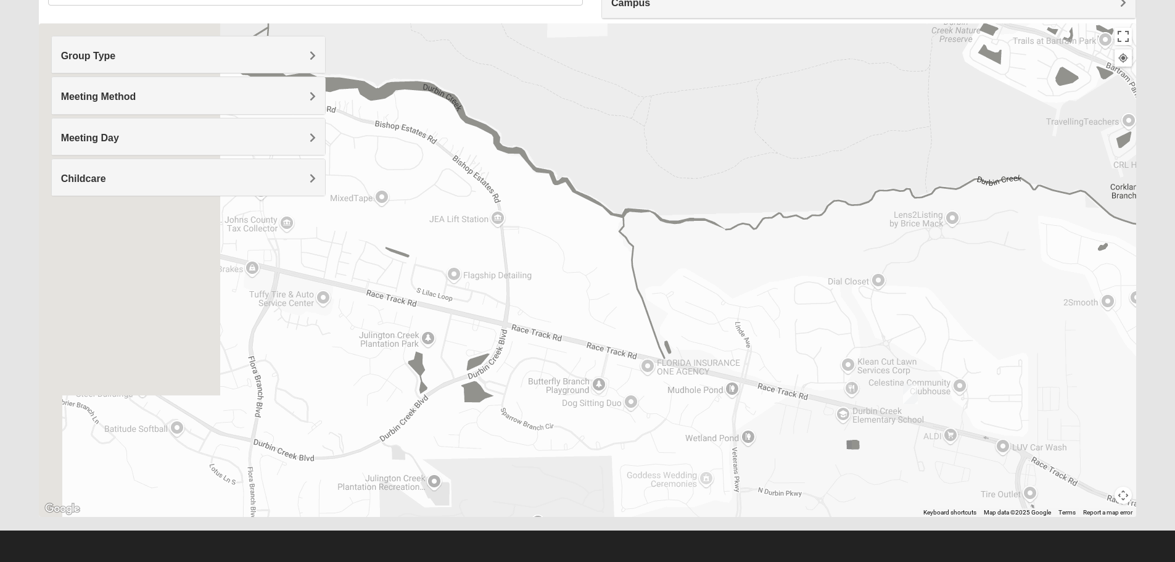
drag, startPoint x: 681, startPoint y: 306, endPoint x: 872, endPoint y: 307, distance: 191.9
click at [872, 307] on div "Womens [PERSON_NAME]/[PERSON_NAME] 32258 [DATE] PM Women Only In Person Childca…" at bounding box center [588, 270] width 1098 height 494
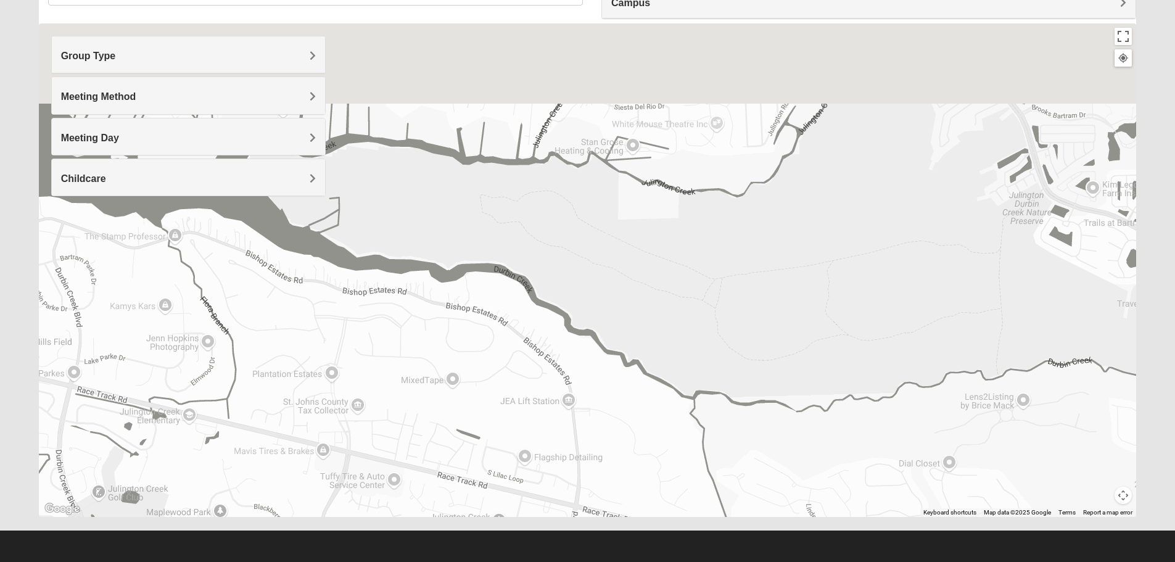
drag, startPoint x: 868, startPoint y: 307, endPoint x: 1059, endPoint y: 494, distance: 267.5
click at [1119, 561] on html "Log In Find A Group Error Show List Loading Groups" at bounding box center [587, 222] width 1175 height 679
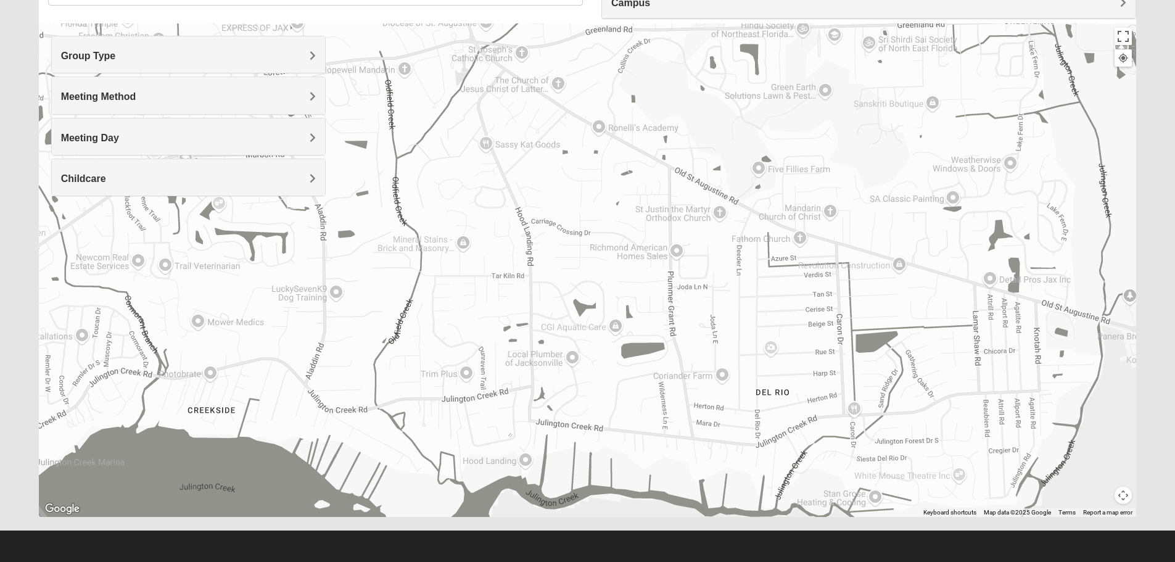
drag, startPoint x: 847, startPoint y: 238, endPoint x: 794, endPoint y: 515, distance: 282.1
click at [794, 515] on div "Womens [PERSON_NAME]/[PERSON_NAME] 32258 [DATE] PM Women Only In Person Childca…" at bounding box center [588, 270] width 1098 height 494
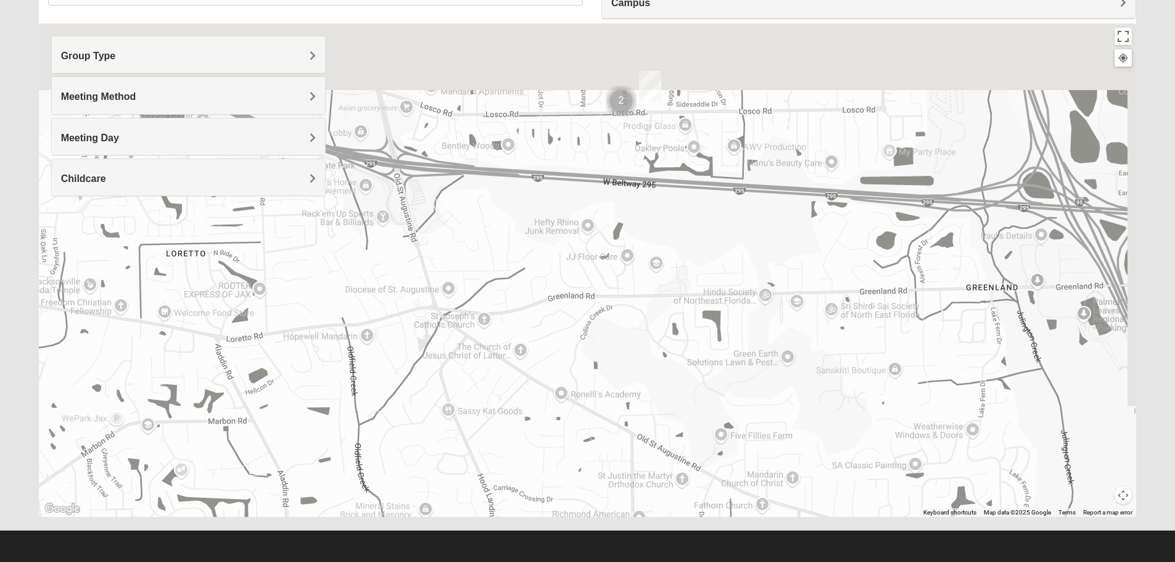
drag, startPoint x: 752, startPoint y: 310, endPoint x: 716, endPoint y: 555, distance: 247.5
click at [716, 555] on form "Log In Find A Group Error Show List Loading Groups" at bounding box center [587, 230] width 1175 height 664
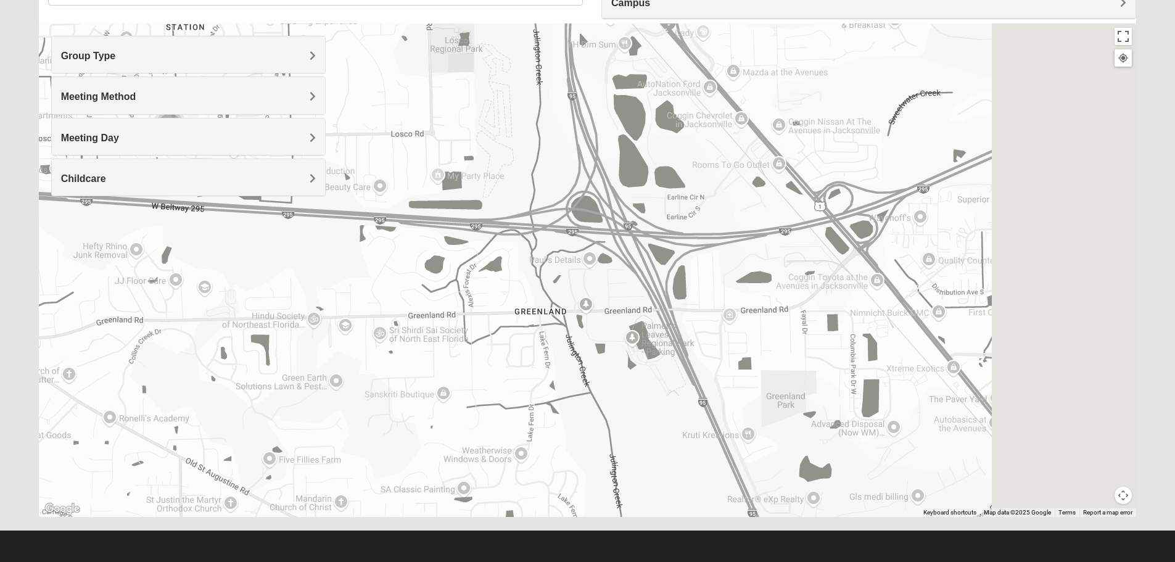
drag, startPoint x: 1010, startPoint y: 346, endPoint x: 379, endPoint y: 254, distance: 637.3
click at [379, 254] on div "Womens [PERSON_NAME]/[PERSON_NAME] 32258 [DATE] PM Women Only In Person Childca…" at bounding box center [588, 270] width 1098 height 494
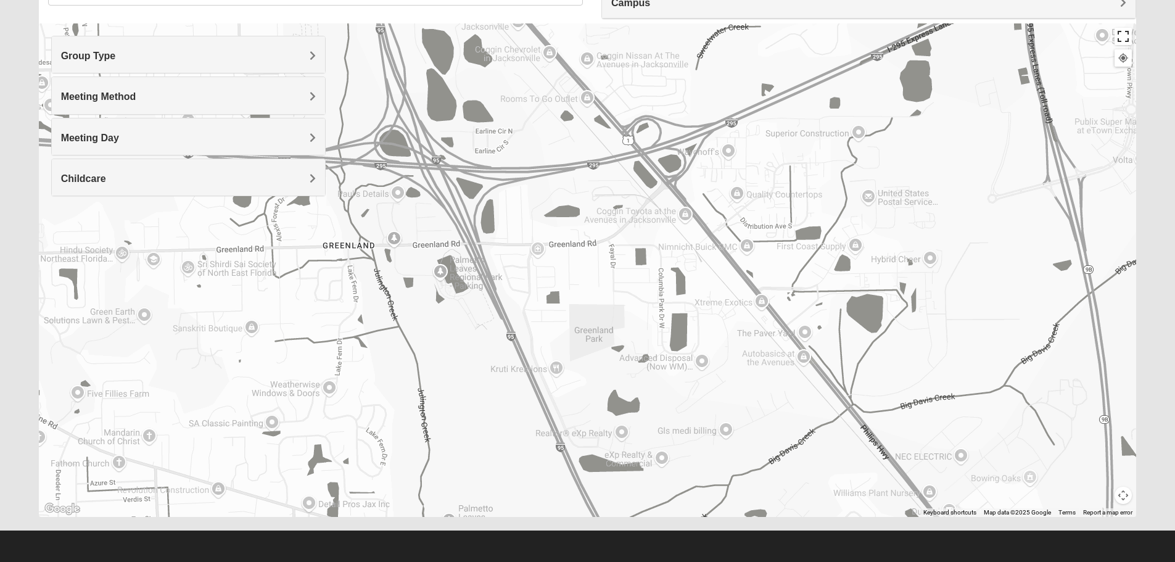
click at [1120, 33] on button "Toggle fullscreen view" at bounding box center [1123, 36] width 17 height 17
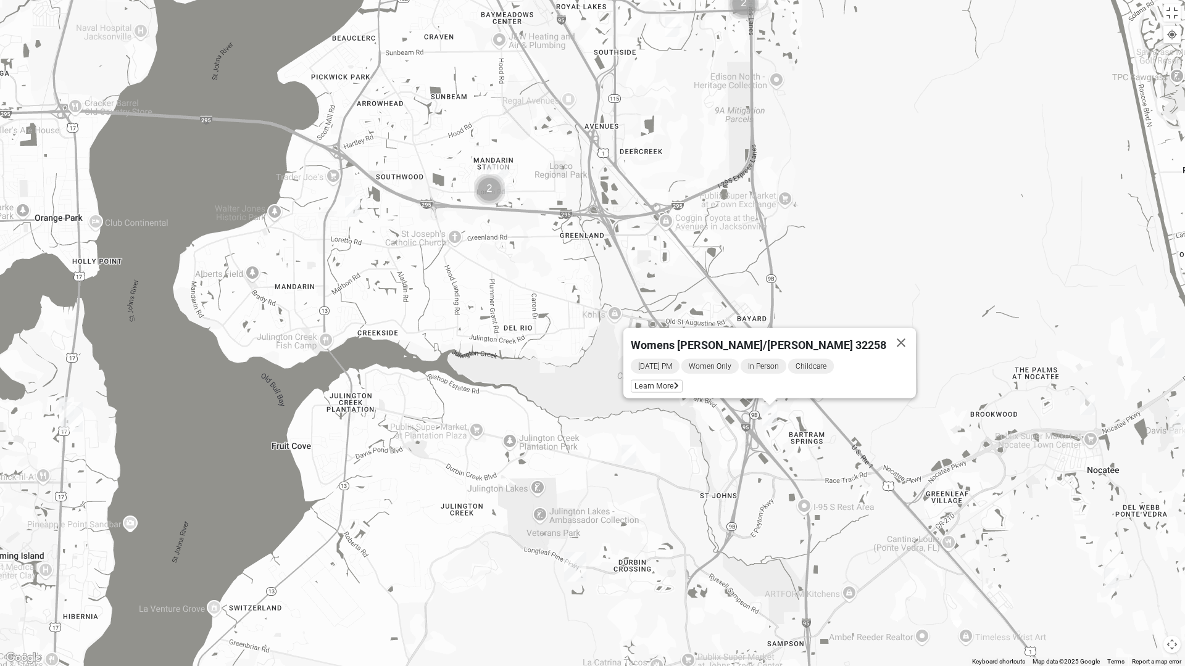
drag, startPoint x: 483, startPoint y: 438, endPoint x: 549, endPoint y: 359, distance: 102.5
click at [549, 359] on div "Womens [PERSON_NAME]/[PERSON_NAME] 32258 [DATE] PM Women Only In Person Childca…" at bounding box center [592, 333] width 1185 height 666
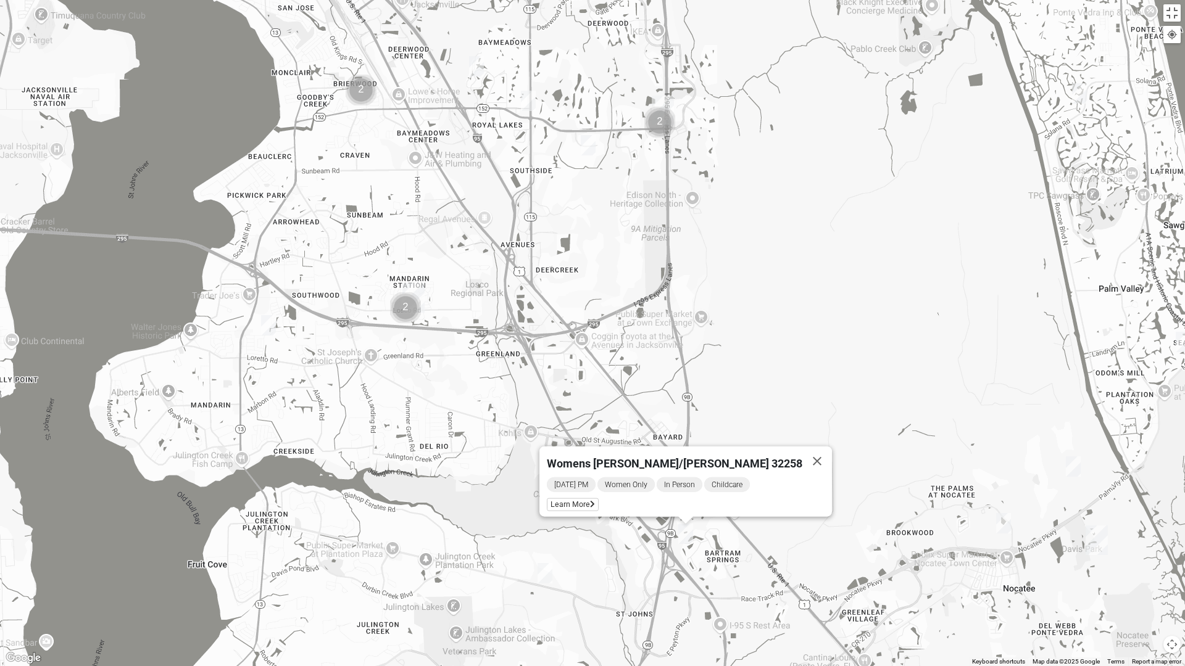
drag, startPoint x: 476, startPoint y: 285, endPoint x: 392, endPoint y: 404, distance: 145.2
click at [392, 404] on div "Womens [PERSON_NAME]/[PERSON_NAME] 32258 [DATE] PM Women Only In Person Childca…" at bounding box center [592, 333] width 1185 height 666
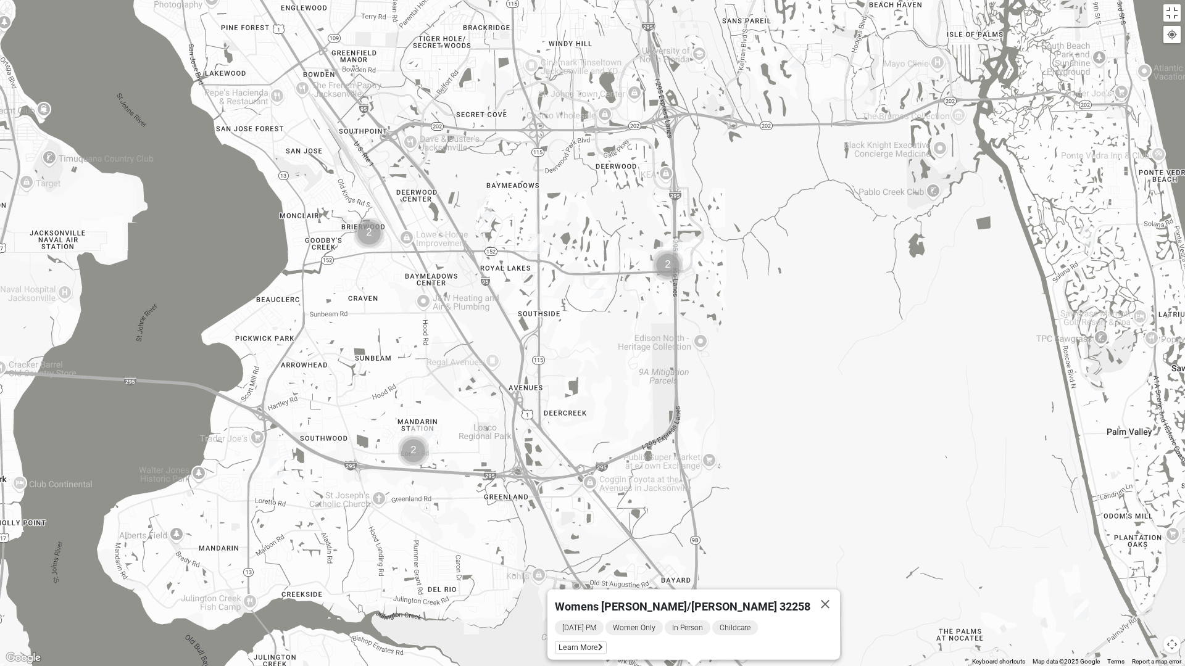
drag, startPoint x: 598, startPoint y: 320, endPoint x: 603, endPoint y: 437, distance: 117.3
click at [603, 437] on div "Womens [PERSON_NAME]/[PERSON_NAME] 32258 [DATE] PM Women Only In Person Childca…" at bounding box center [592, 333] width 1185 height 666
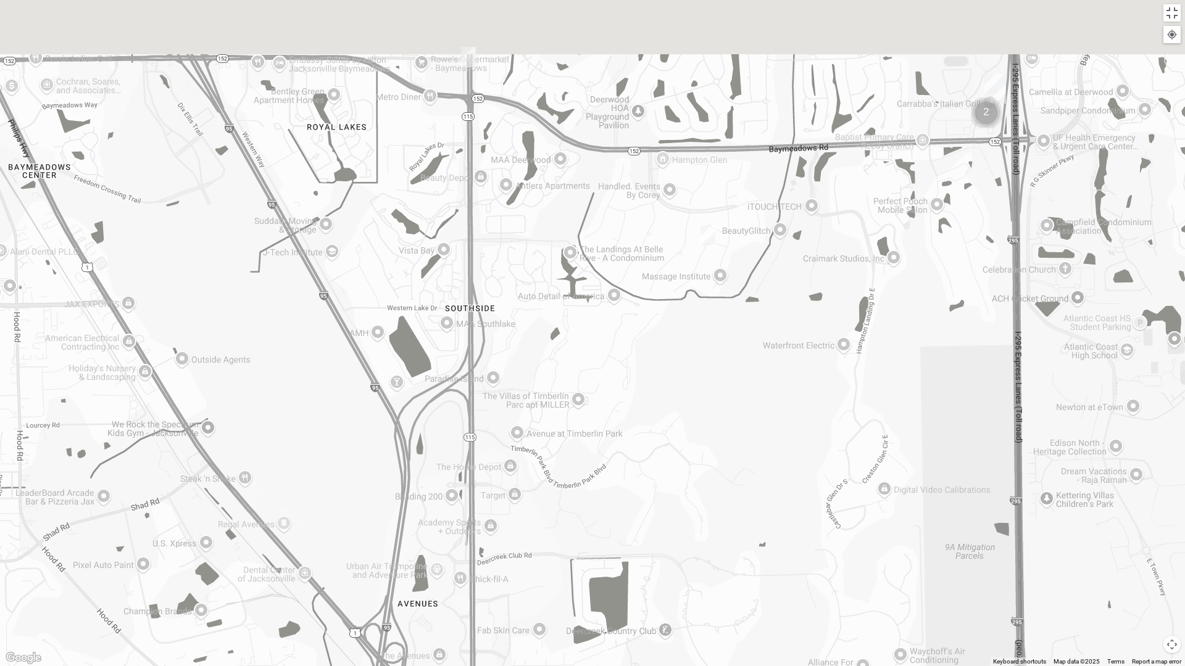
drag, startPoint x: 508, startPoint y: 391, endPoint x: 476, endPoint y: 655, distance: 265.4
click at [477, 561] on div "Womens [PERSON_NAME]/[PERSON_NAME] 32258 [DATE] PM Women Only In Person Childca…" at bounding box center [592, 333] width 1185 height 666
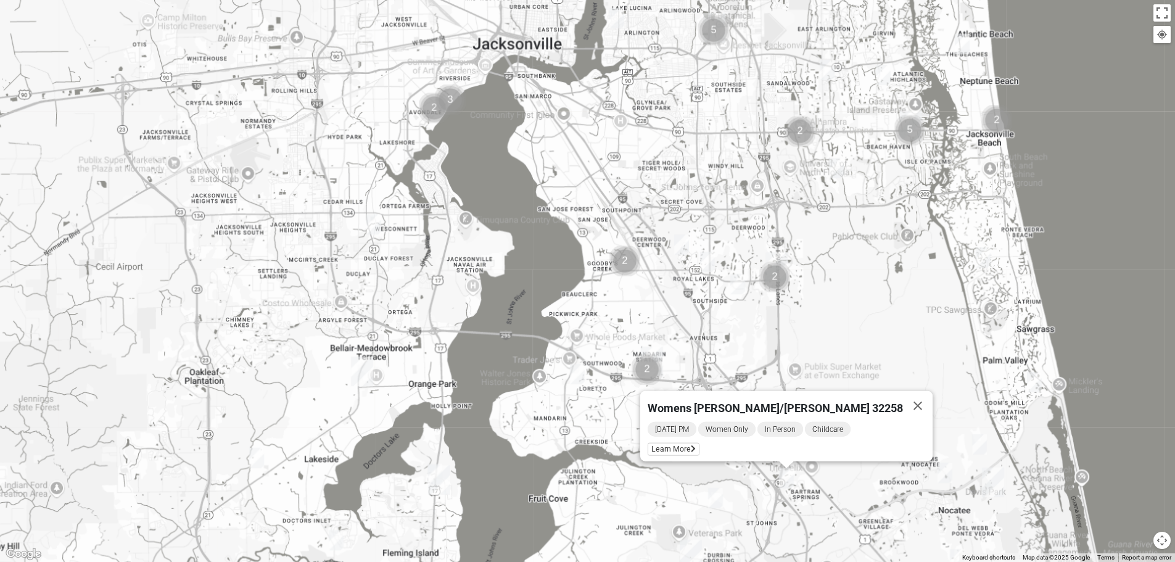
click at [147, 158] on h4 "Group Type" at bounding box center [188, 160] width 255 height 12
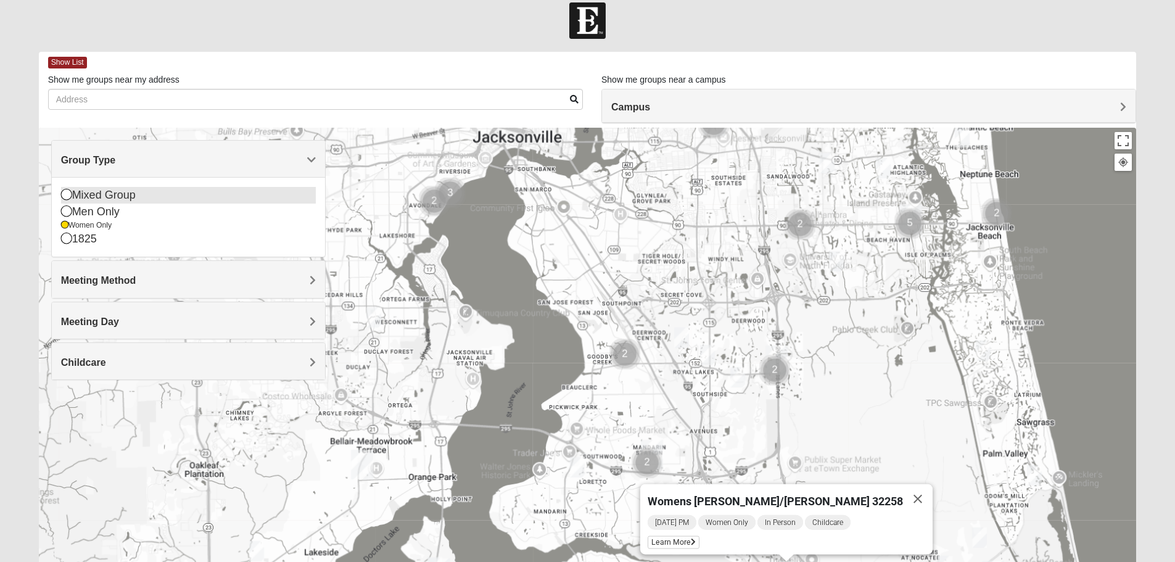
click at [114, 190] on div "Mixed Group" at bounding box center [188, 195] width 255 height 17
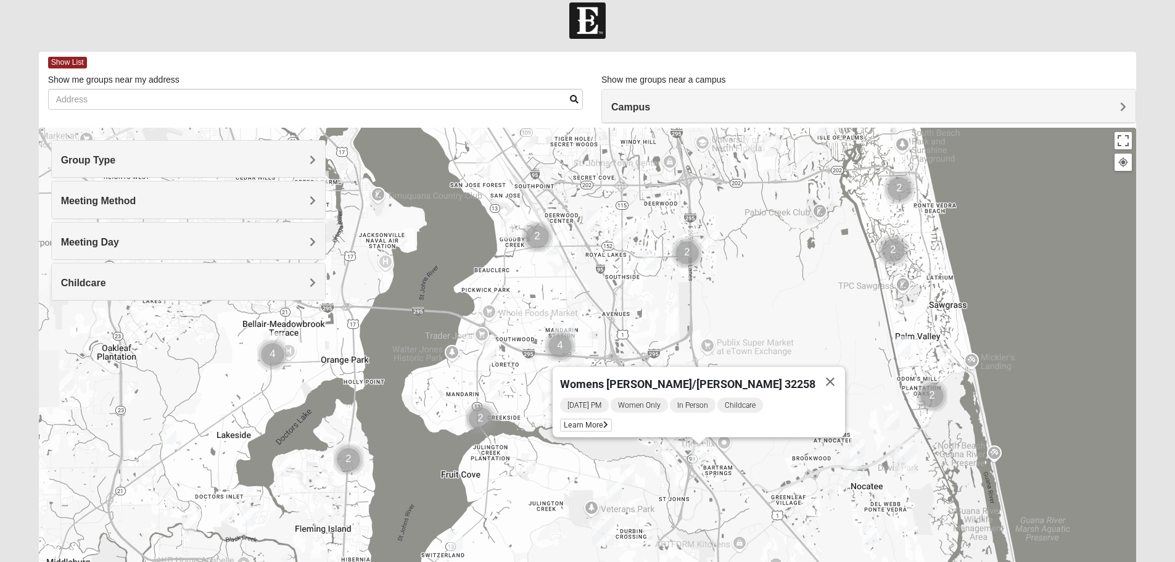
drag, startPoint x: 551, startPoint y: 390, endPoint x: 450, endPoint y: 253, distance: 170.3
click at [450, 253] on div "Womens [PERSON_NAME]/[PERSON_NAME] 32258 [DATE] PM Women Only In Person Childca…" at bounding box center [588, 375] width 1098 height 494
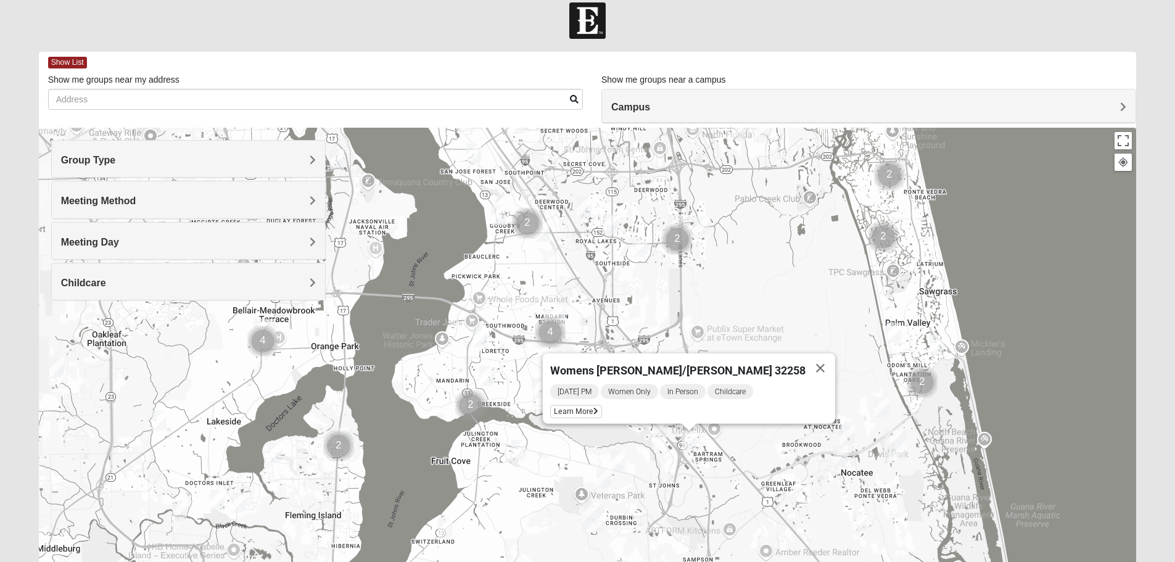
drag, startPoint x: 639, startPoint y: 388, endPoint x: 615, endPoint y: 241, distance: 148.8
click at [615, 241] on div "Womens [PERSON_NAME]/[PERSON_NAME] 32258 [DATE] PM Women Only In Person Childca…" at bounding box center [588, 375] width 1098 height 494
click at [706, 263] on div "Womens [PERSON_NAME]/[PERSON_NAME] 32258 [DATE] PM Women Only In Person Childca…" at bounding box center [588, 375] width 1098 height 494
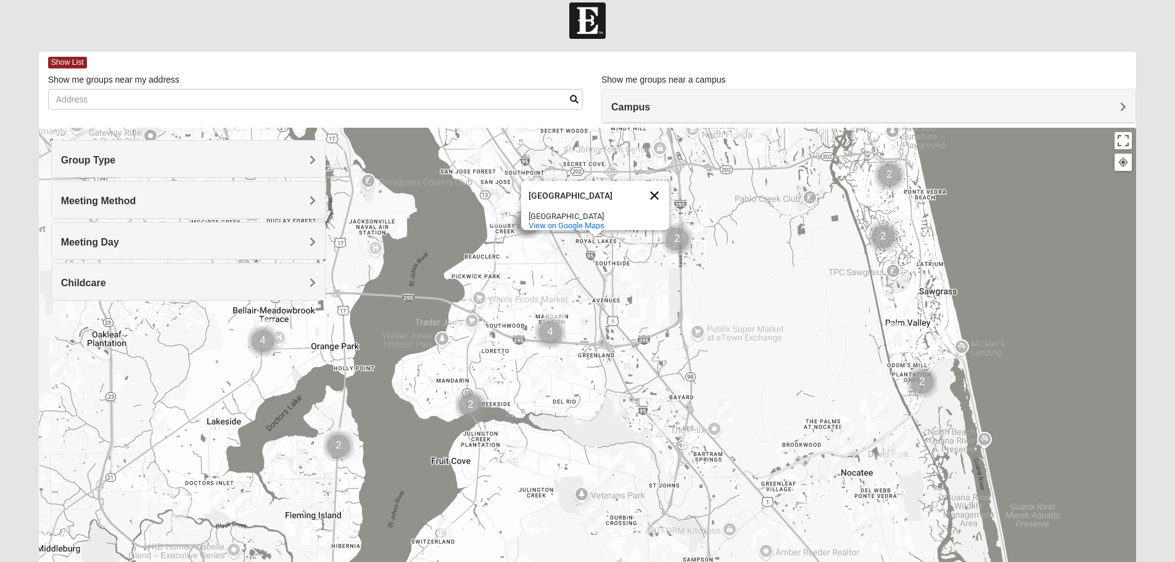
click at [653, 188] on button "Close" at bounding box center [655, 196] width 30 height 30
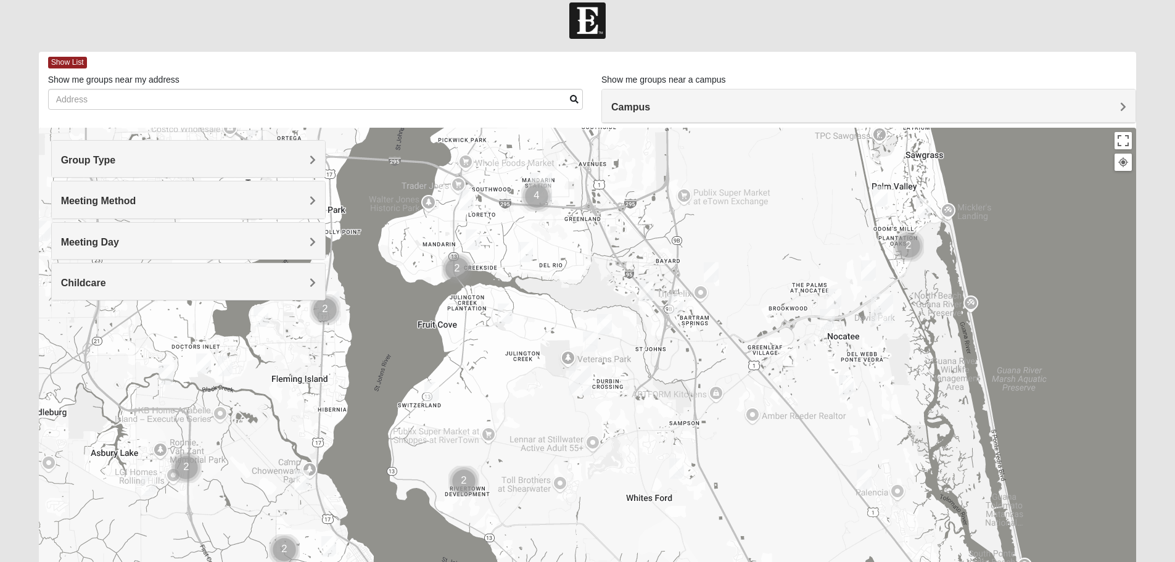
drag, startPoint x: 672, startPoint y: 439, endPoint x: 654, endPoint y: 338, distance: 102.8
click at [654, 338] on div at bounding box center [588, 375] width 1098 height 494
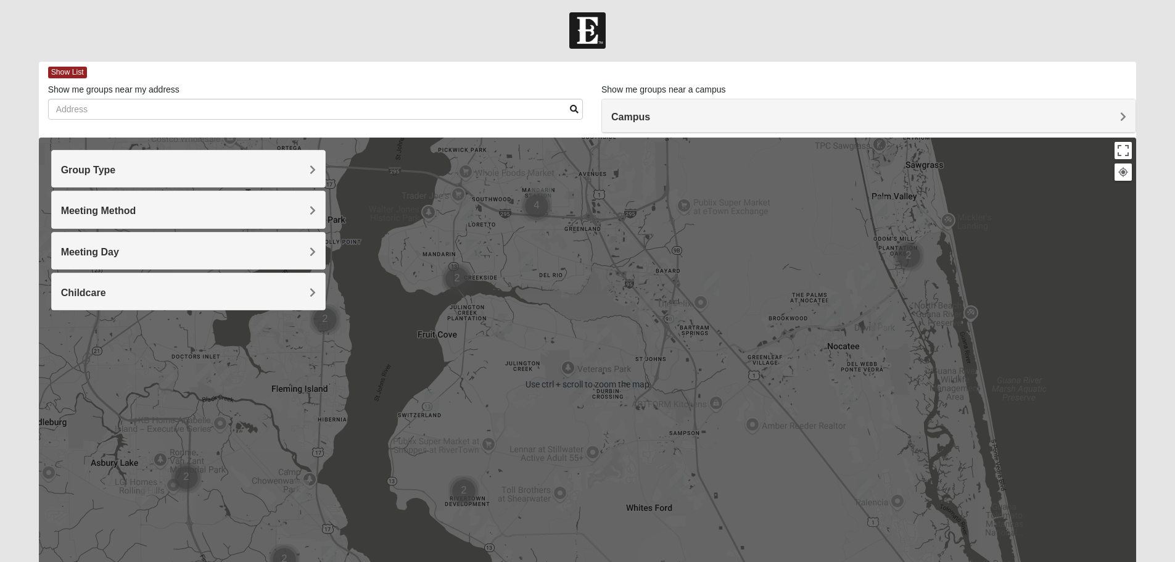
scroll to position [0, 0]
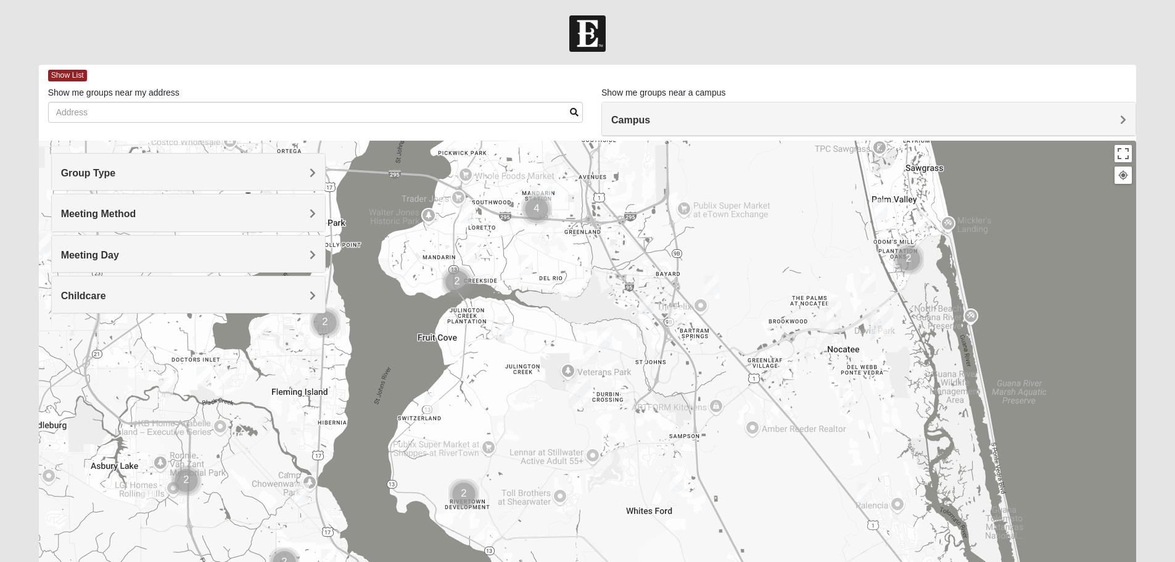
click at [595, 356] on img "Mixed Chung 32259" at bounding box center [590, 354] width 15 height 20
click at [530, 323] on icon at bounding box center [532, 326] width 5 height 7
